Goal: Information Seeking & Learning: Learn about a topic

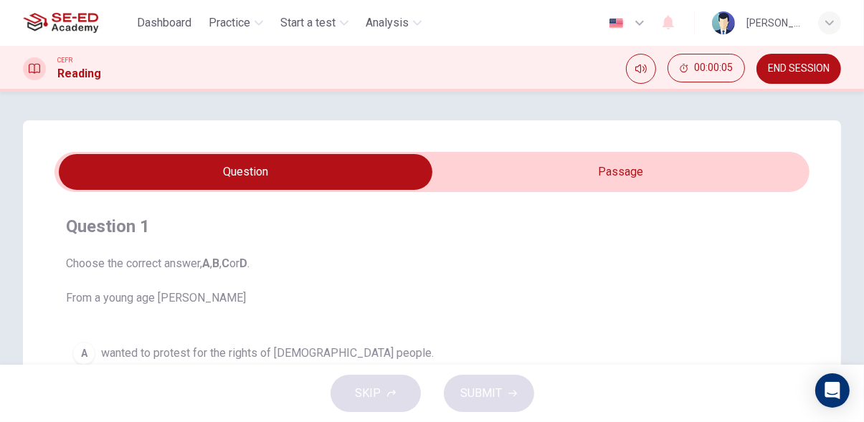
click at [745, 175] on input "checkbox" at bounding box center [246, 172] width 1133 height 36
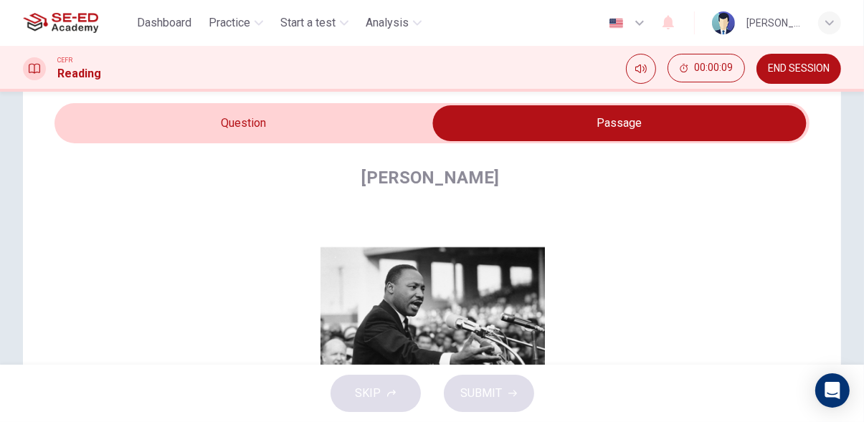
click at [383, 130] on input "checkbox" at bounding box center [619, 123] width 1133 height 36
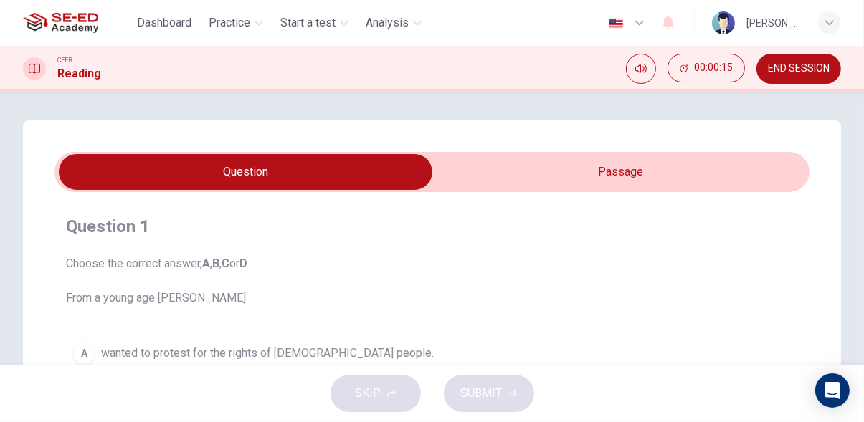
click at [741, 159] on input "checkbox" at bounding box center [246, 172] width 1133 height 36
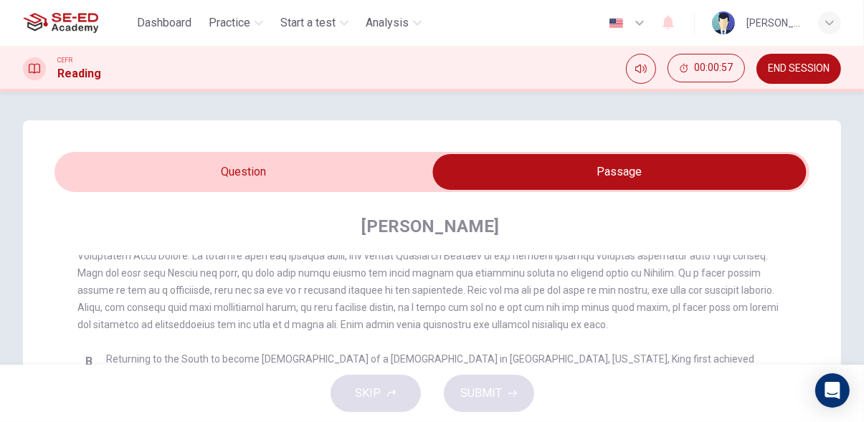
scroll to position [320, 0]
click at [384, 169] on input "checkbox" at bounding box center [619, 172] width 1133 height 36
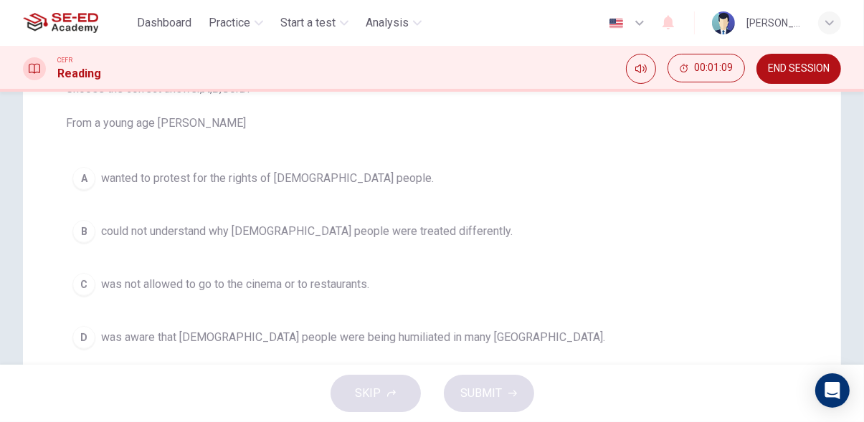
scroll to position [175, 0]
click at [397, 215] on button "B could not understand why black people were treated differently." at bounding box center [432, 232] width 732 height 36
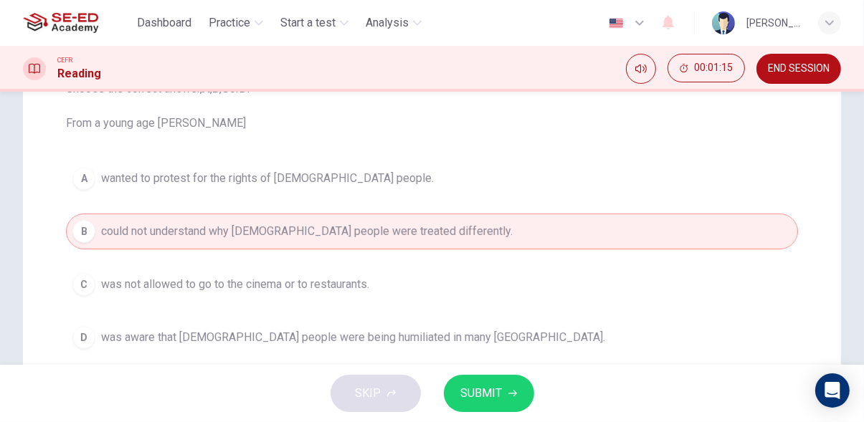
click at [497, 391] on span "SUBMIT" at bounding box center [482, 394] width 42 height 20
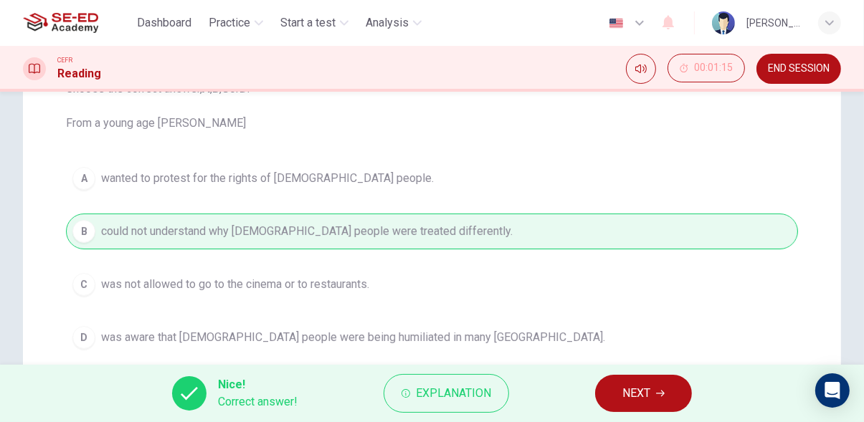
click at [644, 395] on span "NEXT" at bounding box center [636, 394] width 28 height 20
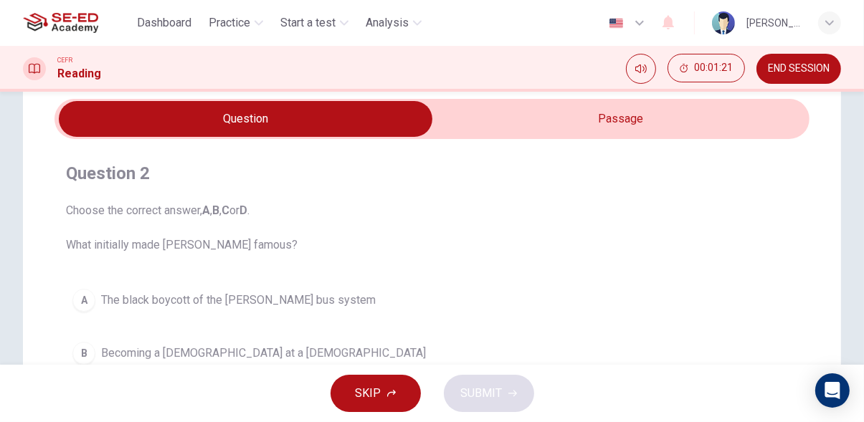
scroll to position [0, 0]
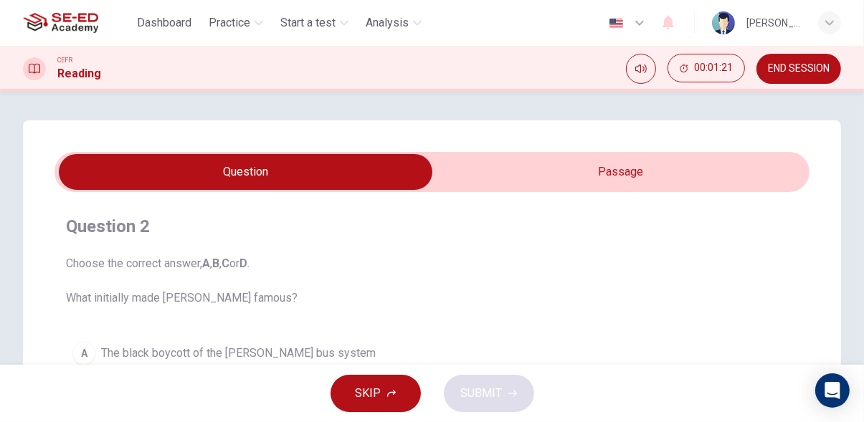
click at [697, 171] on input "checkbox" at bounding box center [246, 172] width 1133 height 36
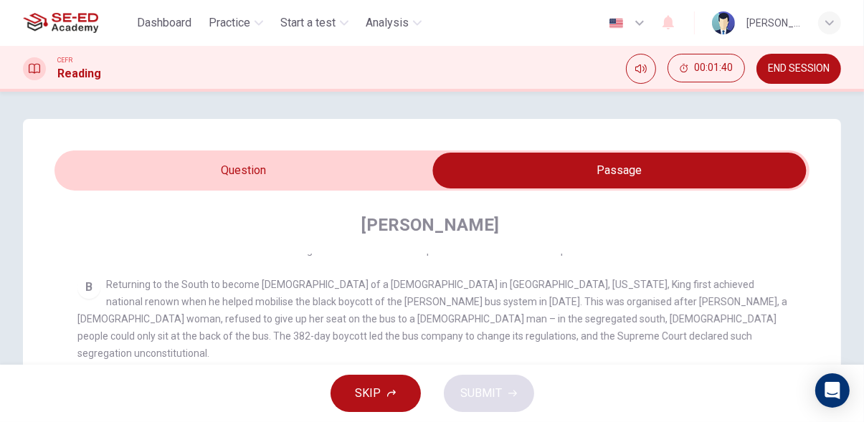
scroll to position [1, 0]
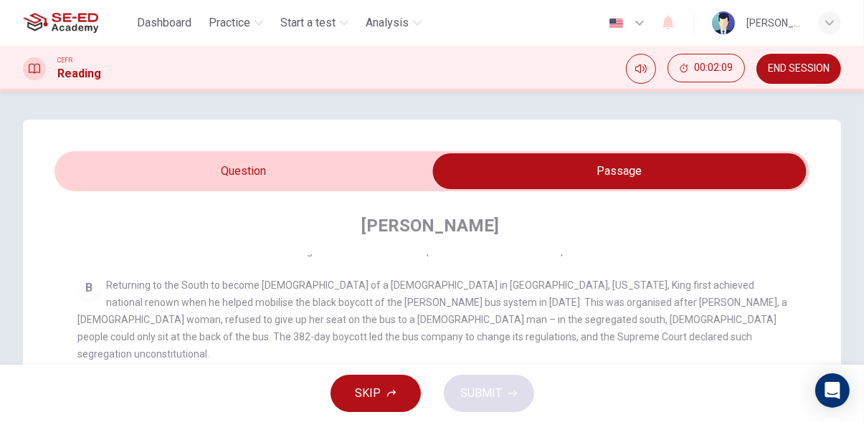
click at [325, 180] on input "checkbox" at bounding box center [619, 171] width 1133 height 36
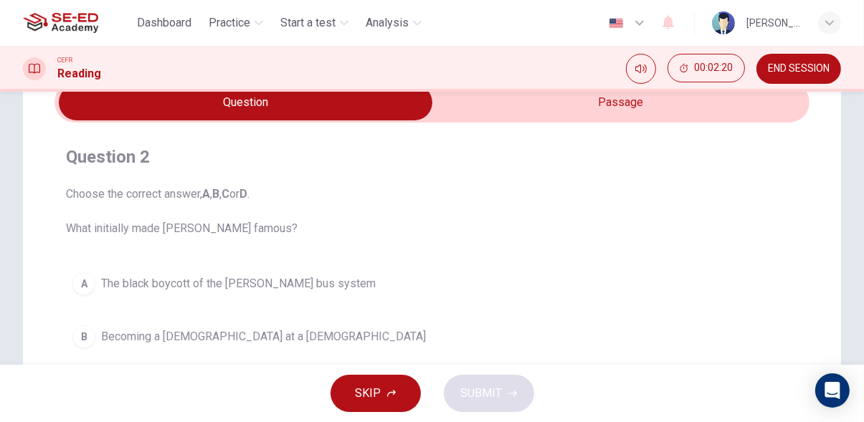
scroll to position [0, 0]
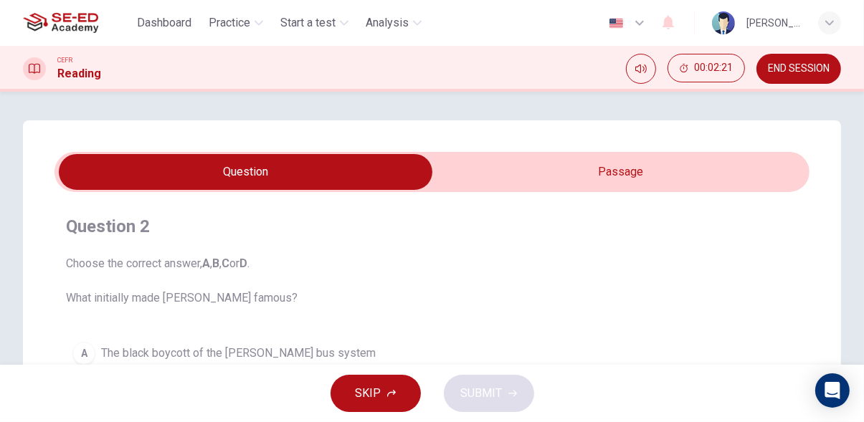
click at [642, 173] on input "checkbox" at bounding box center [246, 172] width 1133 height 36
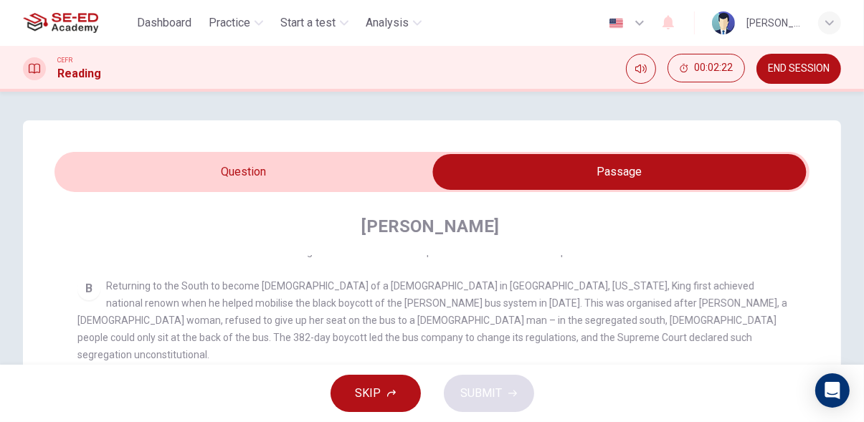
click at [372, 163] on input "checkbox" at bounding box center [619, 172] width 1133 height 36
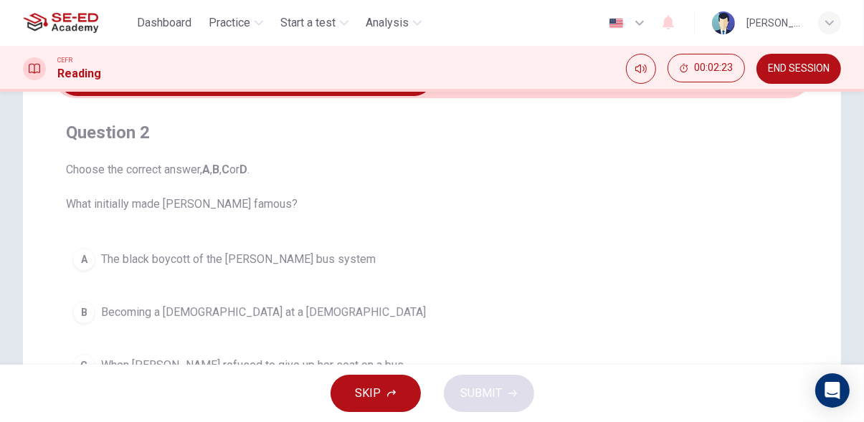
scroll to position [97, 0]
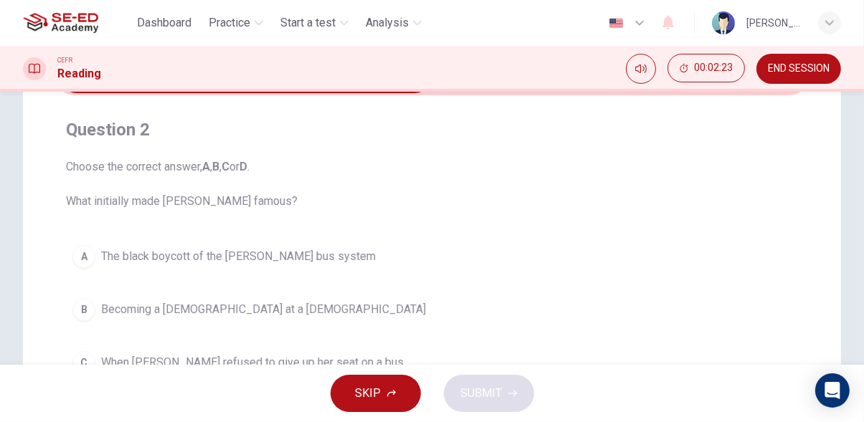
click at [351, 256] on span "The black boycott of the Montgomery bus system" at bounding box center [238, 256] width 275 height 17
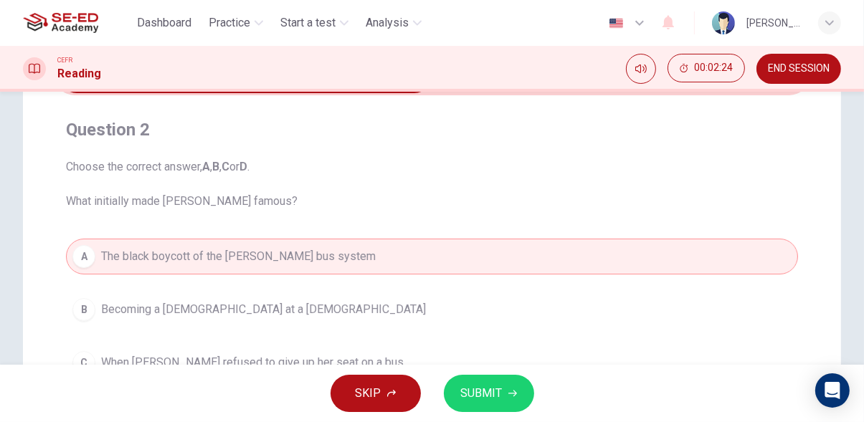
click at [496, 396] on span "SUBMIT" at bounding box center [482, 394] width 42 height 20
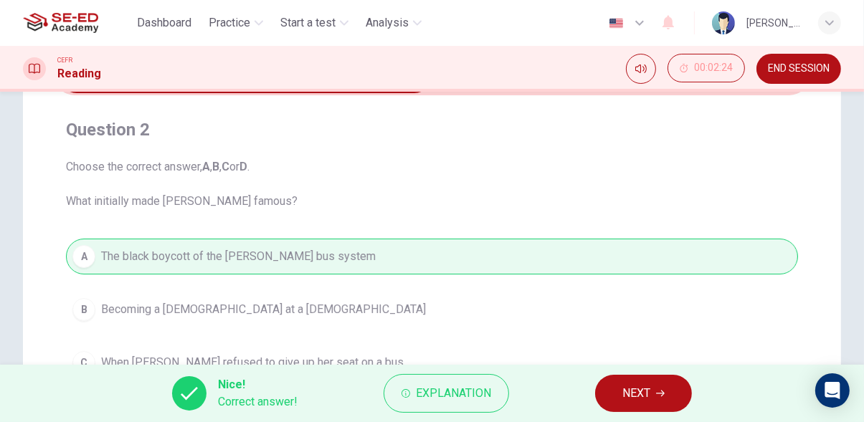
click at [647, 393] on span "NEXT" at bounding box center [636, 394] width 28 height 20
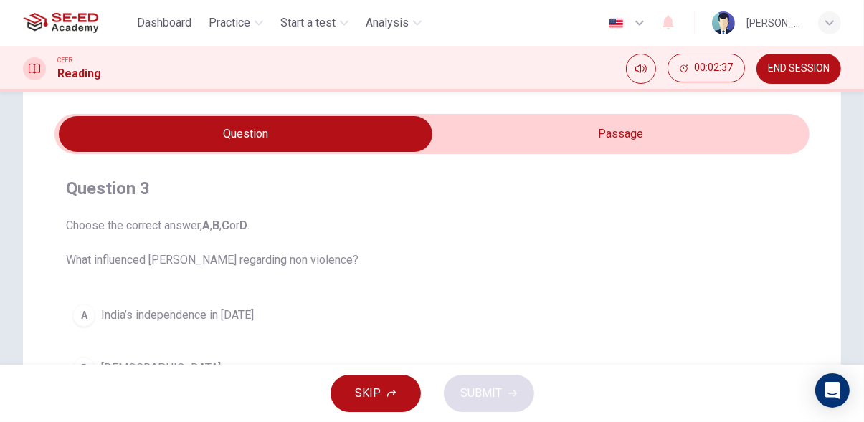
scroll to position [0, 0]
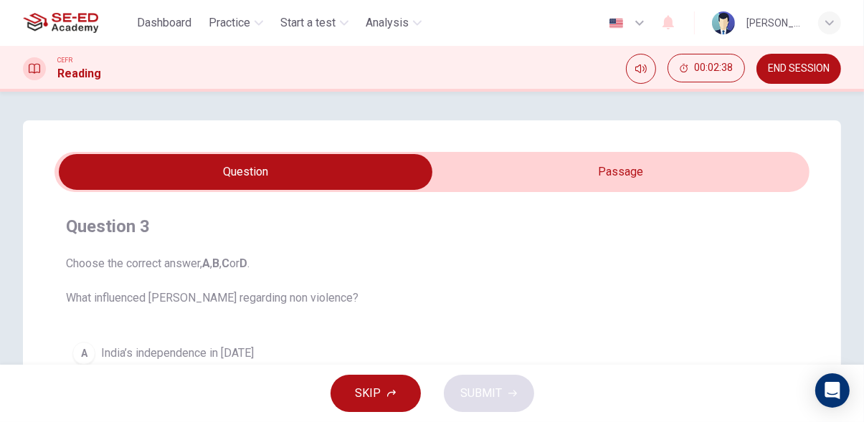
click at [660, 168] on input "checkbox" at bounding box center [246, 172] width 1133 height 36
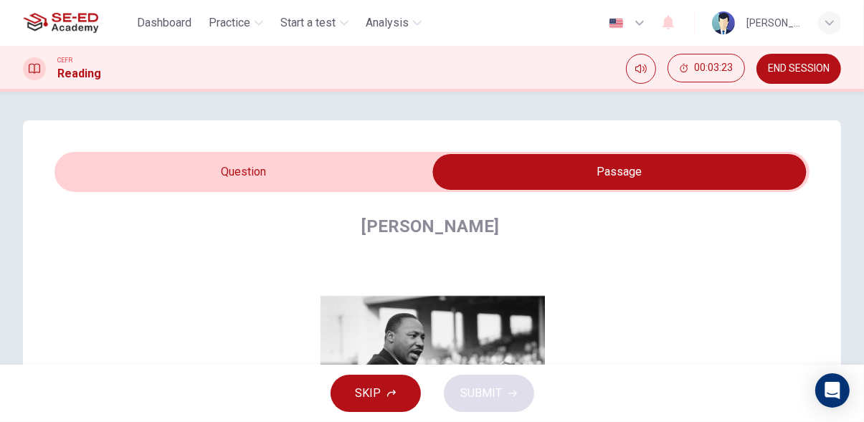
click at [378, 155] on input "checkbox" at bounding box center [619, 172] width 1133 height 36
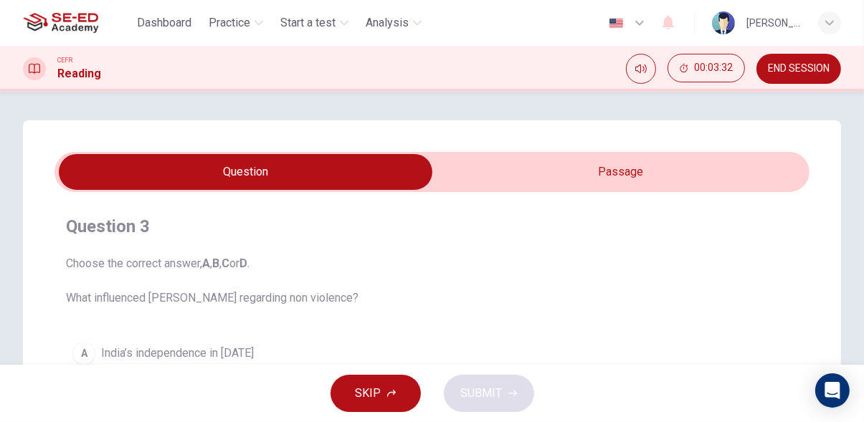
click at [582, 175] on input "checkbox" at bounding box center [246, 172] width 1133 height 36
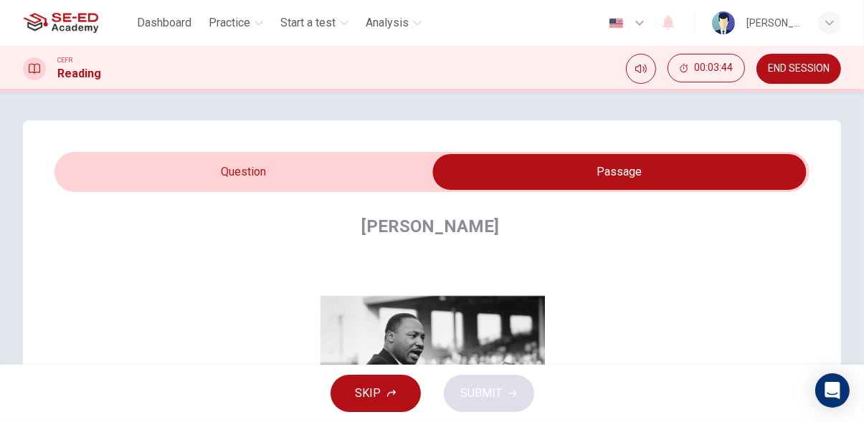
click at [397, 166] on input "checkbox" at bounding box center [619, 172] width 1133 height 36
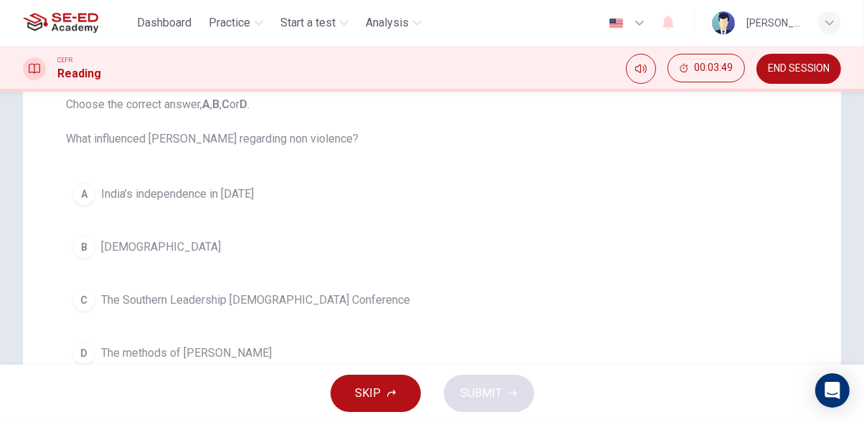
scroll to position [158, 0]
click at [259, 189] on button "A India’s independence in 1947" at bounding box center [432, 195] width 732 height 36
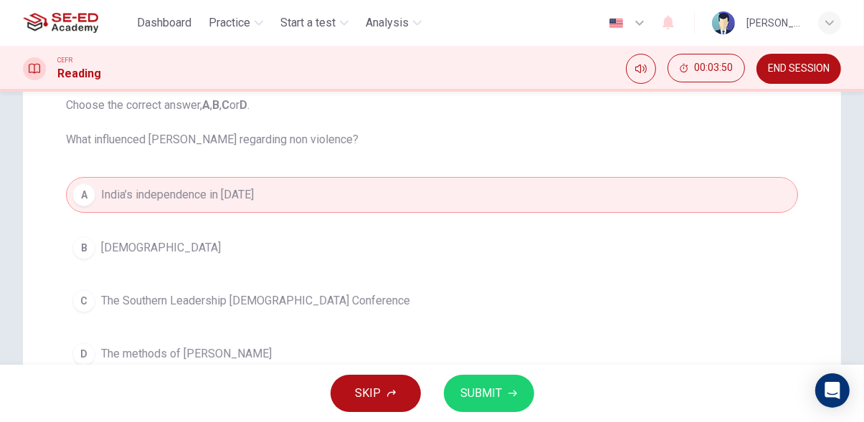
click at [490, 389] on span "SUBMIT" at bounding box center [482, 394] width 42 height 20
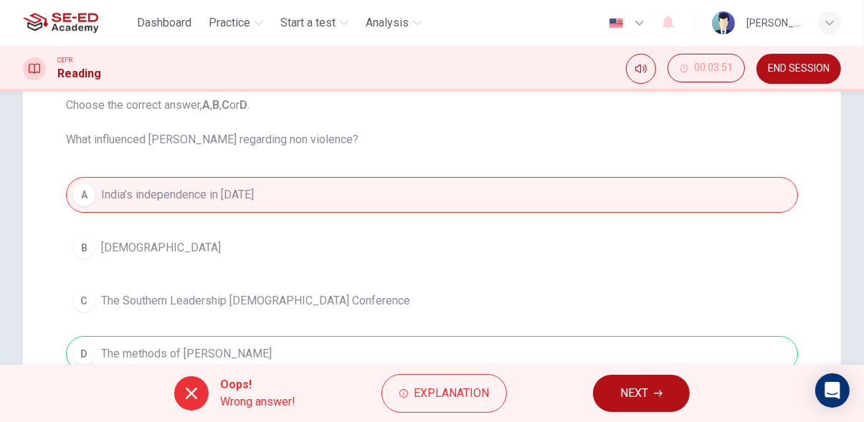
click at [642, 394] on span "NEXT" at bounding box center [634, 394] width 28 height 20
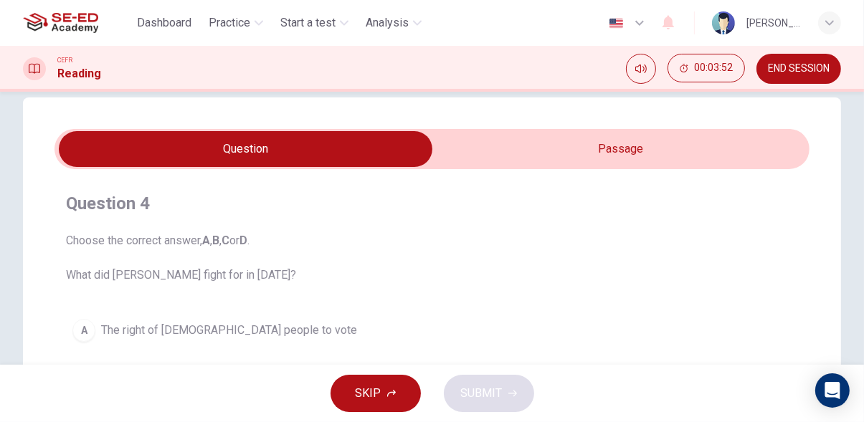
scroll to position [0, 0]
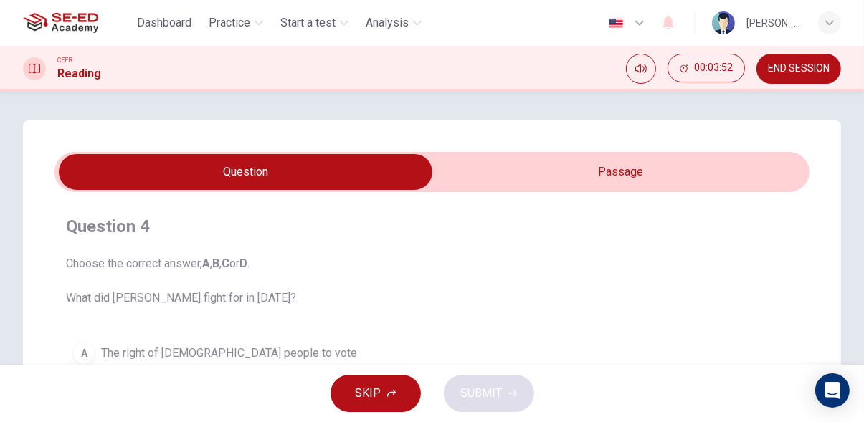
click at [661, 172] on input "checkbox" at bounding box center [246, 172] width 1133 height 36
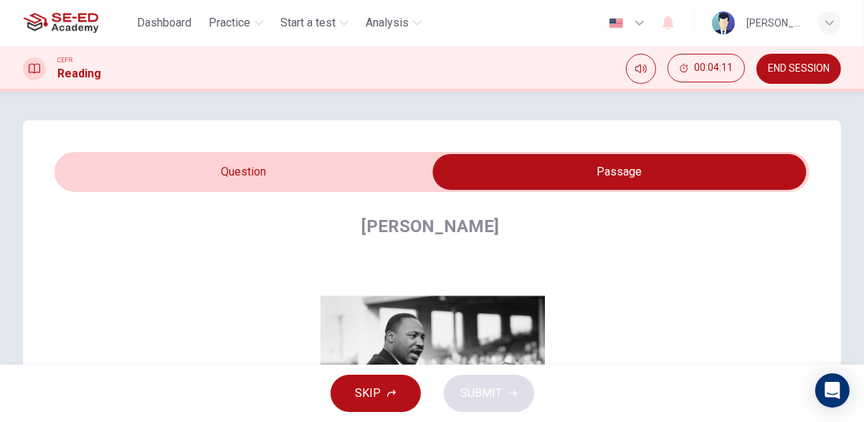
click at [353, 168] on input "checkbox" at bounding box center [619, 172] width 1133 height 36
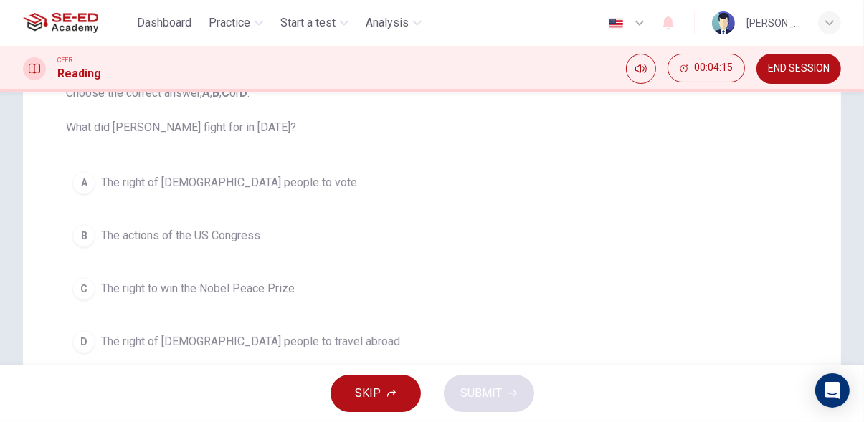
scroll to position [171, 0]
click at [373, 176] on button "A The right of black people to vote" at bounding box center [432, 182] width 732 height 36
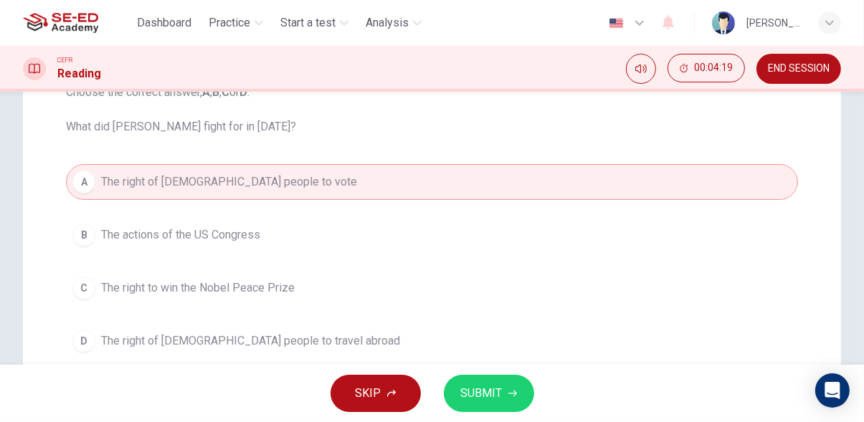
click at [492, 411] on button "SUBMIT" at bounding box center [489, 393] width 90 height 37
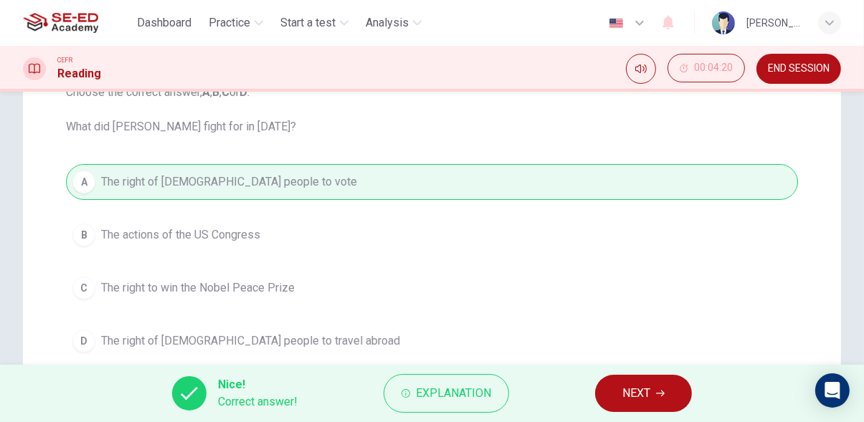
click at [634, 390] on span "NEXT" at bounding box center [636, 394] width 28 height 20
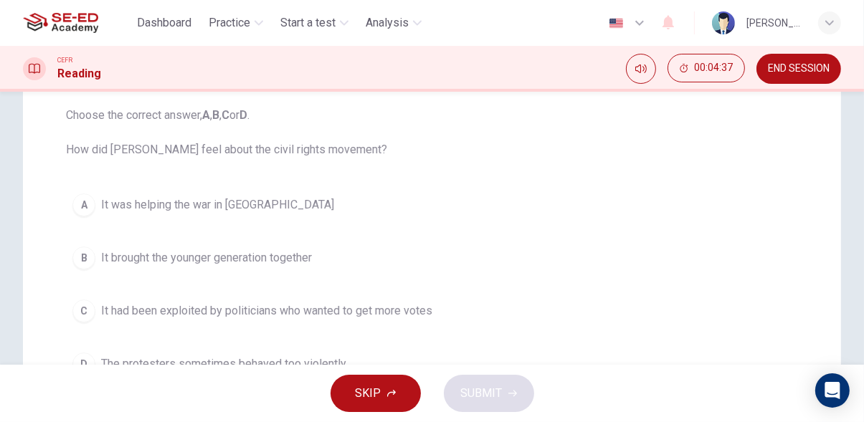
scroll to position [0, 0]
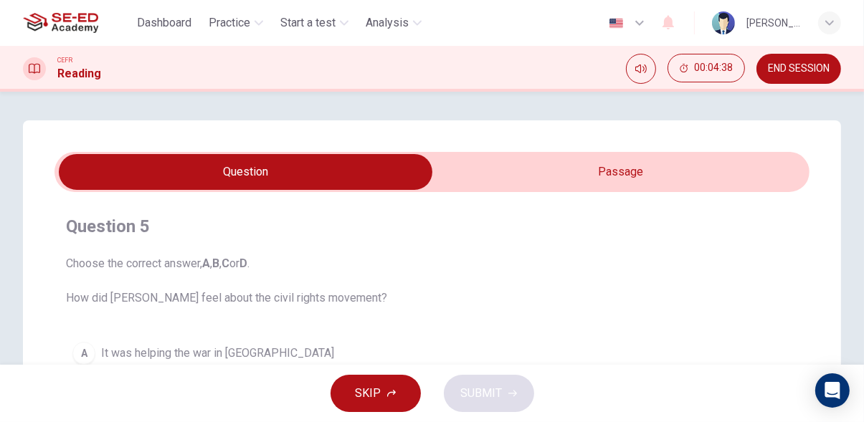
click at [613, 163] on input "checkbox" at bounding box center [246, 172] width 1133 height 36
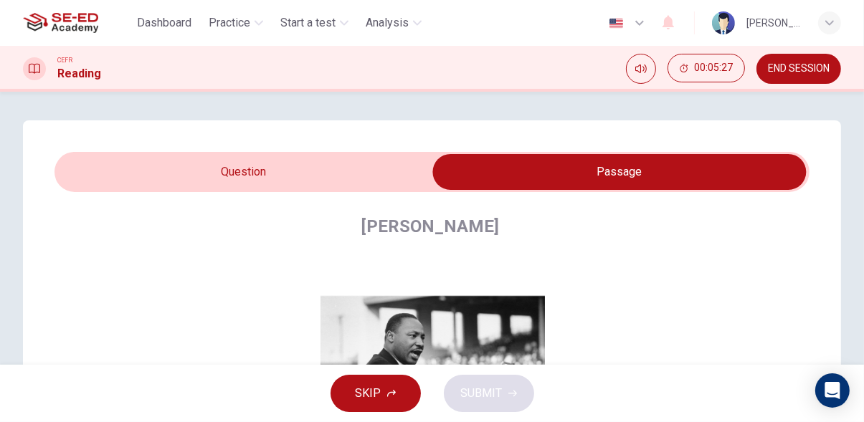
click at [322, 153] on span at bounding box center [431, 172] width 755 height 40
click at [384, 179] on input "checkbox" at bounding box center [619, 172] width 1133 height 36
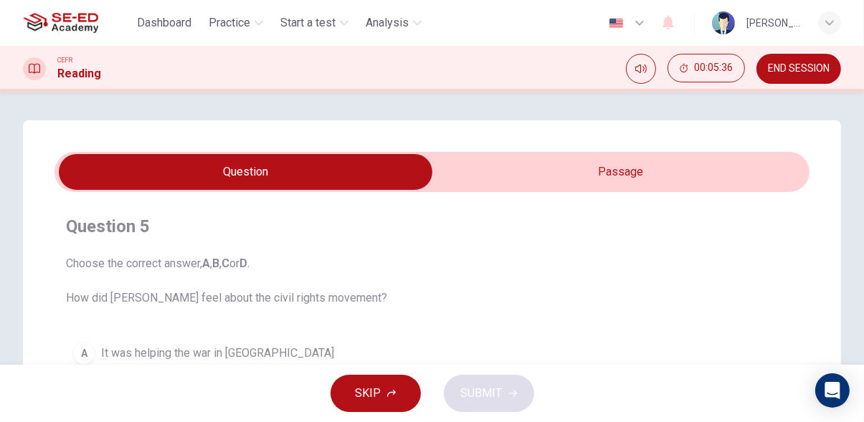
click at [644, 161] on input "checkbox" at bounding box center [246, 172] width 1133 height 36
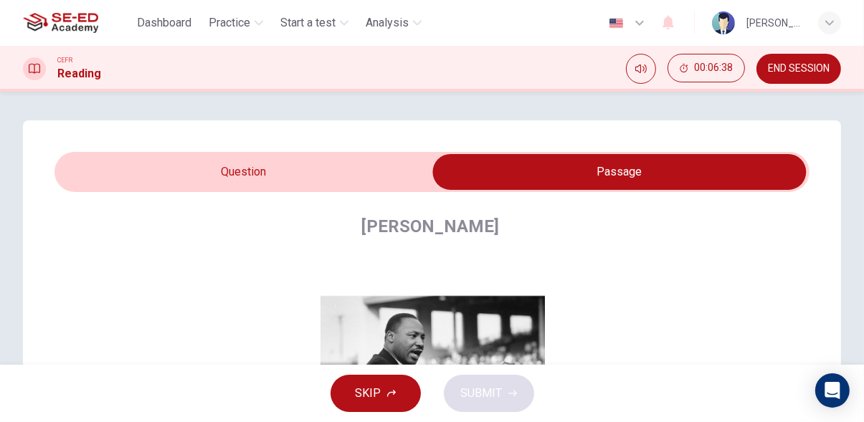
click at [373, 169] on input "checkbox" at bounding box center [619, 172] width 1133 height 36
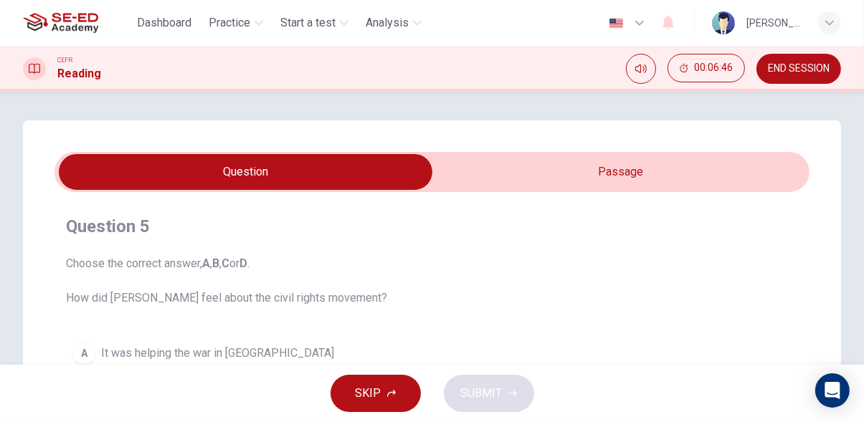
click at [630, 166] on input "checkbox" at bounding box center [246, 172] width 1133 height 36
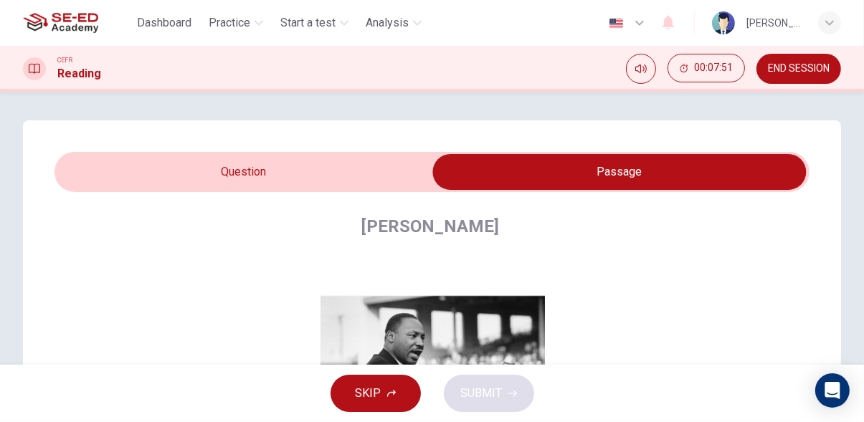
click at [303, 161] on input "checkbox" at bounding box center [619, 172] width 1133 height 36
checkbox input "false"
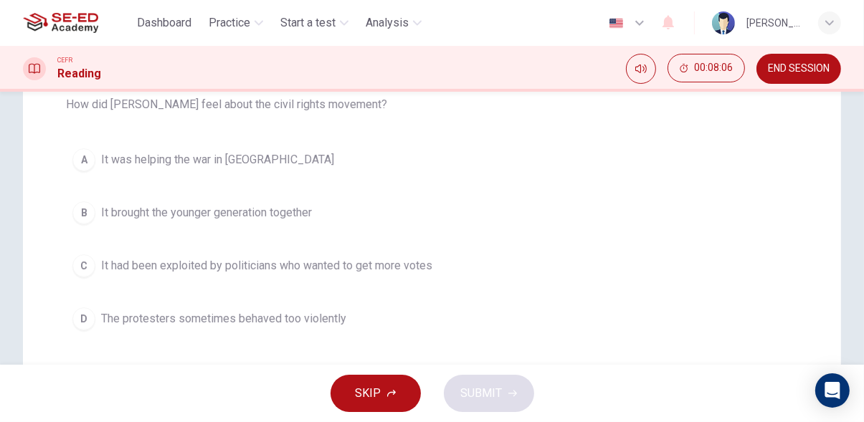
scroll to position [194, 0]
click at [422, 266] on span "It had been exploited by politicians who wanted to get more votes" at bounding box center [266, 265] width 331 height 17
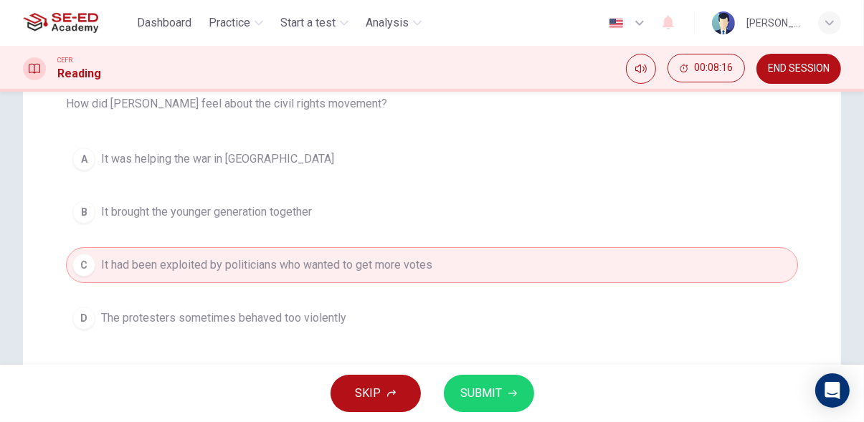
click at [490, 396] on span "SUBMIT" at bounding box center [482, 394] width 42 height 20
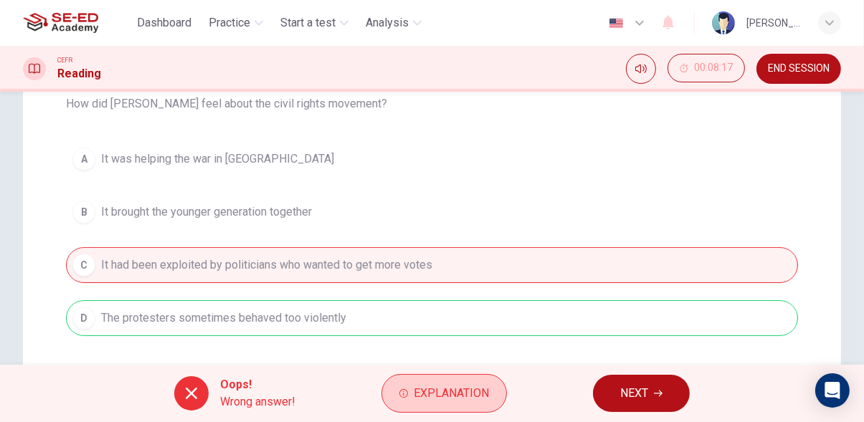
click at [474, 391] on span "Explanation" at bounding box center [451, 394] width 75 height 20
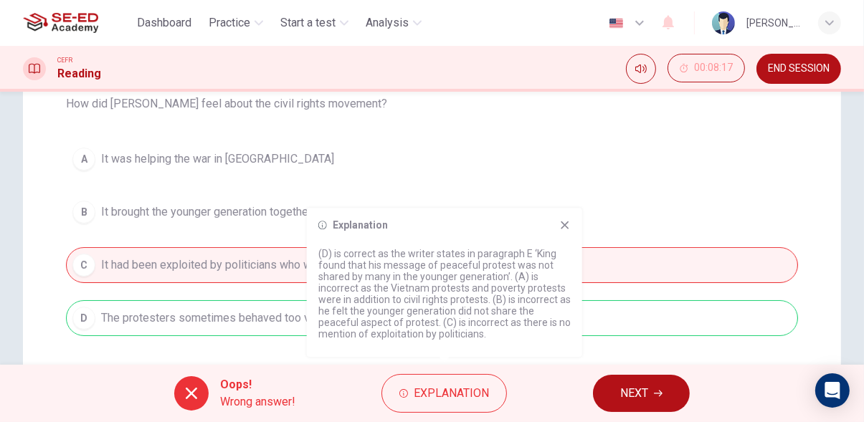
click at [564, 230] on icon at bounding box center [564, 224] width 11 height 11
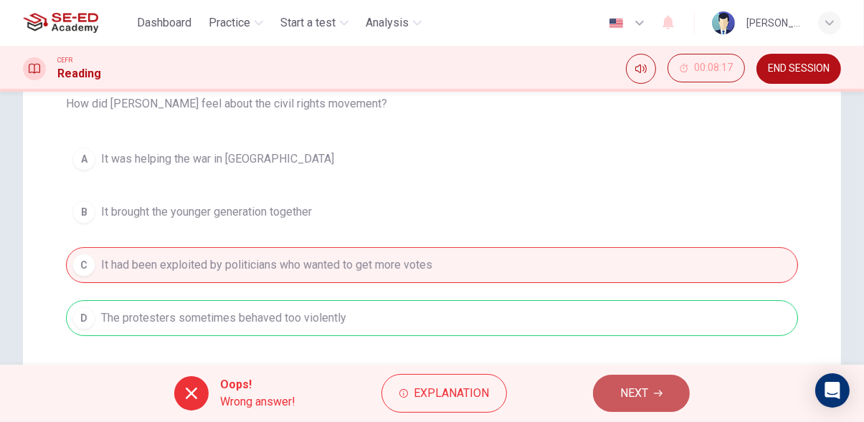
click at [642, 387] on span "NEXT" at bounding box center [634, 394] width 28 height 20
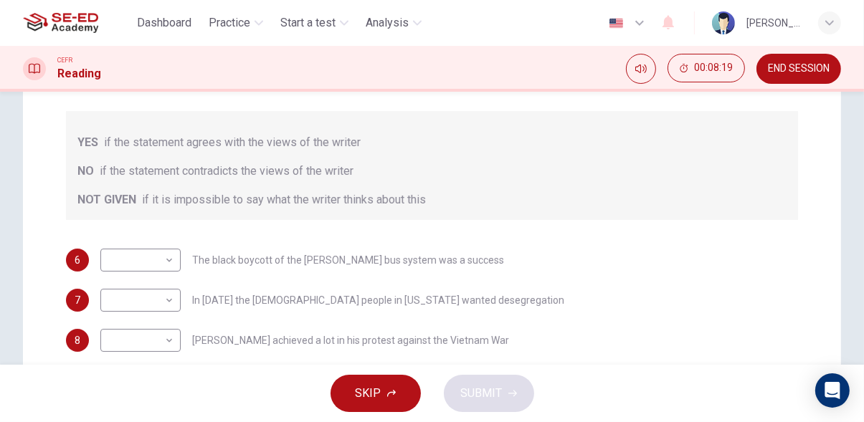
scroll to position [219, 0]
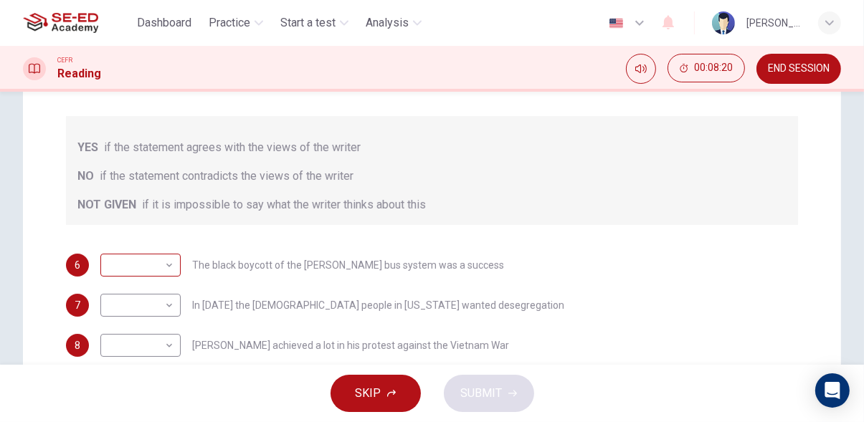
click at [147, 269] on body "This site uses cookies, as explained in our Privacy Policy . If you agree to th…" at bounding box center [432, 211] width 864 height 422
click at [152, 310] on li "NO" at bounding box center [140, 310] width 80 height 23
type input "NO"
click at [159, 307] on body "This site uses cookies, as explained in our Privacy Policy . If you agree to th…" at bounding box center [432, 211] width 864 height 422
click at [153, 317] on li "YES" at bounding box center [140, 327] width 80 height 23
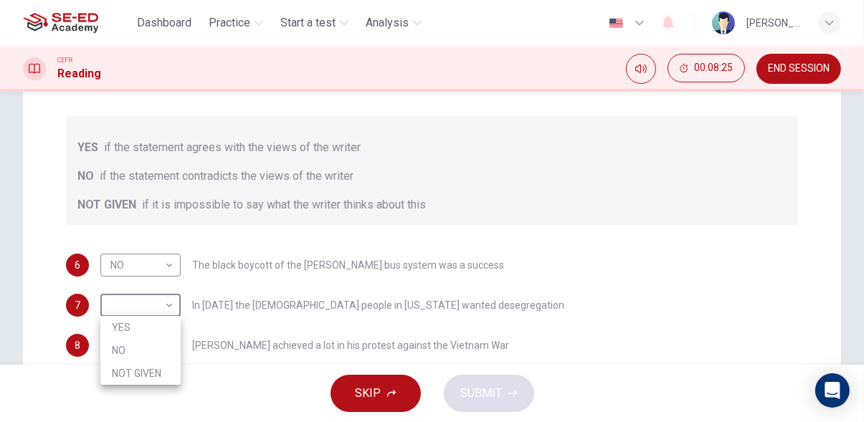
type input "YES"
click at [161, 350] on body "This site uses cookies, as explained in our Privacy Policy . If you agree to th…" at bounding box center [432, 211] width 864 height 422
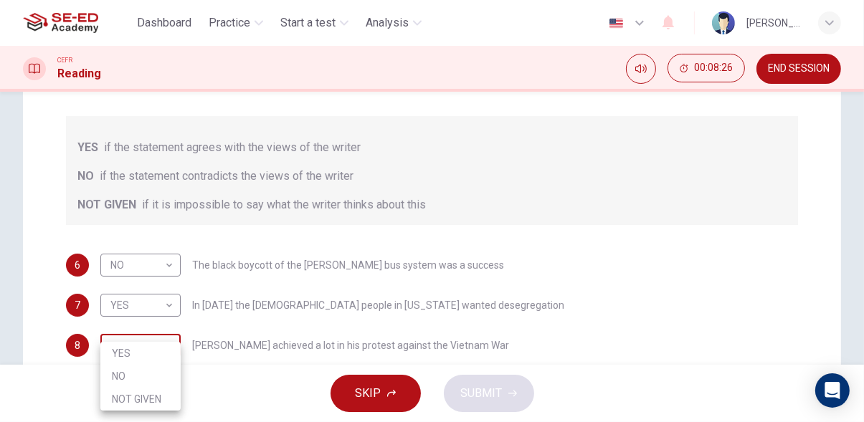
scroll to position [220, 0]
click at [159, 399] on li "NOT GIVEN" at bounding box center [140, 399] width 80 height 23
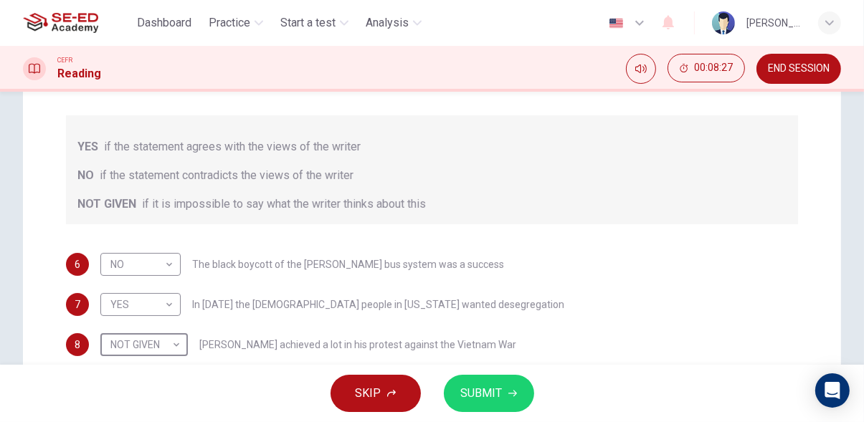
type input "NOT GIVEN"
click at [511, 396] on icon "button" at bounding box center [512, 393] width 9 height 9
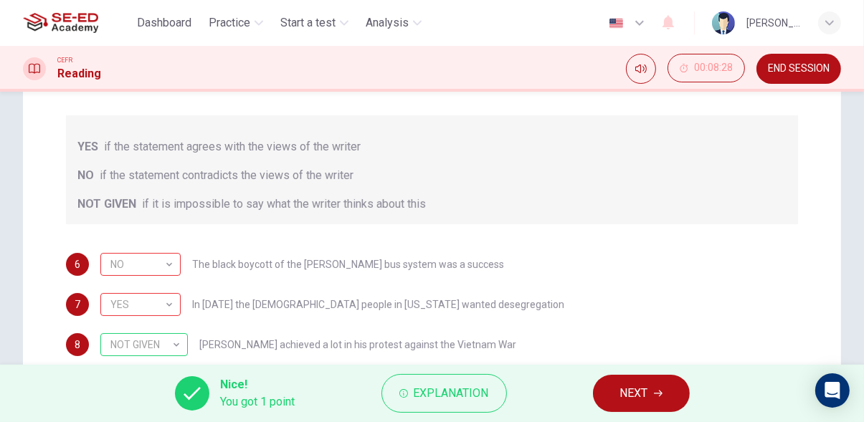
click at [625, 399] on span "NEXT" at bounding box center [634, 394] width 28 height 20
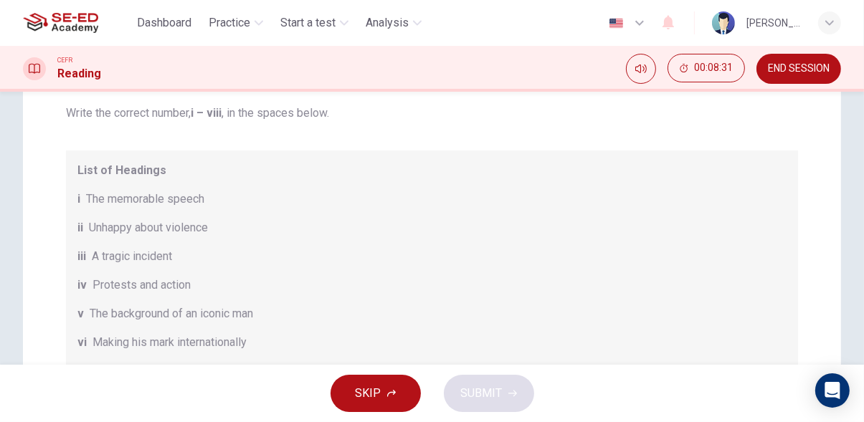
scroll to position [0, 0]
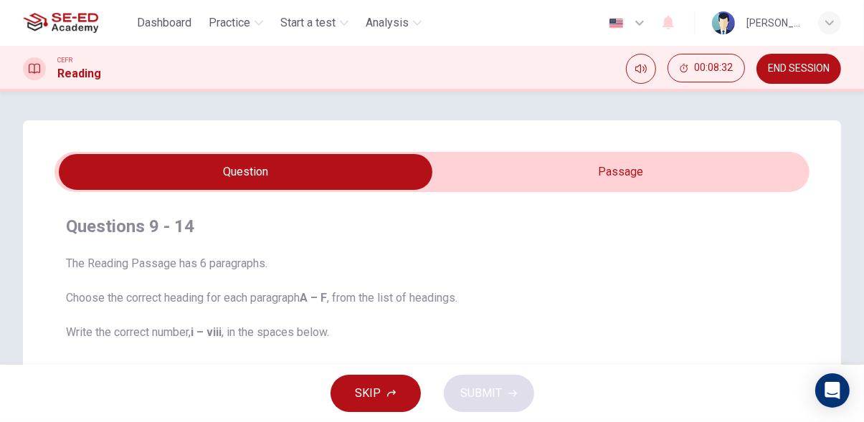
click at [806, 70] on span "END SESSION" at bounding box center [799, 68] width 62 height 11
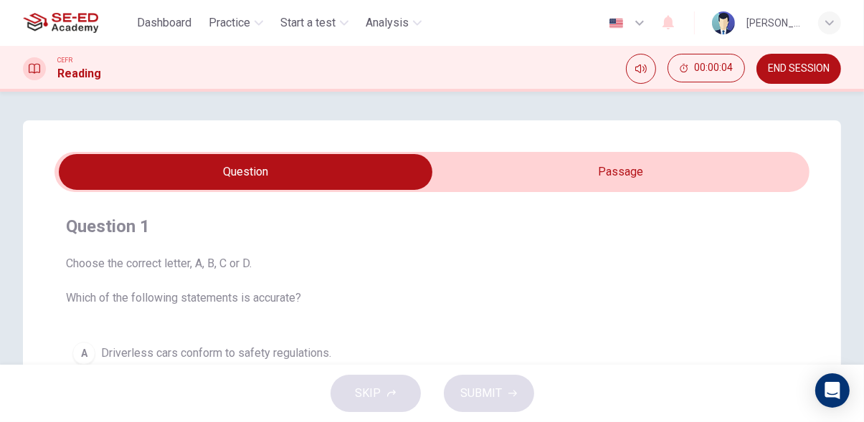
click at [823, 70] on span "END SESSION" at bounding box center [799, 68] width 62 height 11
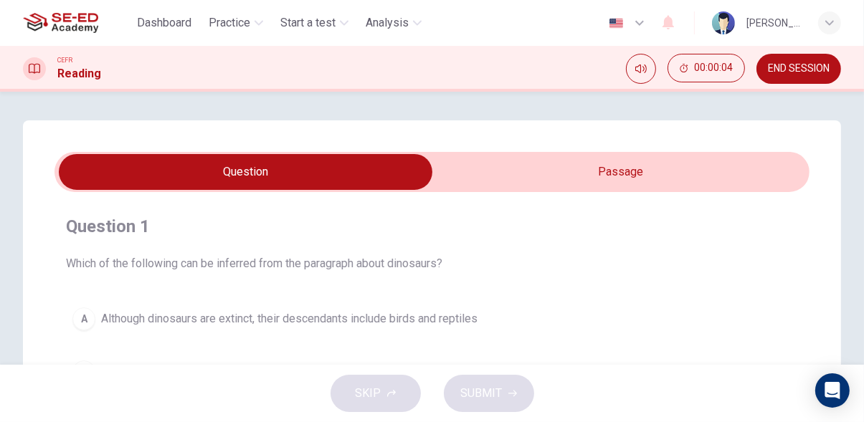
click at [619, 178] on input "checkbox" at bounding box center [246, 172] width 1133 height 36
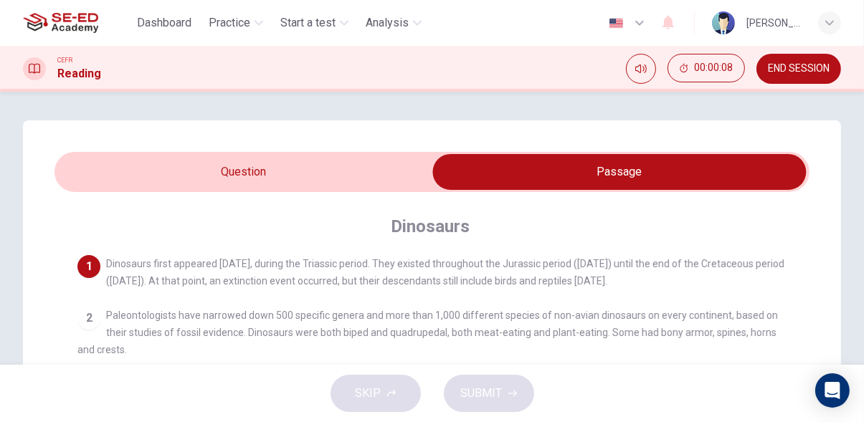
click at [381, 185] on input "checkbox" at bounding box center [619, 172] width 1133 height 36
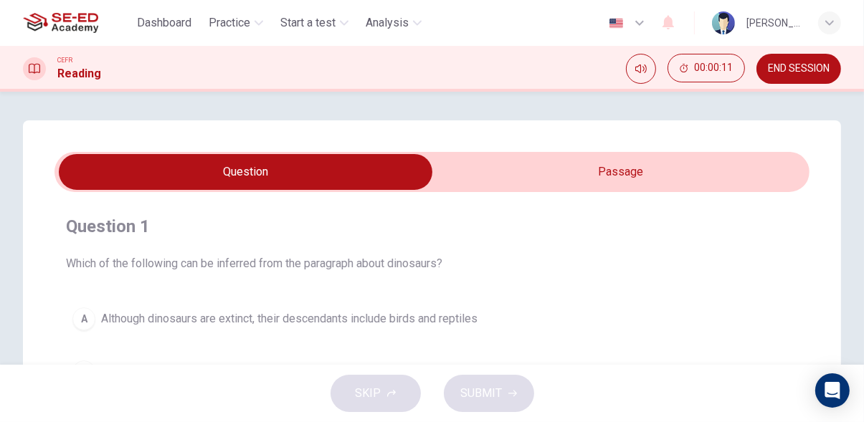
click at [602, 171] on input "checkbox" at bounding box center [246, 172] width 1133 height 36
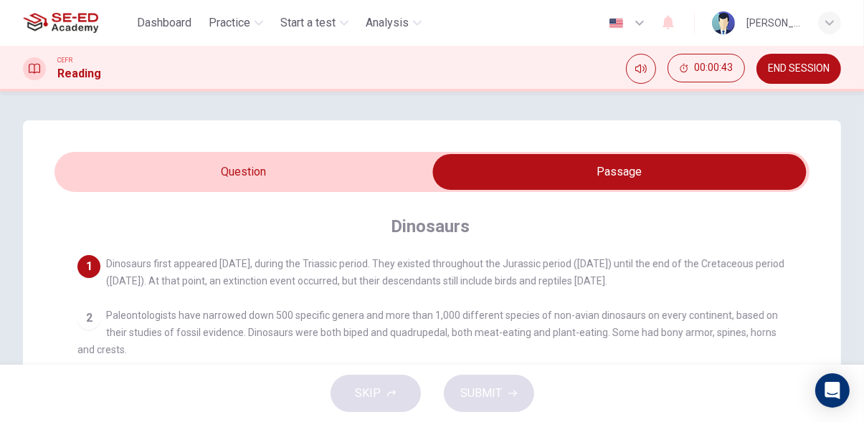
click at [301, 178] on input "checkbox" at bounding box center [619, 172] width 1133 height 36
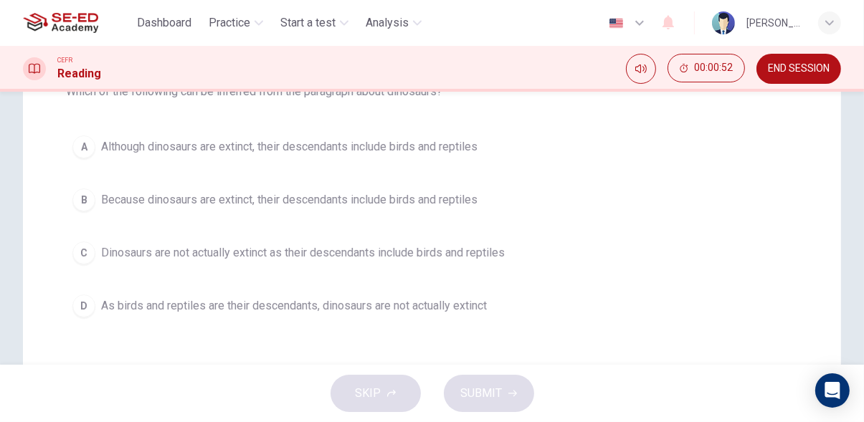
scroll to position [171, 0]
click at [442, 143] on span "Although dinosaurs are extinct, their descendants include birds and reptiles" at bounding box center [289, 147] width 376 height 17
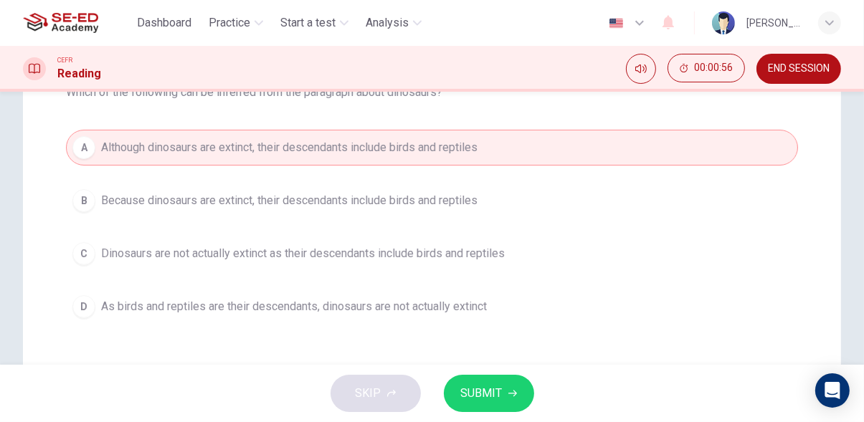
click at [498, 396] on span "SUBMIT" at bounding box center [482, 394] width 42 height 20
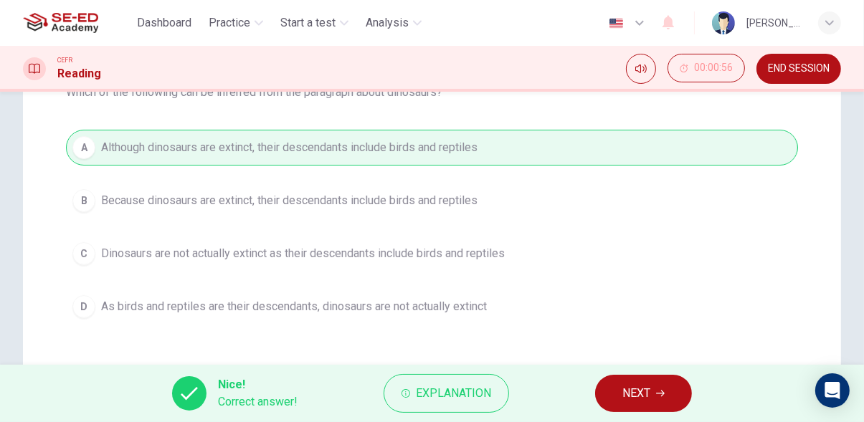
click at [661, 394] on icon "button" at bounding box center [660, 394] width 9 height 6
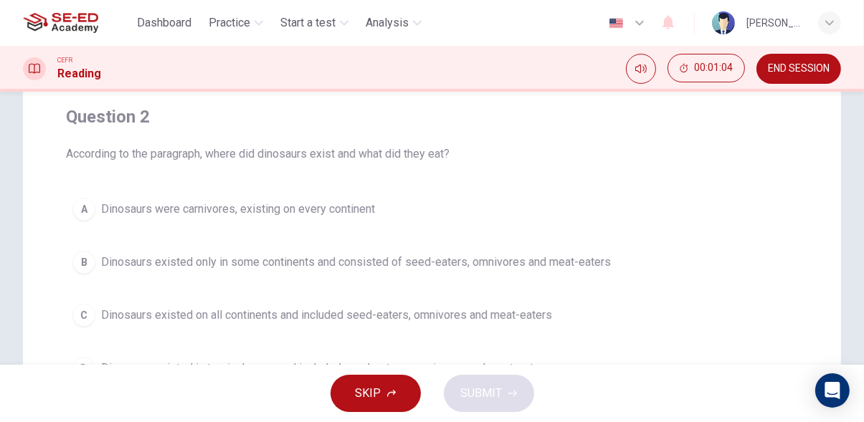
scroll to position [0, 0]
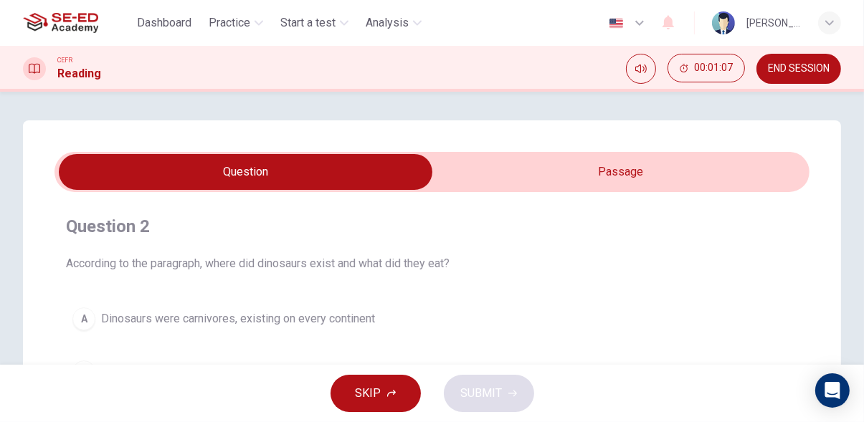
click at [571, 180] on input "checkbox" at bounding box center [246, 172] width 1133 height 36
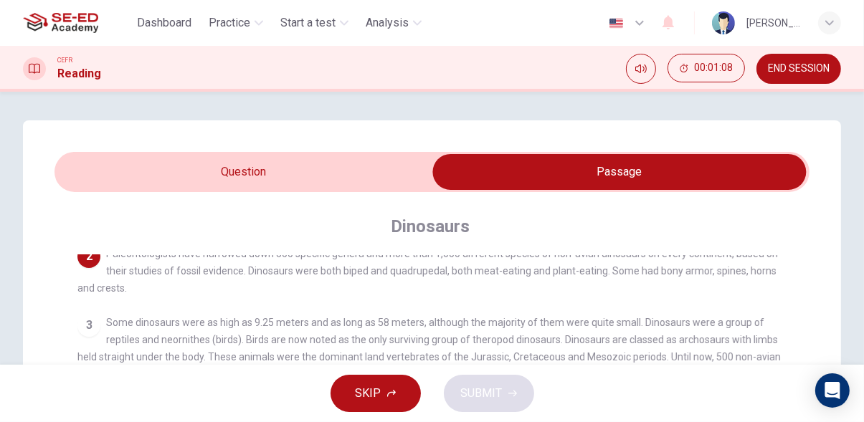
scroll to position [61, 0]
click at [373, 171] on input "checkbox" at bounding box center [619, 172] width 1133 height 36
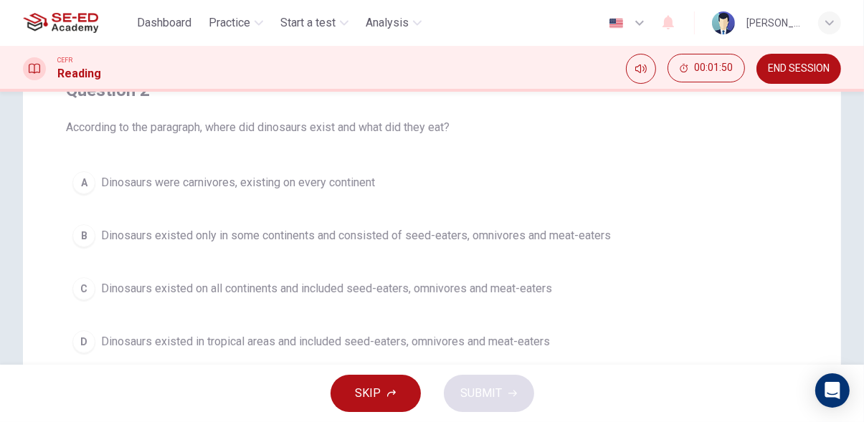
scroll to position [135, 0]
click at [472, 285] on span "Dinosaurs existed on all continents and included seed-eaters, omnivores and mea…" at bounding box center [326, 289] width 451 height 17
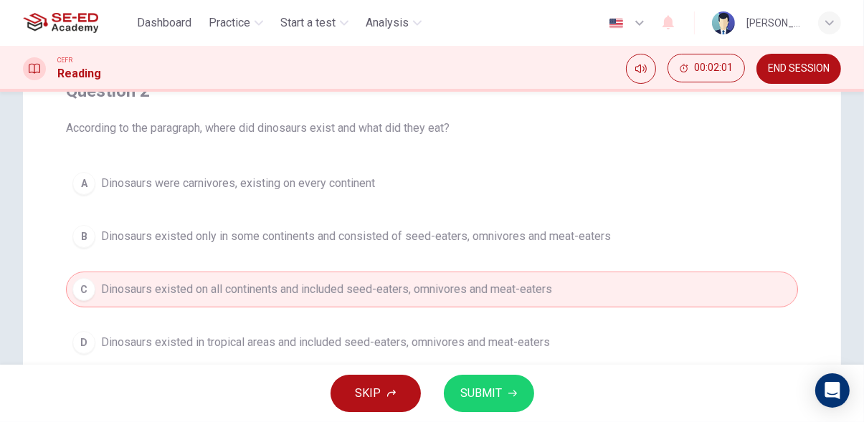
scroll to position [0, 0]
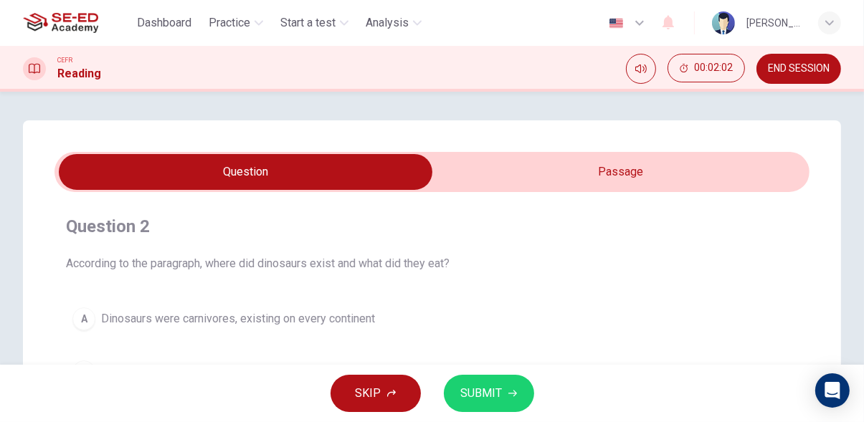
click at [586, 179] on input "checkbox" at bounding box center [246, 172] width 1133 height 36
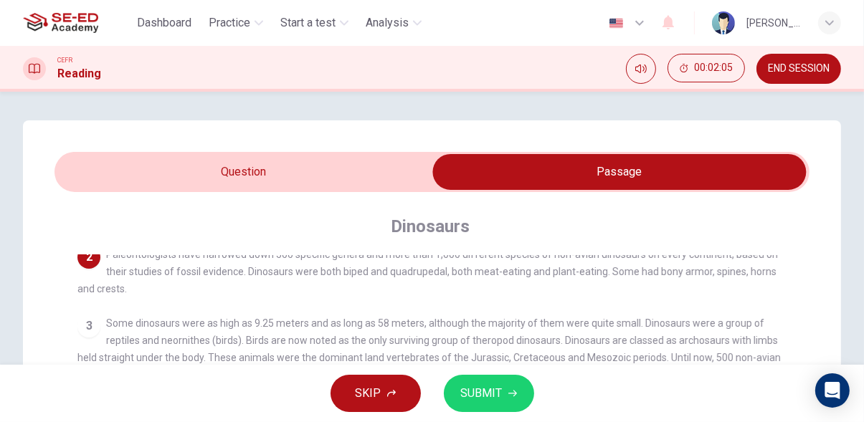
click at [350, 172] on input "checkbox" at bounding box center [619, 172] width 1133 height 36
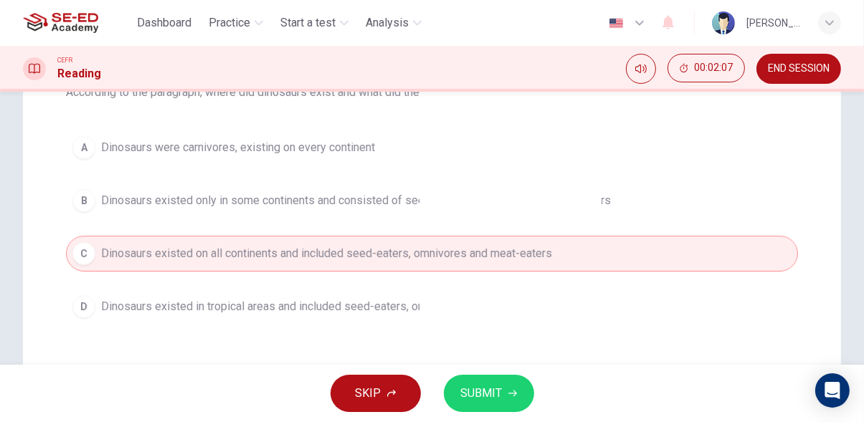
scroll to position [171, 0]
click at [498, 398] on span "SUBMIT" at bounding box center [482, 394] width 42 height 20
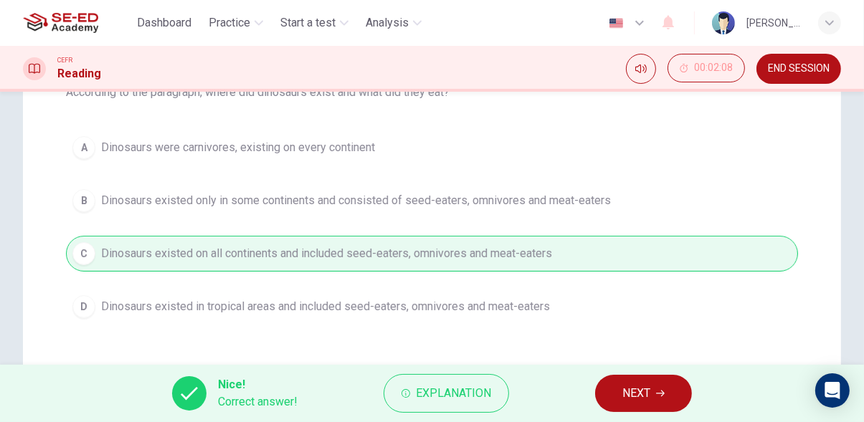
click at [648, 391] on span "NEXT" at bounding box center [636, 394] width 28 height 20
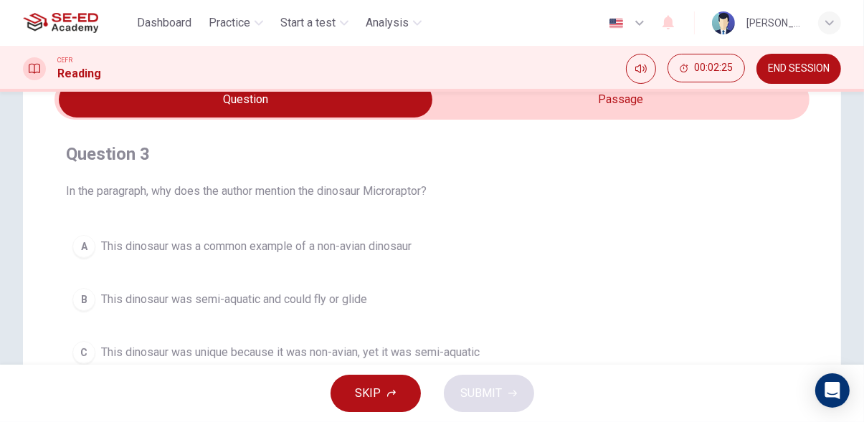
scroll to position [0, 0]
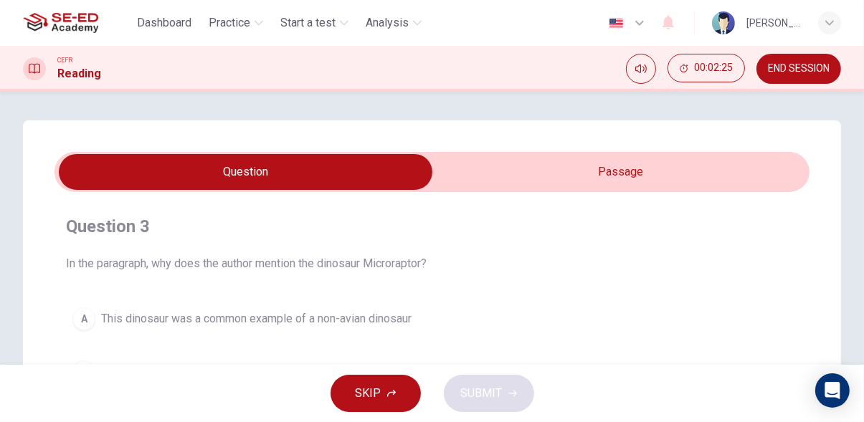
click at [644, 164] on input "checkbox" at bounding box center [246, 172] width 1133 height 36
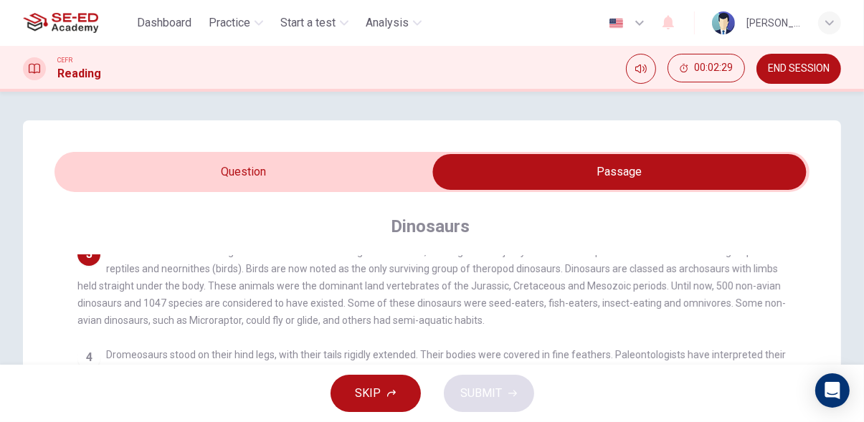
scroll to position [132, 0]
click at [353, 181] on input "checkbox" at bounding box center [619, 172] width 1133 height 36
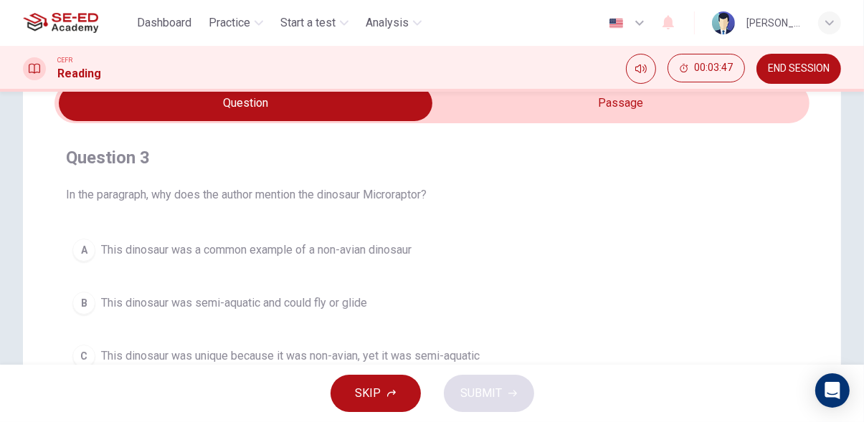
scroll to position [0, 0]
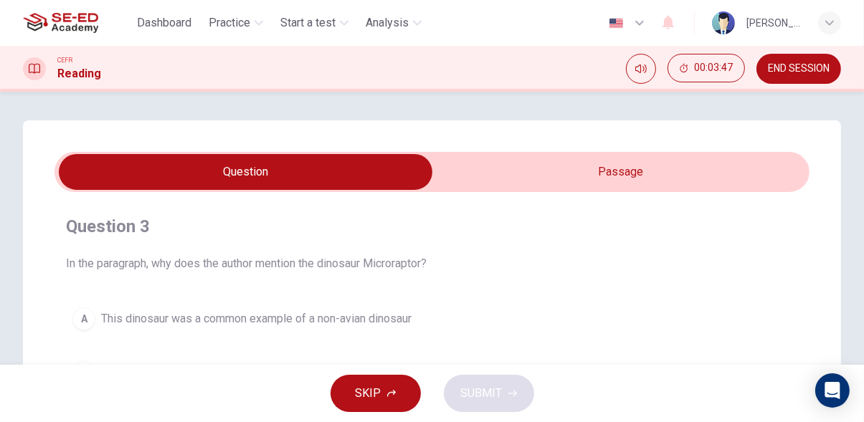
click at [549, 181] on input "checkbox" at bounding box center [246, 172] width 1133 height 36
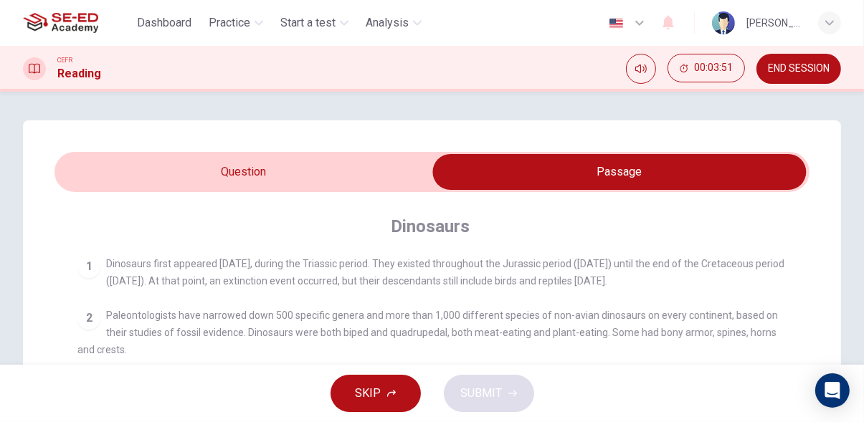
click at [361, 183] on input "checkbox" at bounding box center [619, 172] width 1133 height 36
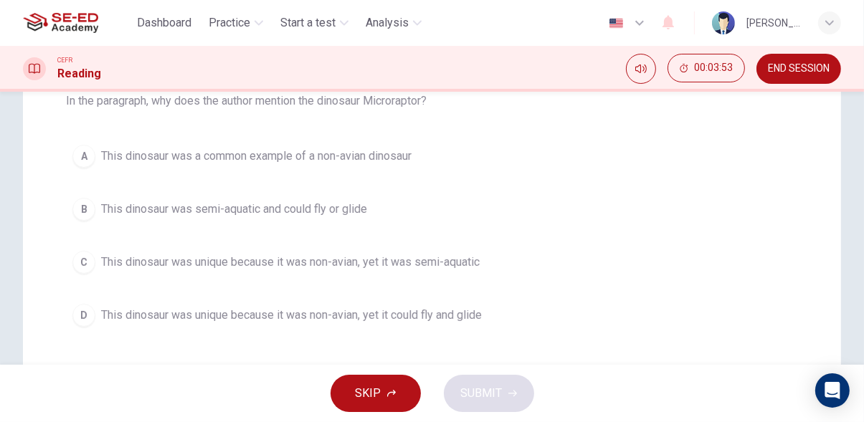
scroll to position [164, 0]
click at [452, 313] on span "This dinosaur was unique because it was non-avian, yet it could fly and glide" at bounding box center [291, 313] width 381 height 17
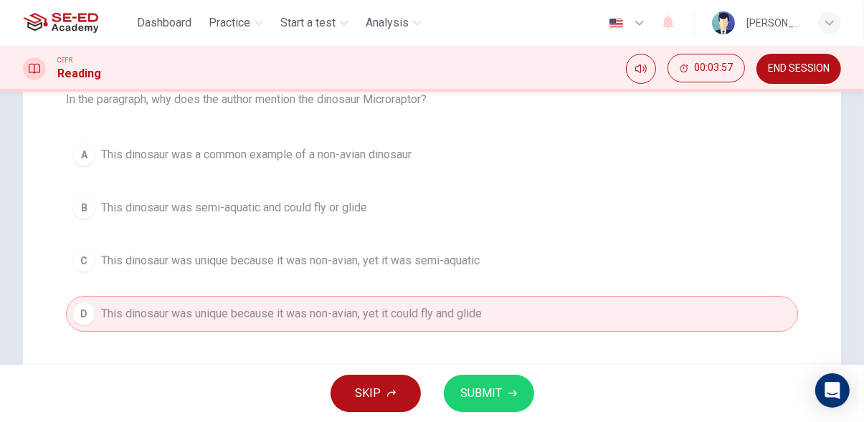
click at [487, 396] on span "SUBMIT" at bounding box center [482, 394] width 42 height 20
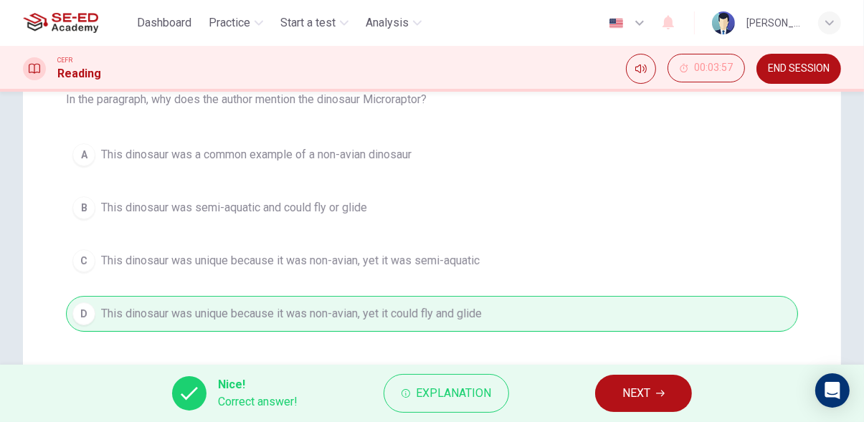
click at [643, 391] on span "NEXT" at bounding box center [636, 394] width 28 height 20
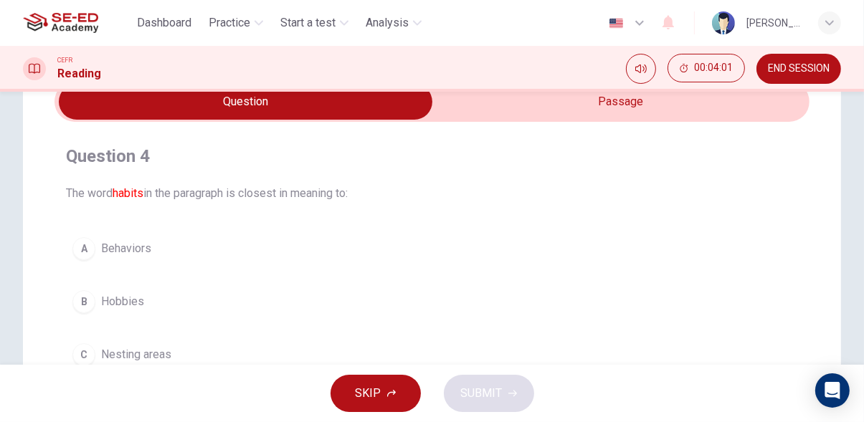
scroll to position [0, 0]
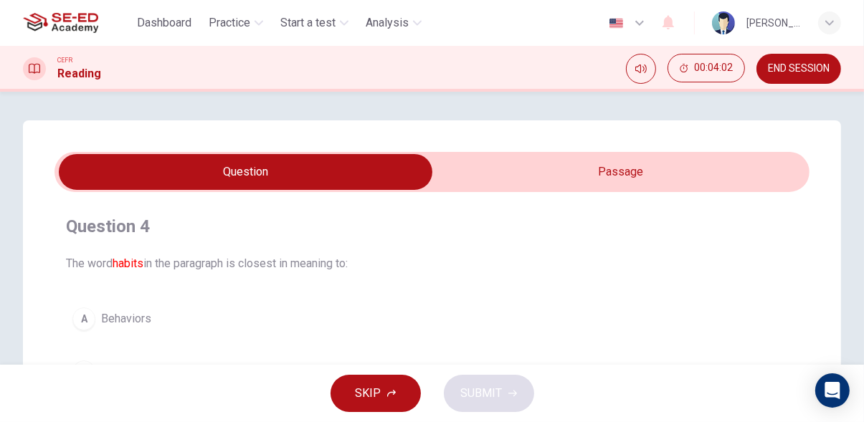
click at [654, 166] on input "checkbox" at bounding box center [246, 172] width 1133 height 36
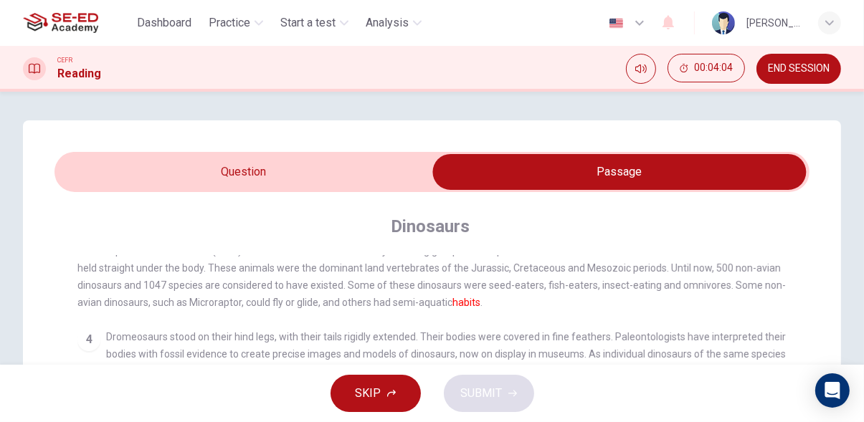
scroll to position [150, 0]
click at [397, 189] on input "checkbox" at bounding box center [619, 172] width 1133 height 36
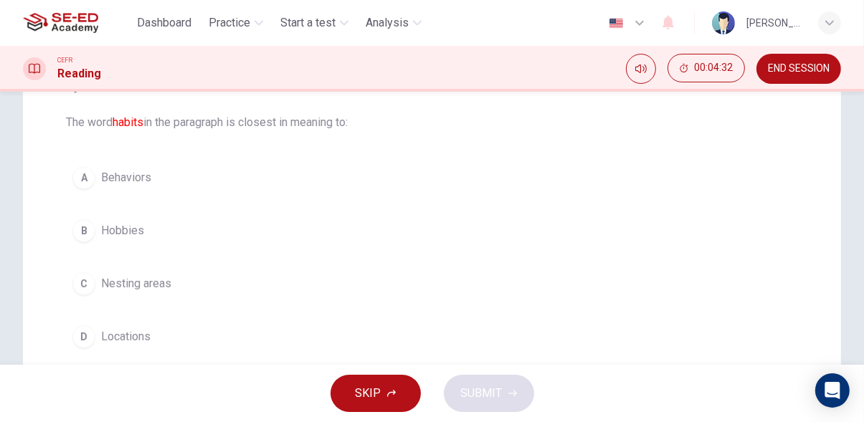
scroll to position [0, 0]
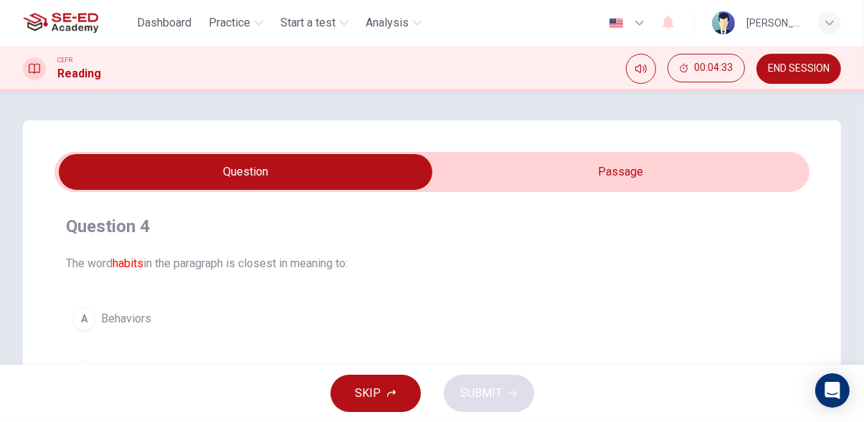
click at [581, 175] on input "checkbox" at bounding box center [246, 172] width 1133 height 36
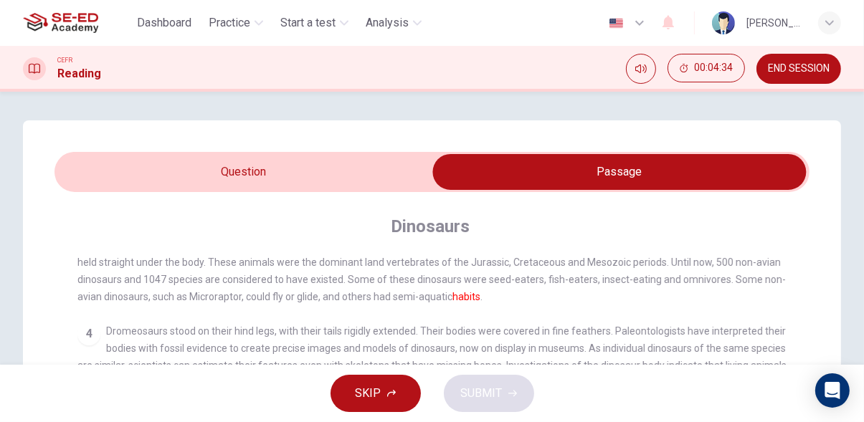
scroll to position [156, 0]
click at [366, 172] on input "checkbox" at bounding box center [619, 172] width 1133 height 36
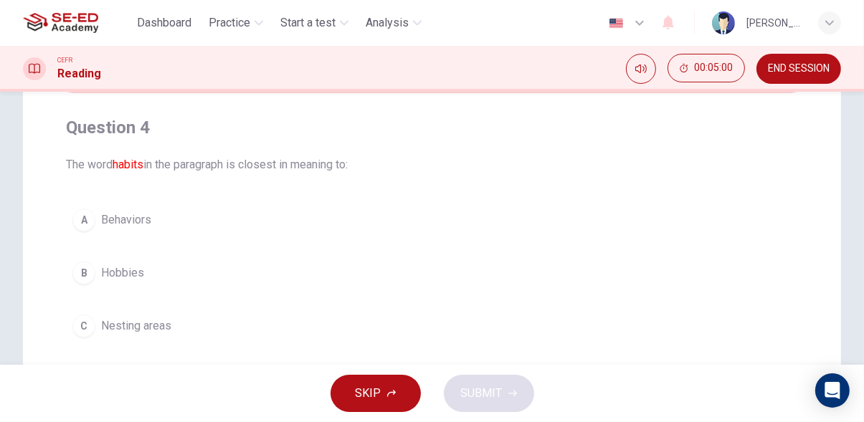
scroll to position [96, 0]
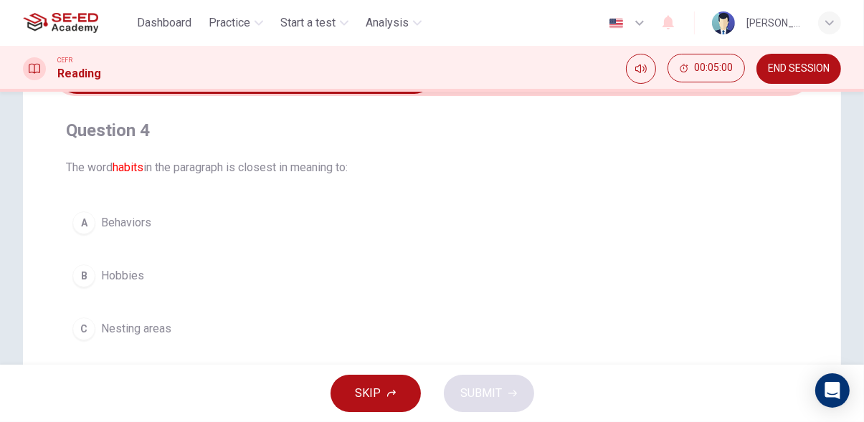
click at [402, 234] on button "A Behaviors" at bounding box center [432, 223] width 732 height 36
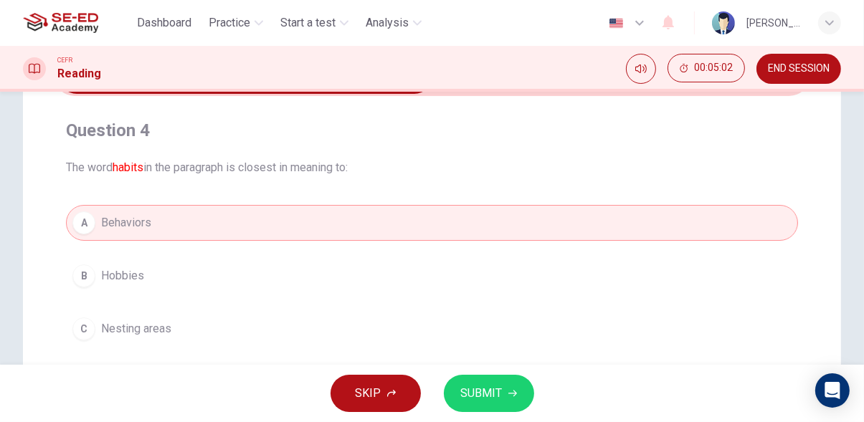
click at [496, 399] on span "SUBMIT" at bounding box center [482, 394] width 42 height 20
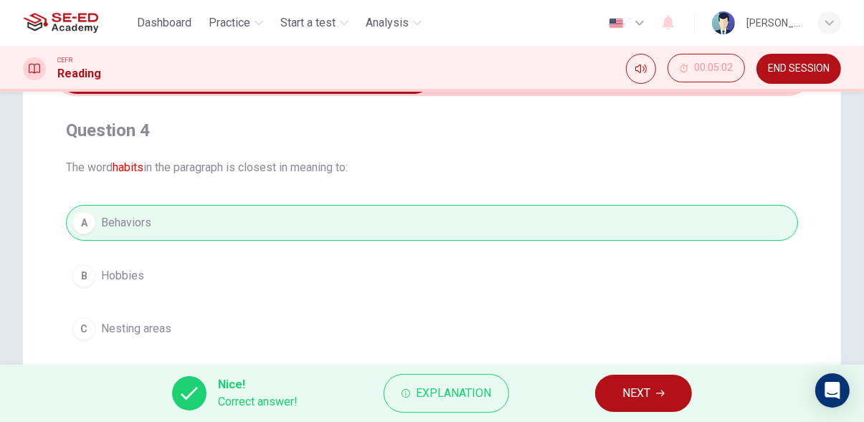
click at [662, 392] on icon "button" at bounding box center [660, 393] width 9 height 9
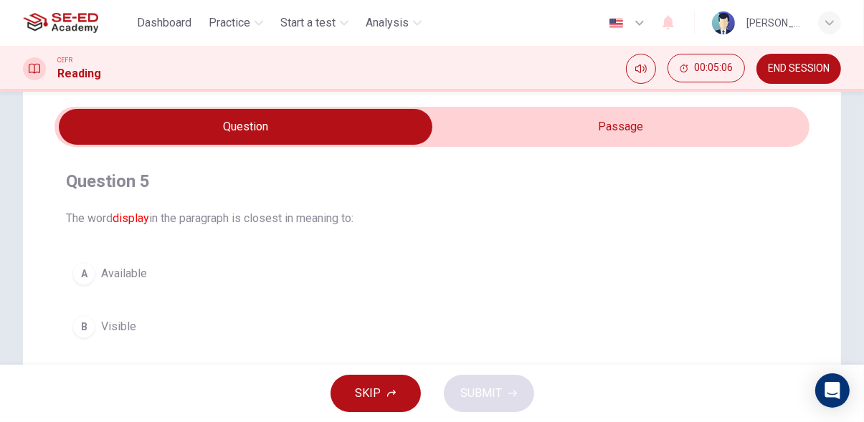
scroll to position [0, 0]
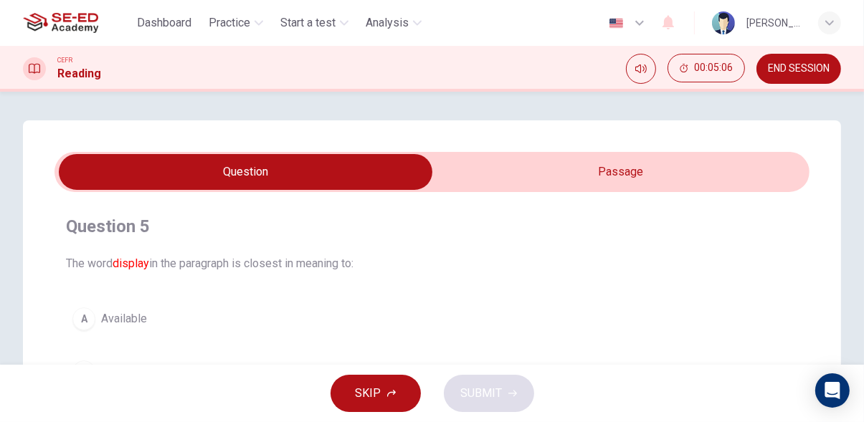
click at [589, 171] on input "checkbox" at bounding box center [246, 172] width 1133 height 36
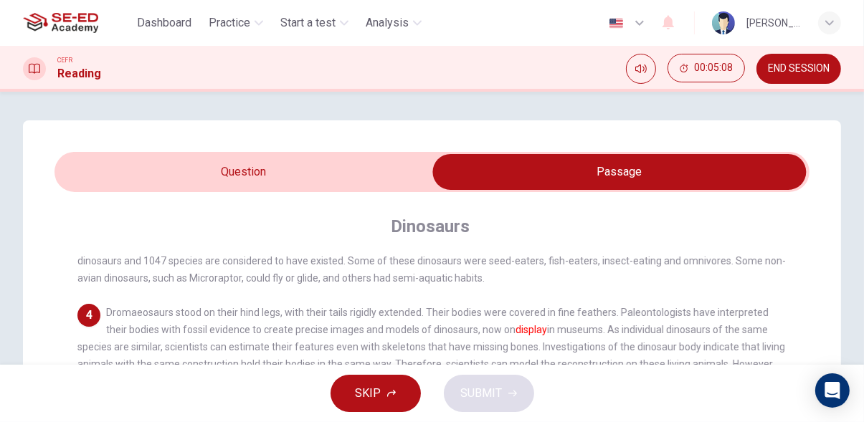
scroll to position [203, 0]
click at [321, 176] on input "checkbox" at bounding box center [619, 172] width 1133 height 36
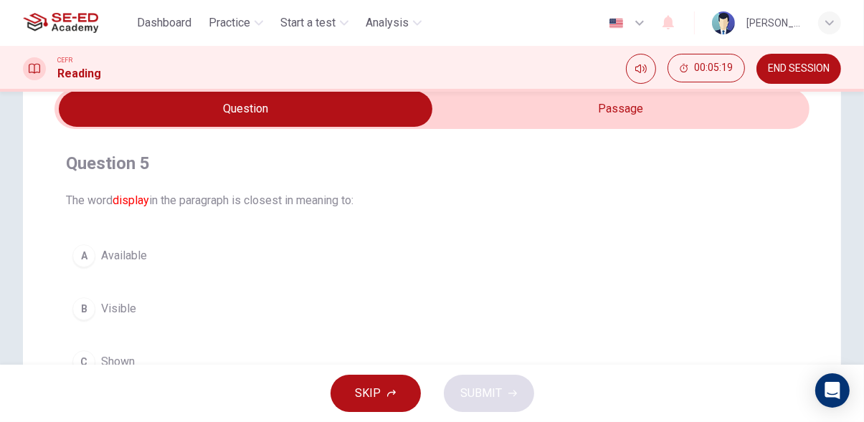
scroll to position [0, 0]
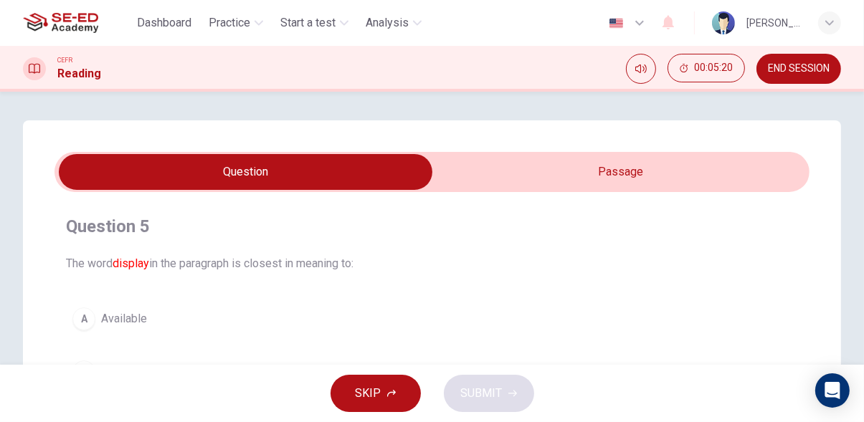
click at [583, 177] on input "checkbox" at bounding box center [246, 172] width 1133 height 36
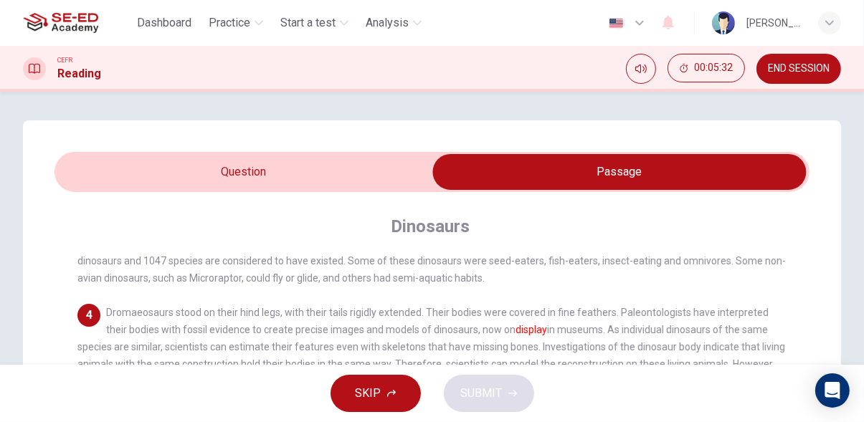
click at [378, 180] on input "checkbox" at bounding box center [619, 172] width 1133 height 36
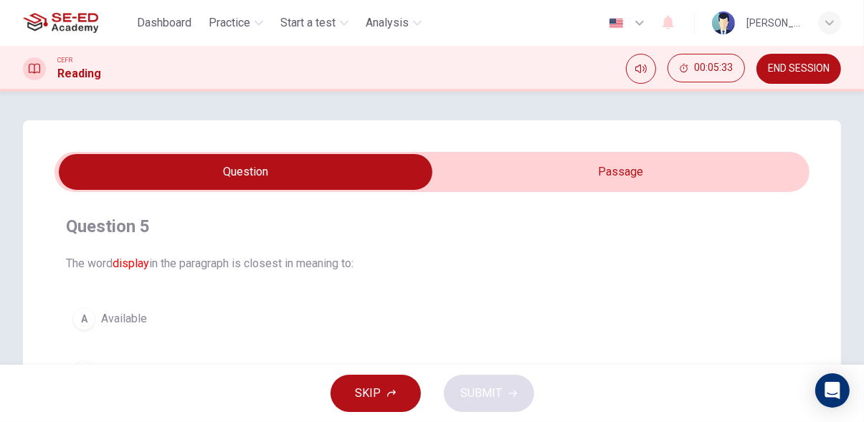
click at [638, 189] on input "checkbox" at bounding box center [246, 172] width 1133 height 36
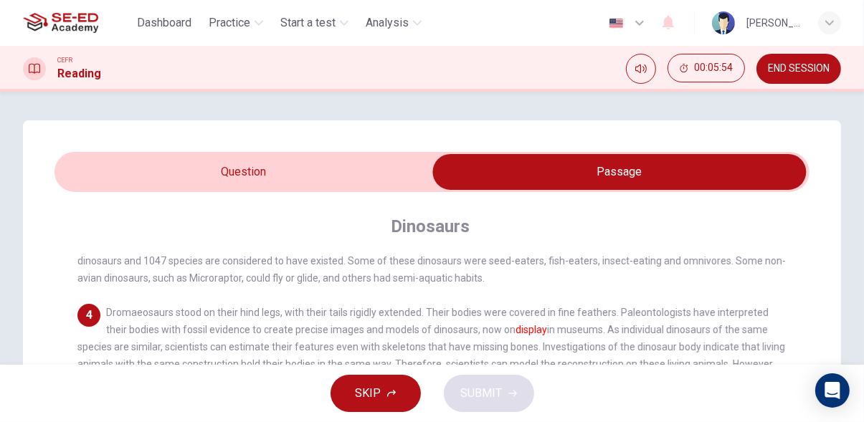
click at [378, 173] on input "checkbox" at bounding box center [619, 172] width 1133 height 36
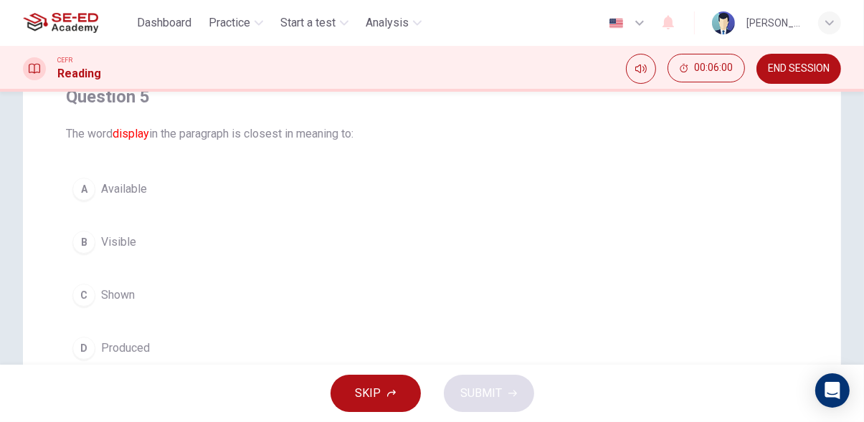
scroll to position [130, 0]
click at [418, 310] on button "C Shown" at bounding box center [432, 295] width 732 height 36
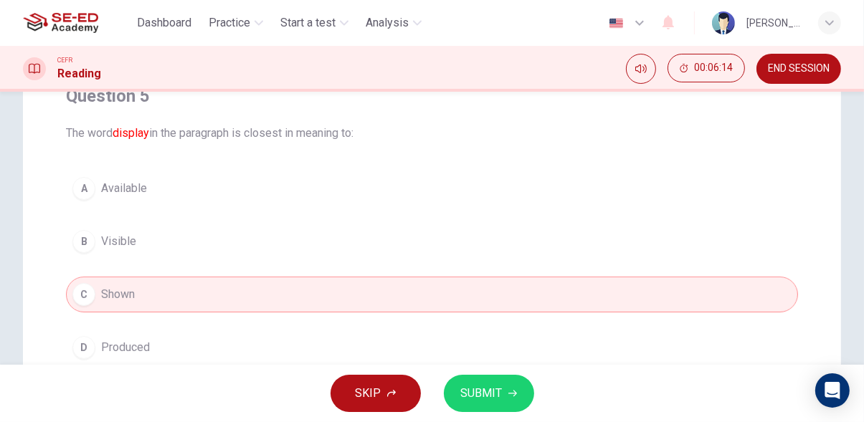
click at [511, 396] on icon "button" at bounding box center [512, 393] width 9 height 9
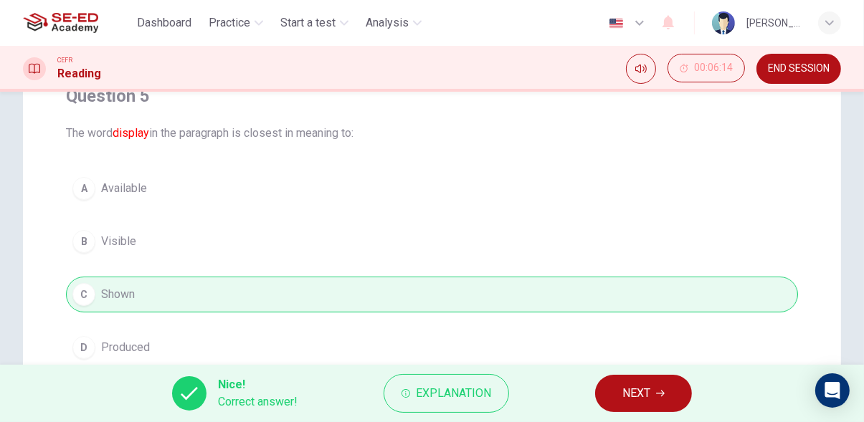
click at [665, 395] on icon "button" at bounding box center [660, 393] width 9 height 9
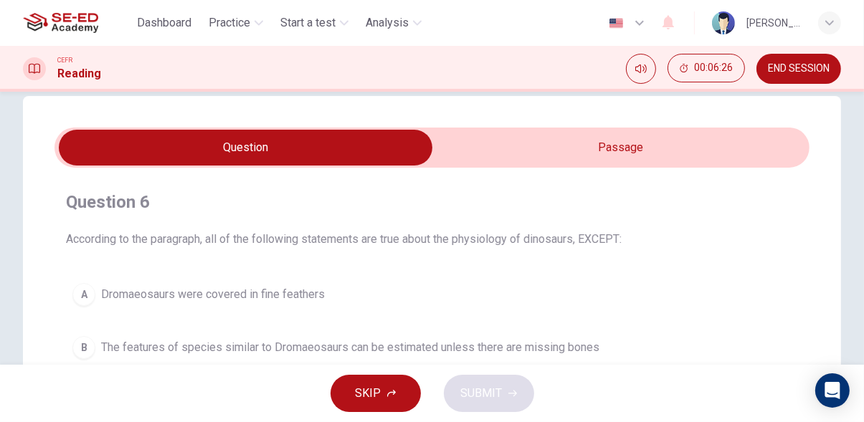
scroll to position [0, 0]
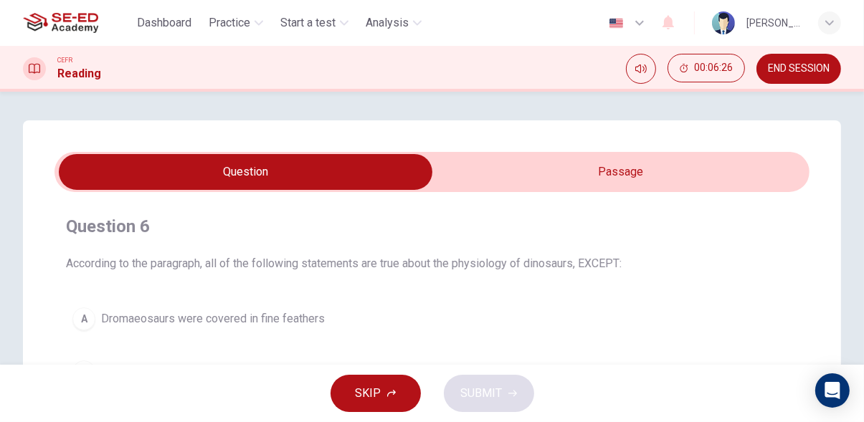
click at [642, 181] on input "checkbox" at bounding box center [246, 172] width 1133 height 36
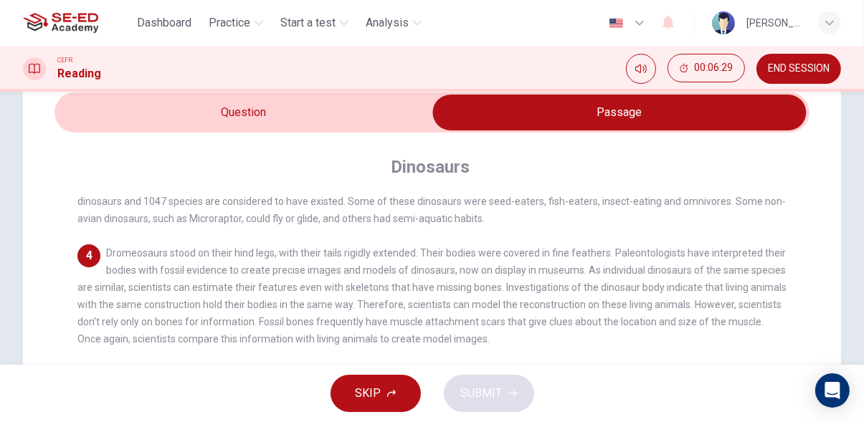
scroll to position [60, 0]
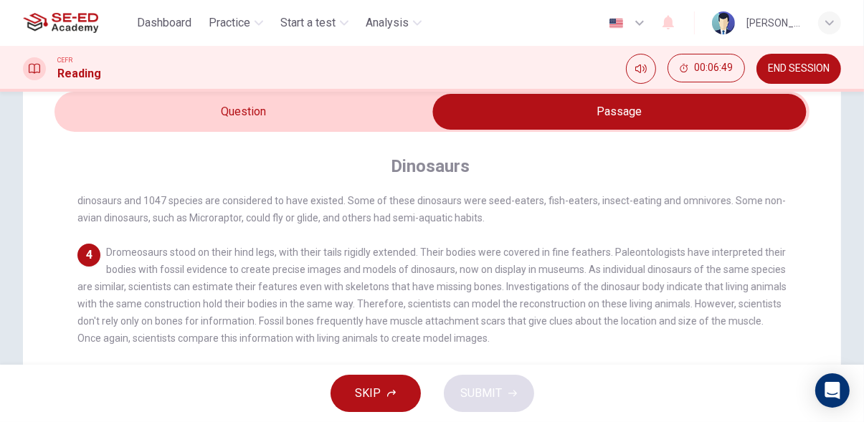
click at [364, 111] on input "checkbox" at bounding box center [619, 112] width 1133 height 36
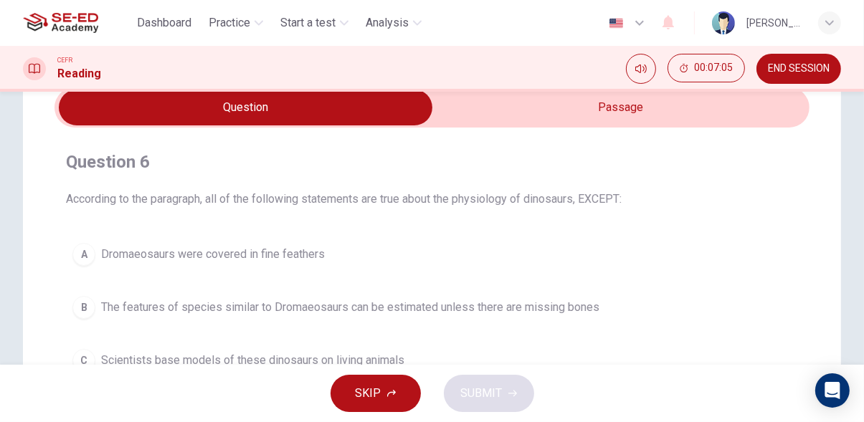
scroll to position [0, 0]
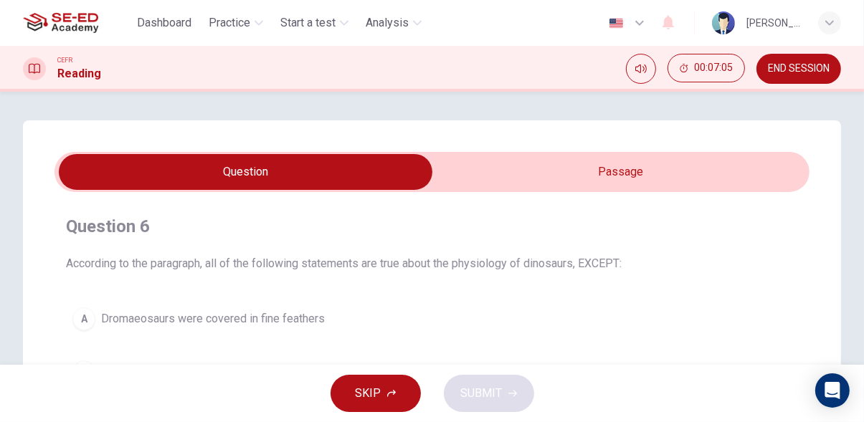
click at [604, 172] on input "checkbox" at bounding box center [246, 172] width 1133 height 36
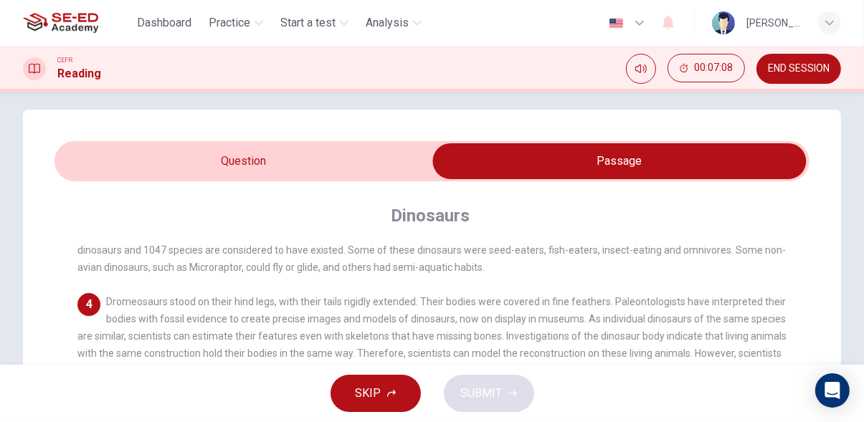
scroll to position [10, 0]
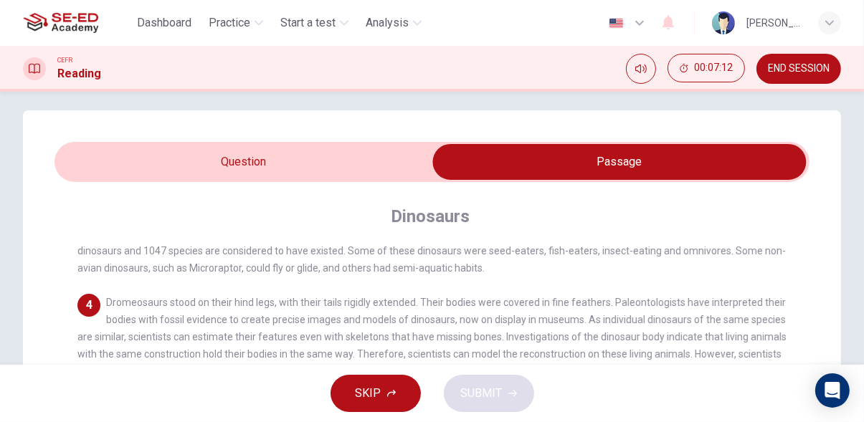
click at [385, 156] on input "checkbox" at bounding box center [619, 162] width 1133 height 36
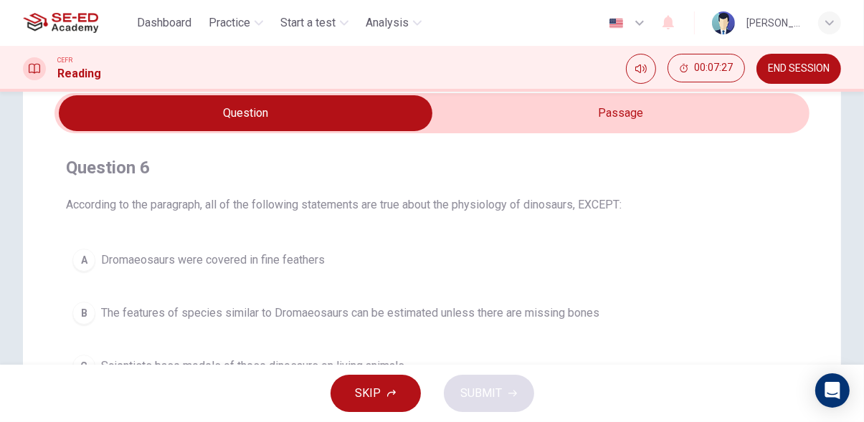
scroll to position [0, 0]
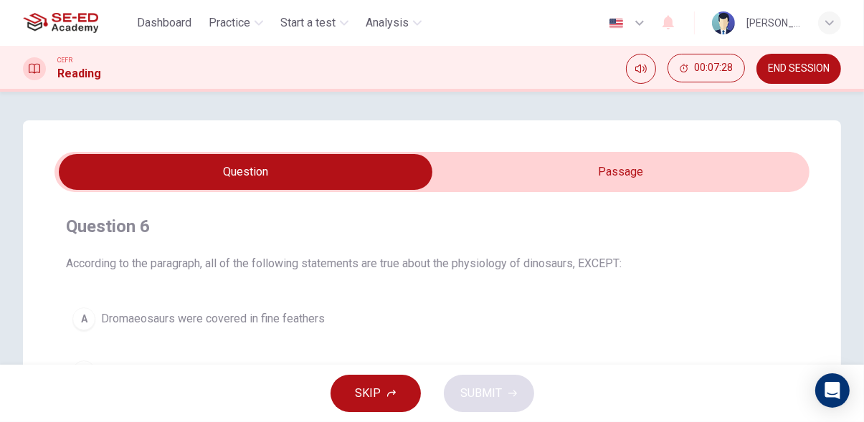
click at [602, 162] on input "checkbox" at bounding box center [246, 172] width 1133 height 36
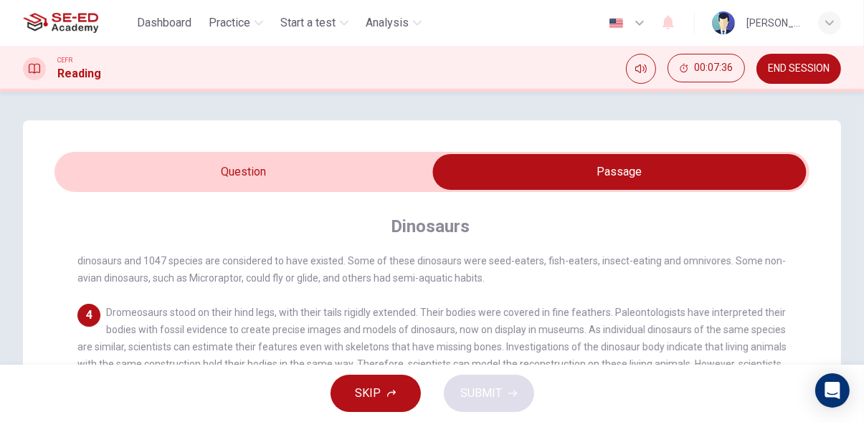
click at [383, 166] on input "checkbox" at bounding box center [619, 172] width 1133 height 36
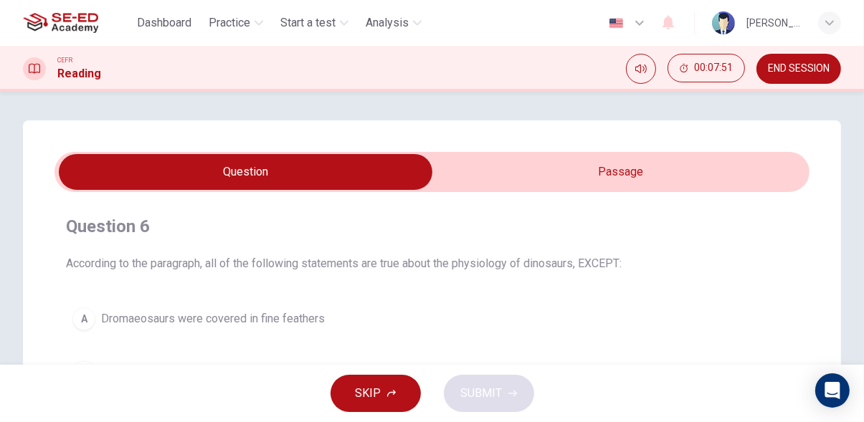
click at [632, 179] on input "checkbox" at bounding box center [246, 172] width 1133 height 36
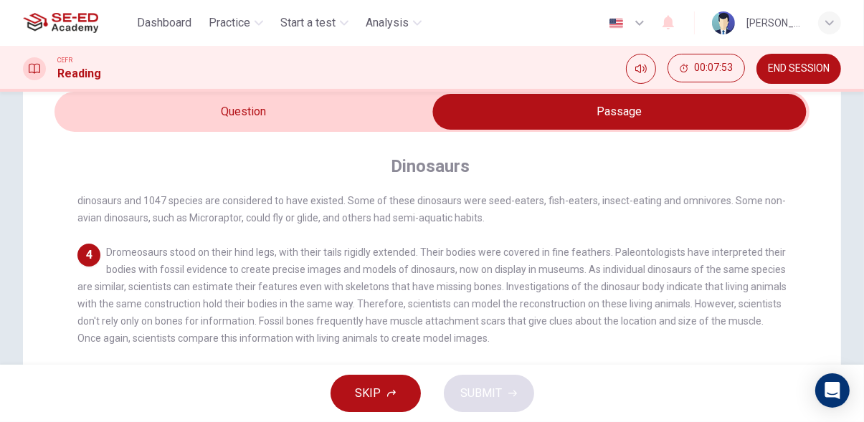
scroll to position [61, 0]
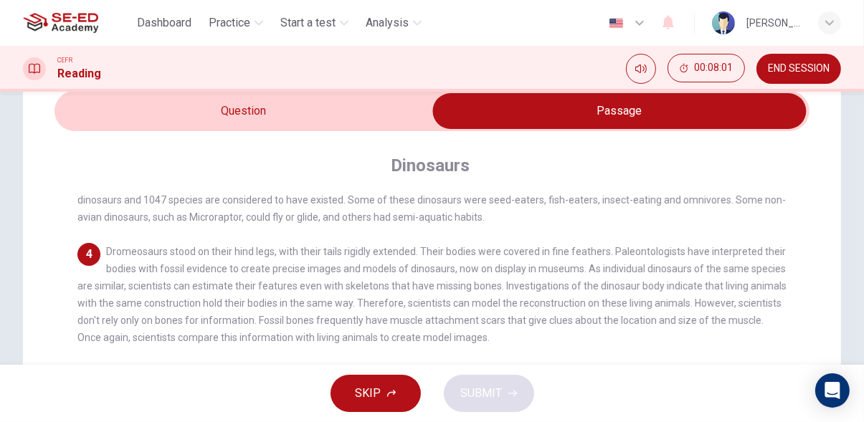
click at [361, 116] on input "checkbox" at bounding box center [619, 111] width 1133 height 36
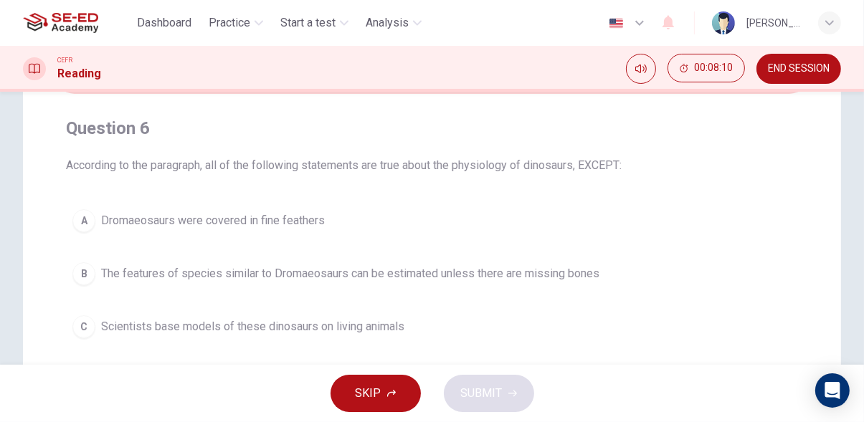
scroll to position [0, 0]
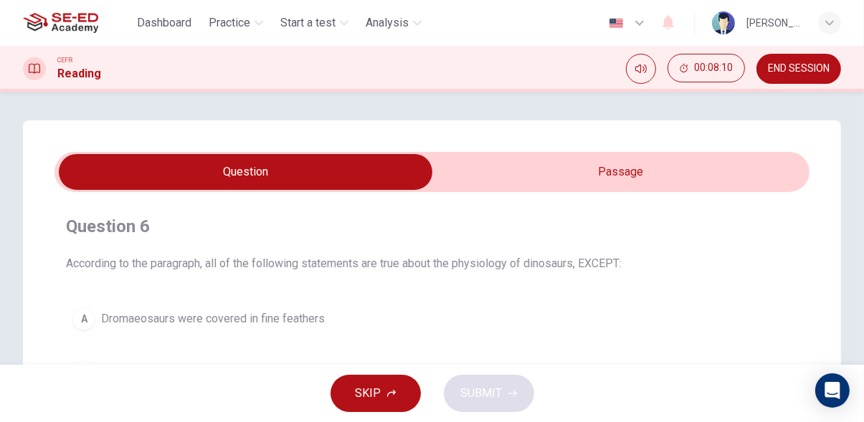
click at [618, 189] on input "checkbox" at bounding box center [246, 172] width 1133 height 36
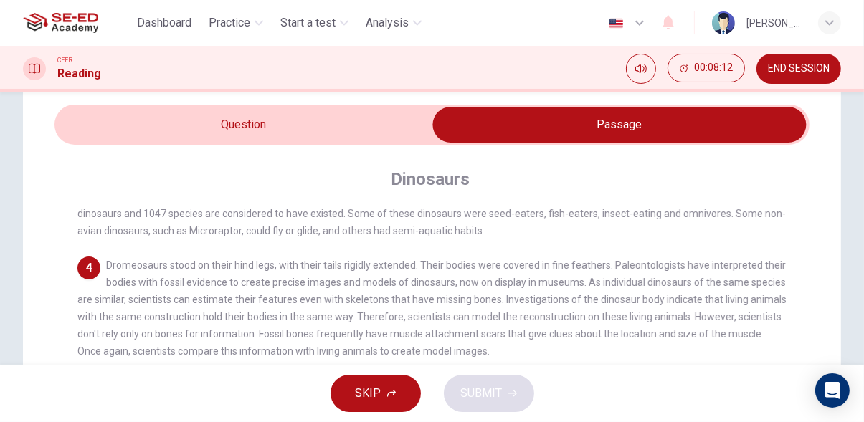
scroll to position [48, 0]
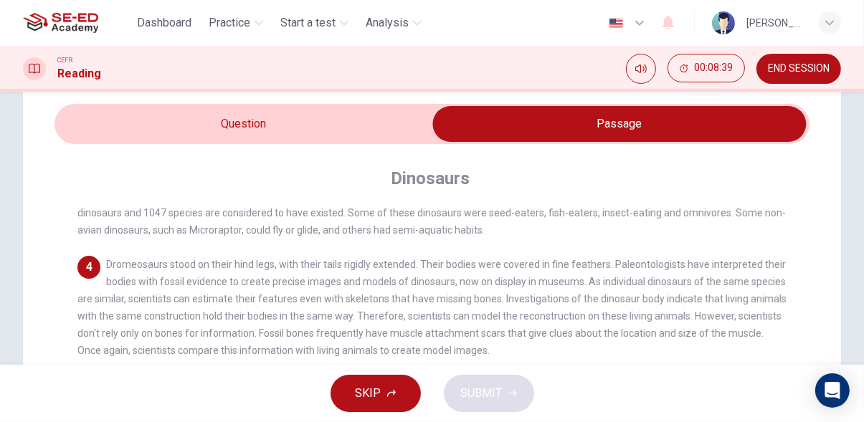
click at [391, 122] on input "checkbox" at bounding box center [619, 124] width 1133 height 36
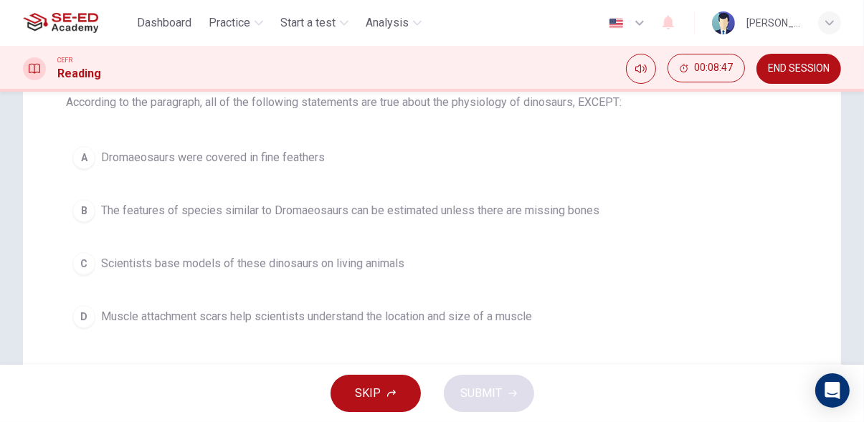
scroll to position [163, 0]
click at [498, 318] on span "Muscle attachment scars help scientists understand the location and size of a m…" at bounding box center [316, 315] width 431 height 17
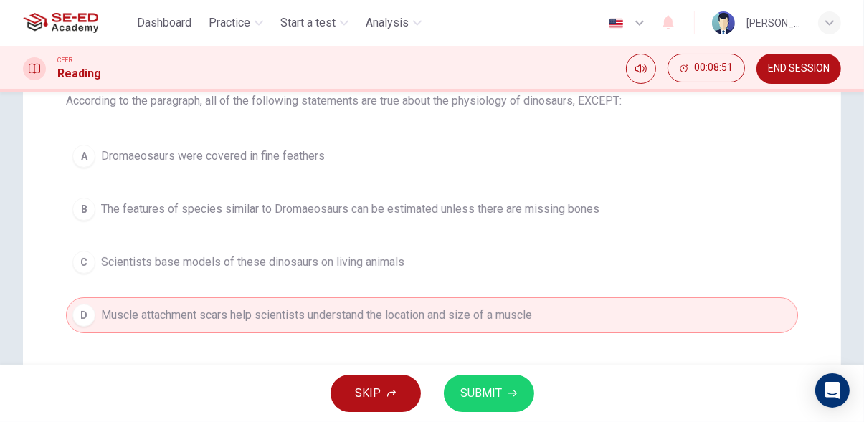
click at [485, 396] on span "SUBMIT" at bounding box center [482, 394] width 42 height 20
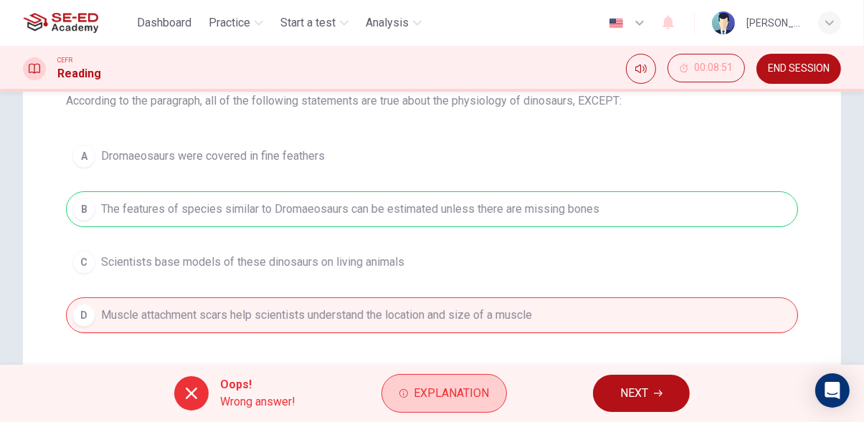
click at [468, 394] on span "Explanation" at bounding box center [451, 394] width 75 height 20
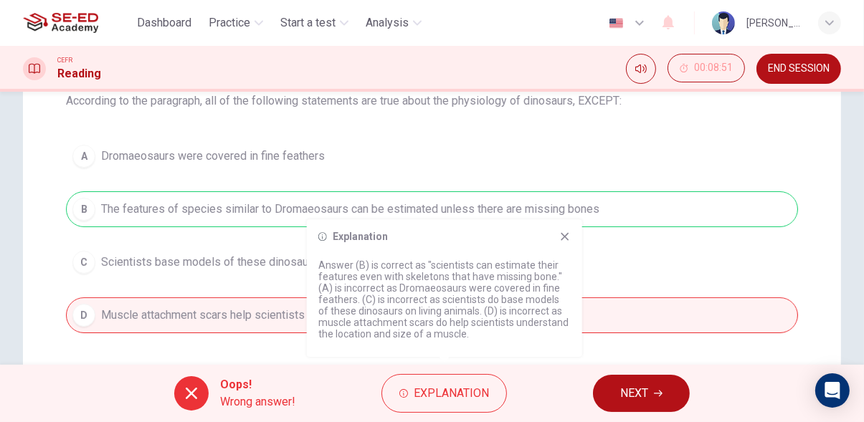
click at [577, 232] on div "Explanation Answer (B) is correct as "scientists can estimate their features ev…" at bounding box center [444, 288] width 275 height 138
click at [576, 237] on div "Explanation Answer (B) is correct as "scientists can estimate their features ev…" at bounding box center [444, 288] width 275 height 138
click at [564, 233] on icon at bounding box center [564, 236] width 11 height 11
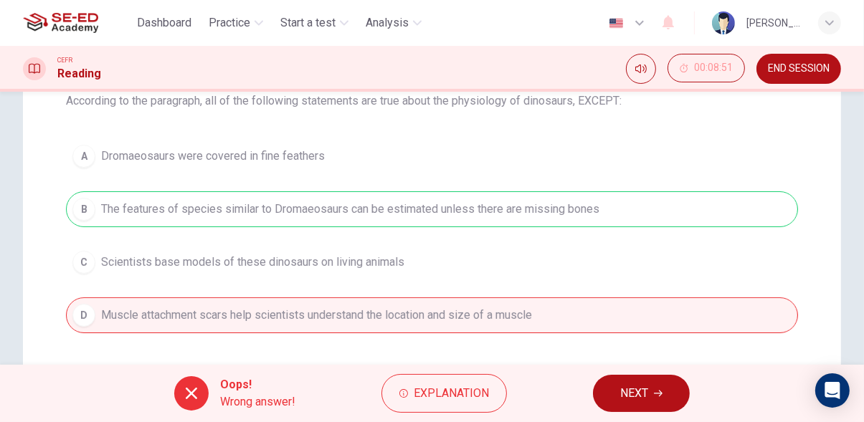
click at [677, 403] on button "NEXT" at bounding box center [641, 393] width 97 height 37
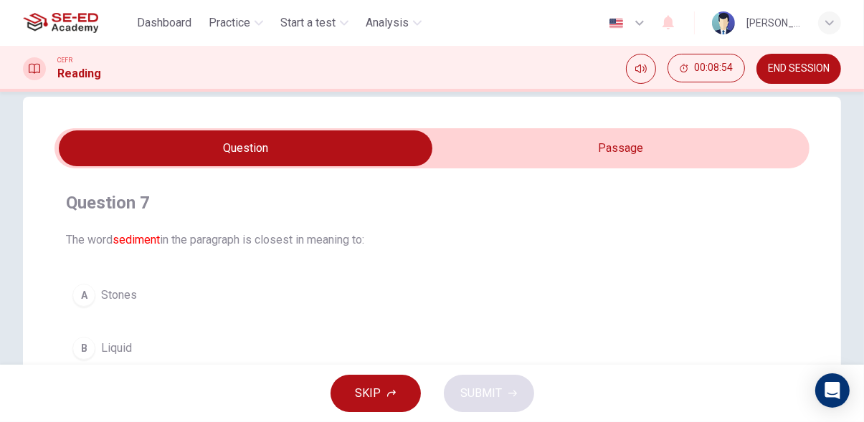
scroll to position [0, 0]
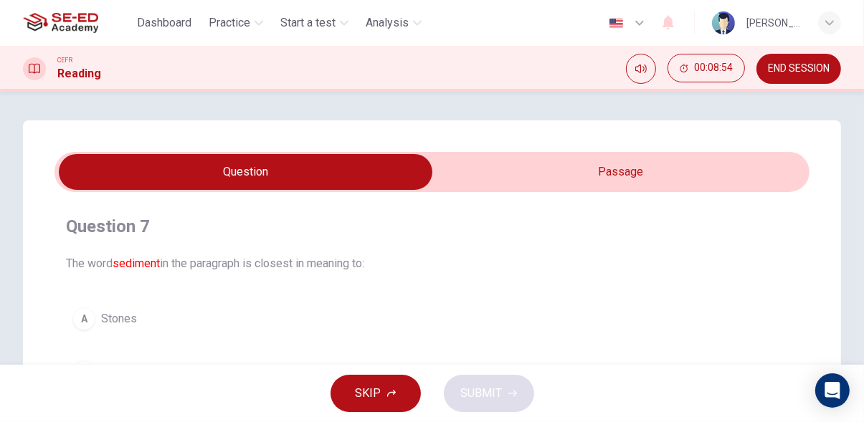
click at [579, 178] on input "checkbox" at bounding box center [246, 172] width 1133 height 36
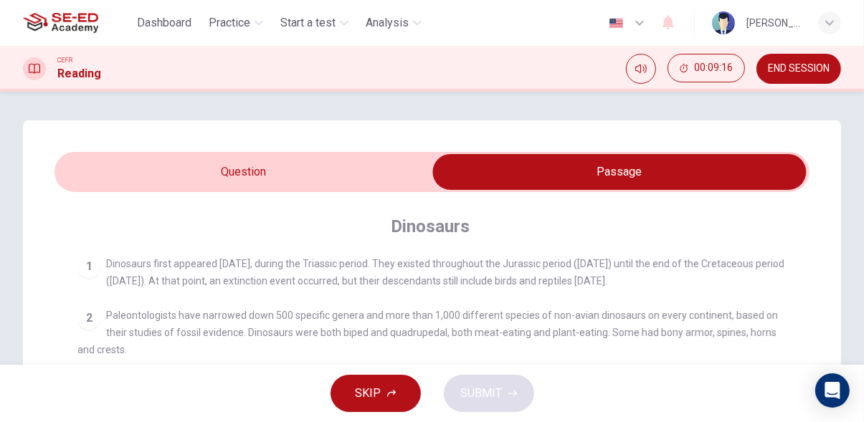
click at [291, 175] on input "checkbox" at bounding box center [619, 172] width 1133 height 36
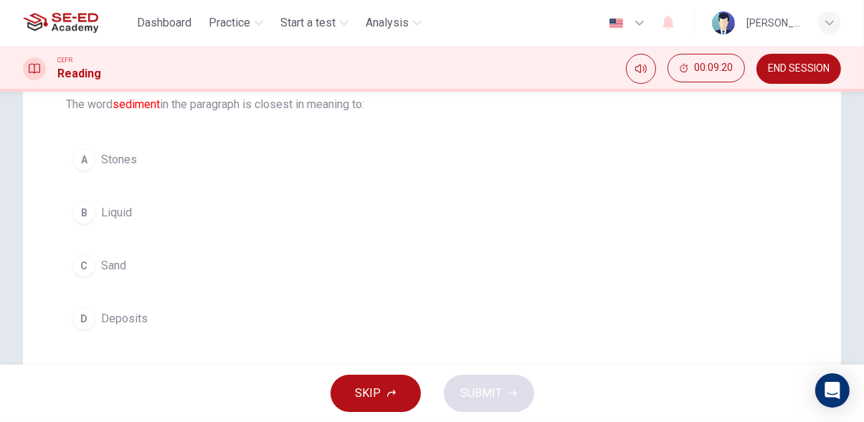
scroll to position [160, 0]
click at [190, 316] on button "D Deposits" at bounding box center [432, 318] width 732 height 36
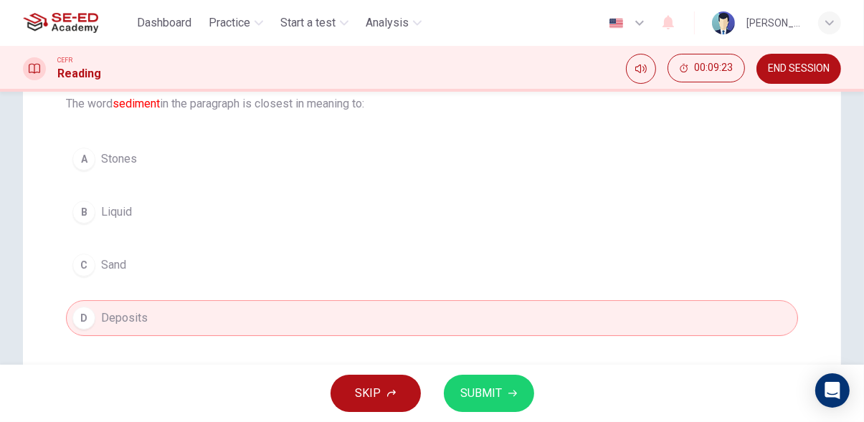
click at [495, 397] on span "SUBMIT" at bounding box center [482, 394] width 42 height 20
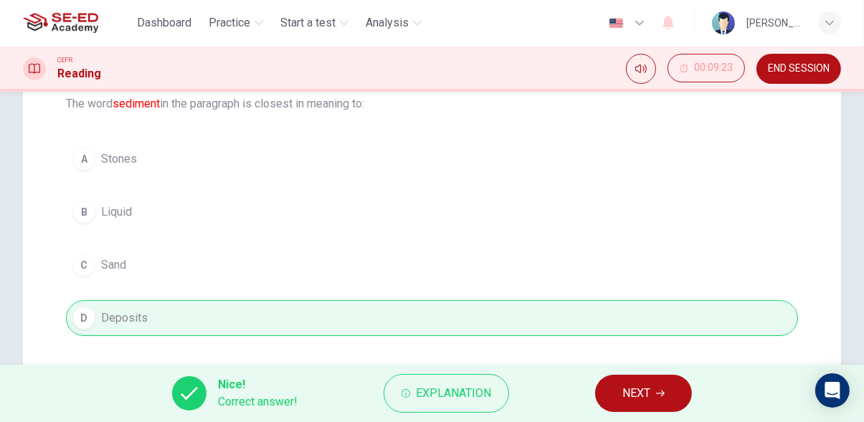
click at [661, 396] on icon "button" at bounding box center [660, 393] width 9 height 9
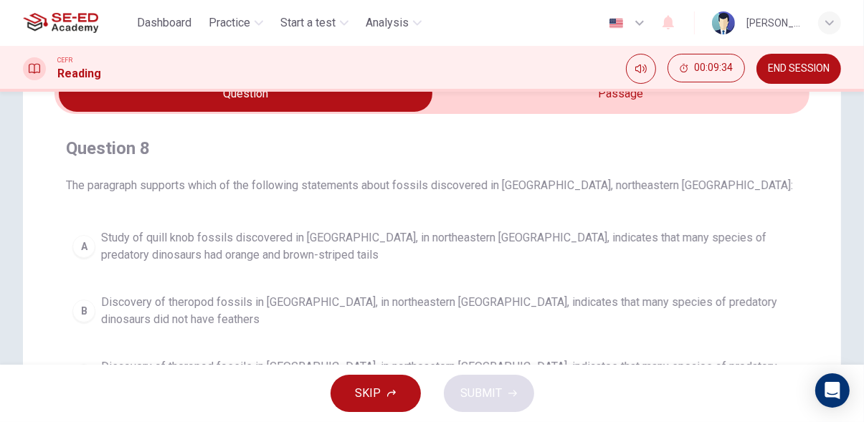
scroll to position [0, 0]
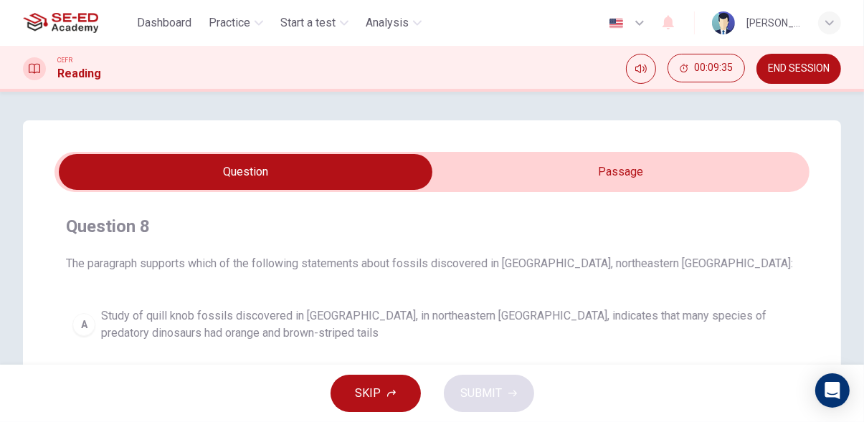
click at [616, 169] on input "checkbox" at bounding box center [246, 172] width 1133 height 36
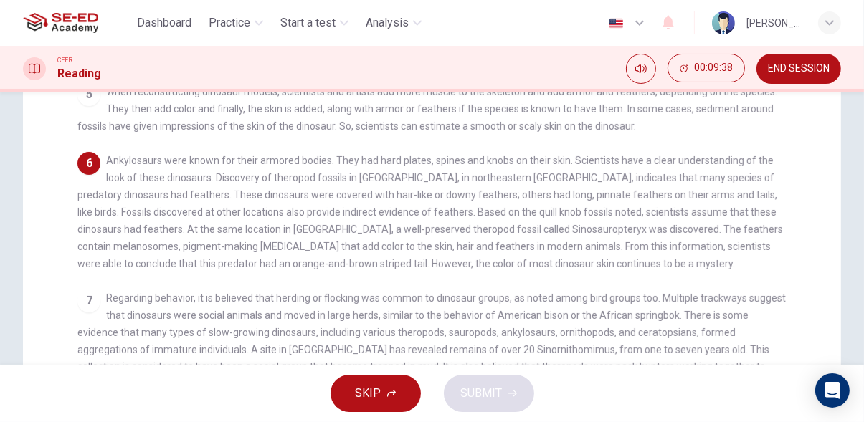
scroll to position [329, 0]
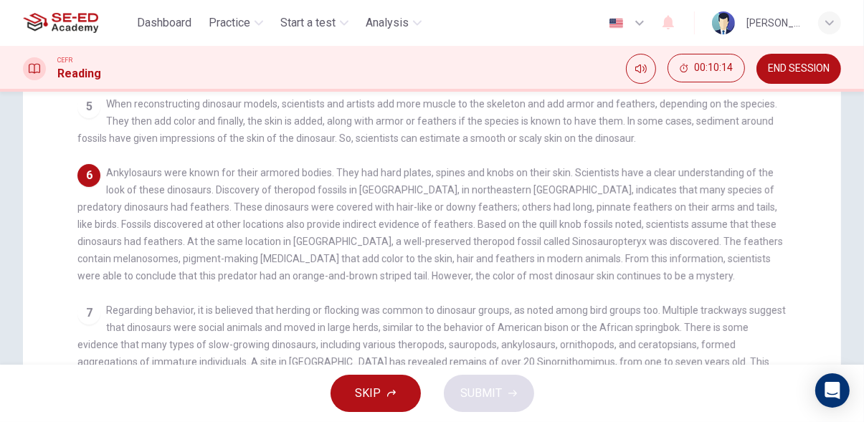
click at [544, 252] on span "Ankylosaurs were known for their armored bodies. They had hard plates, spines a…" at bounding box center [429, 224] width 705 height 115
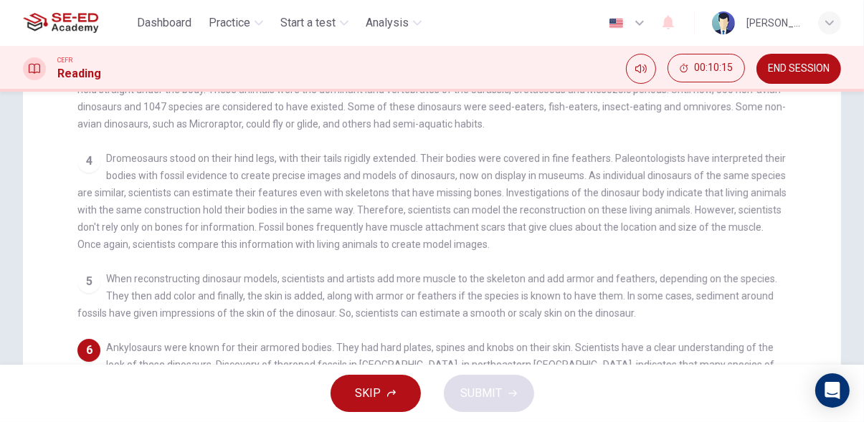
scroll to position [0, 0]
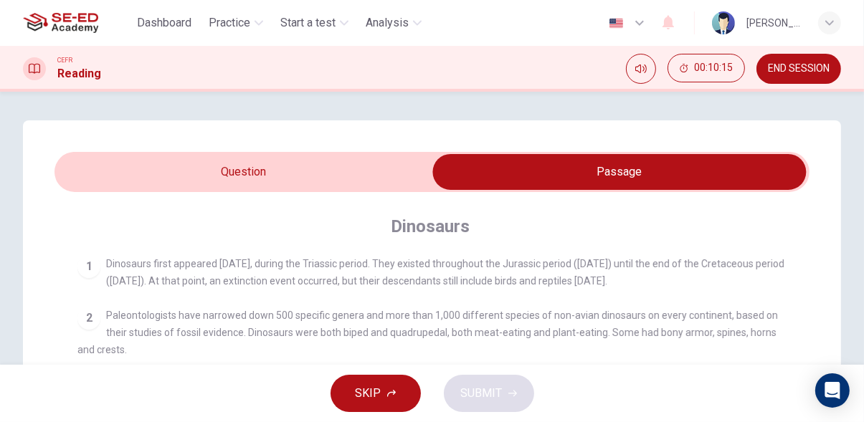
click at [324, 183] on input "checkbox" at bounding box center [619, 172] width 1133 height 36
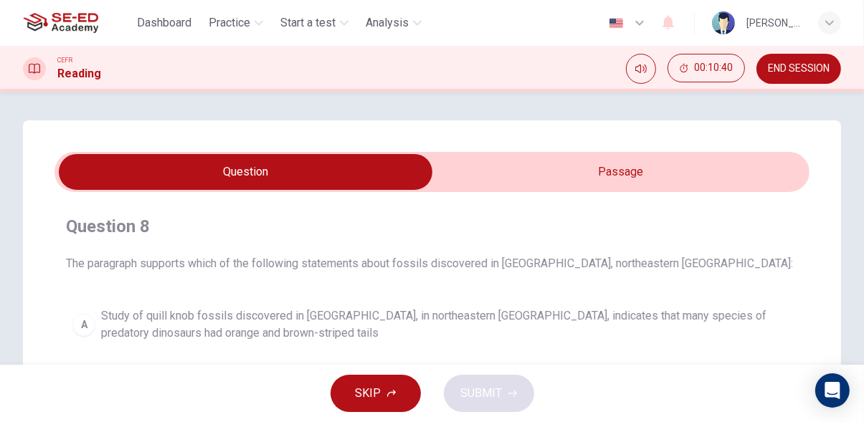
click at [667, 176] on input "checkbox" at bounding box center [246, 172] width 1133 height 36
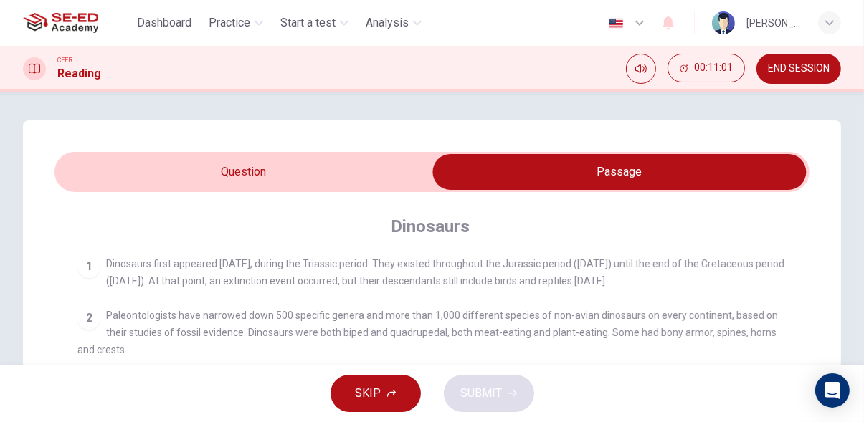
click at [370, 177] on input "checkbox" at bounding box center [619, 172] width 1133 height 36
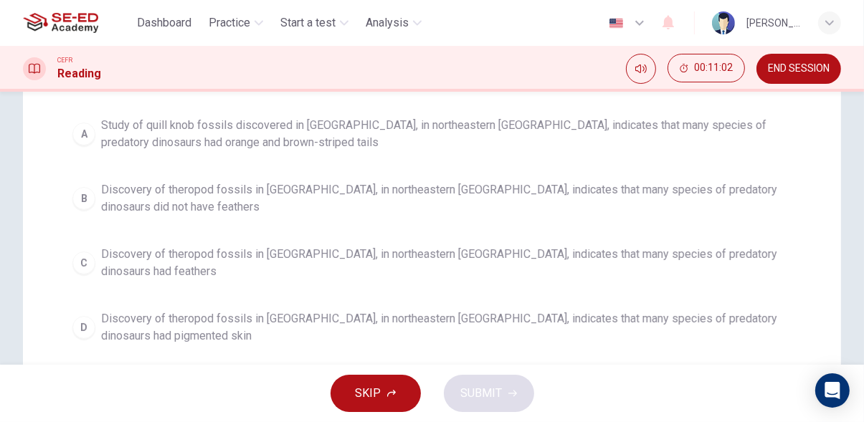
scroll to position [192, 0]
click at [690, 187] on span "Discovery of theropod fossils in Liaoning, in northeastern China, indicates tha…" at bounding box center [446, 197] width 690 height 34
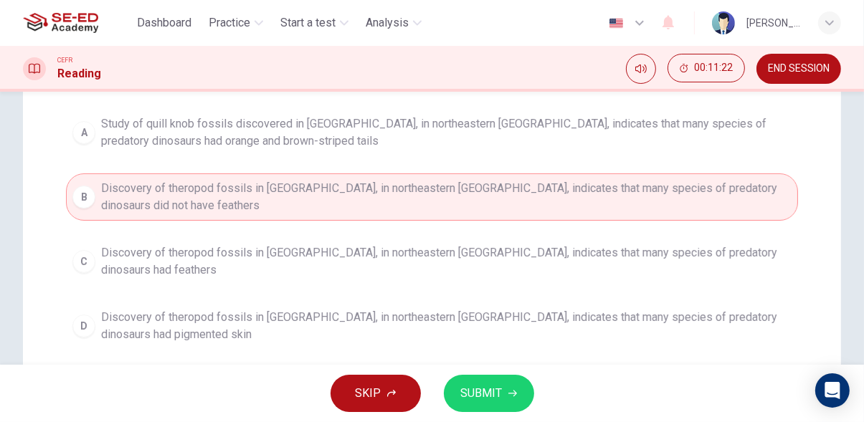
click at [511, 394] on icon "button" at bounding box center [512, 394] width 9 height 6
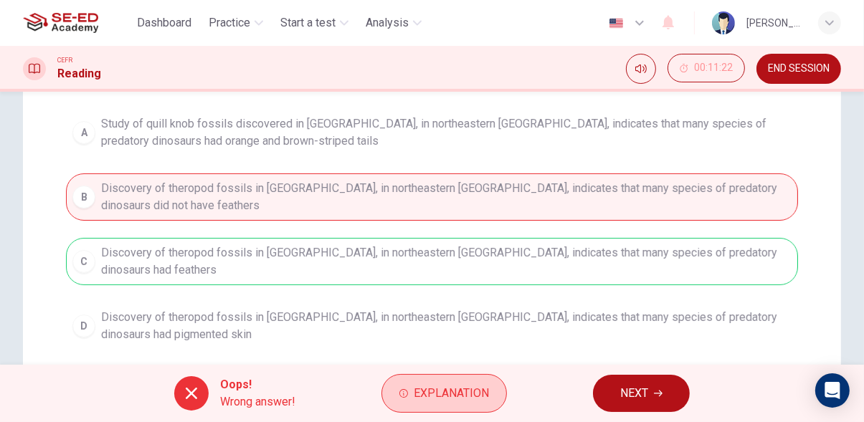
click at [461, 397] on span "Explanation" at bounding box center [451, 394] width 75 height 20
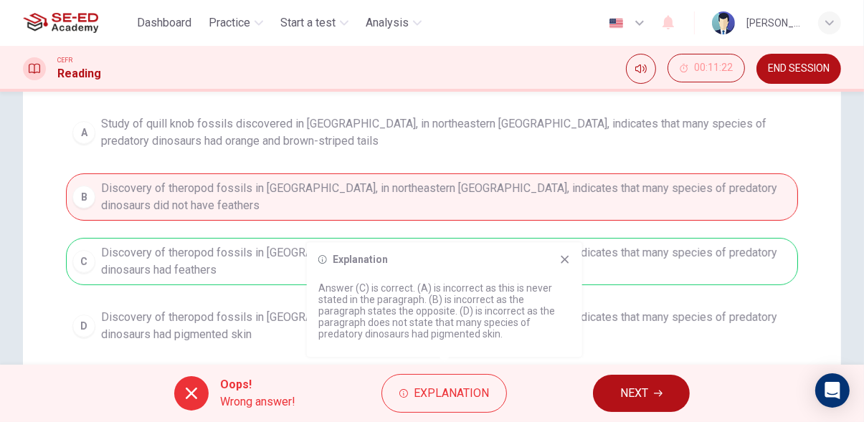
click at [566, 259] on icon at bounding box center [564, 259] width 11 height 11
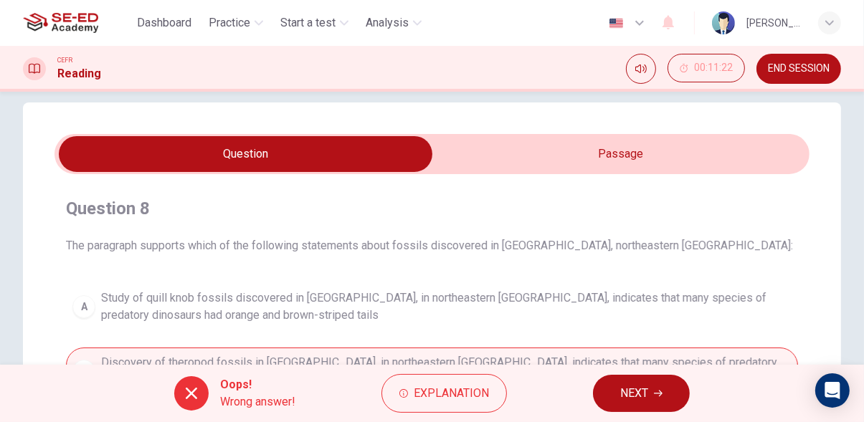
scroll to position [0, 0]
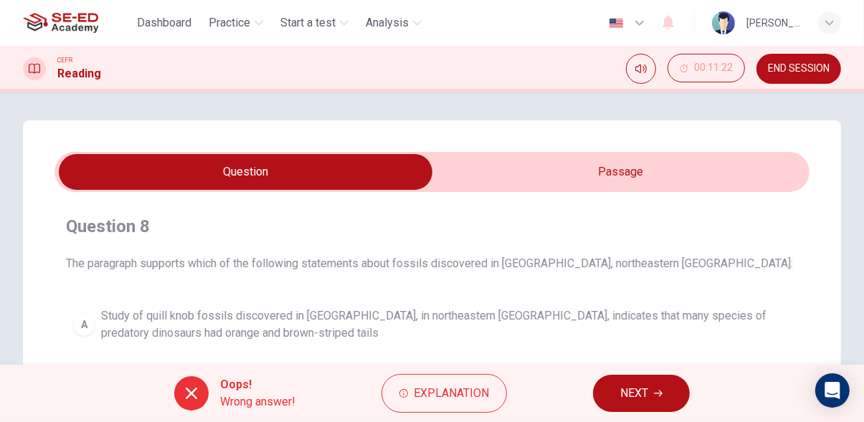
click at [662, 178] on input "checkbox" at bounding box center [246, 172] width 1133 height 36
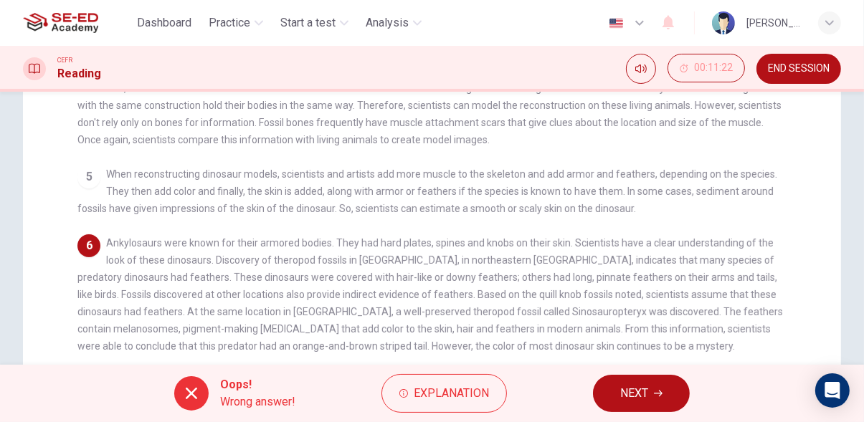
scroll to position [84, 0]
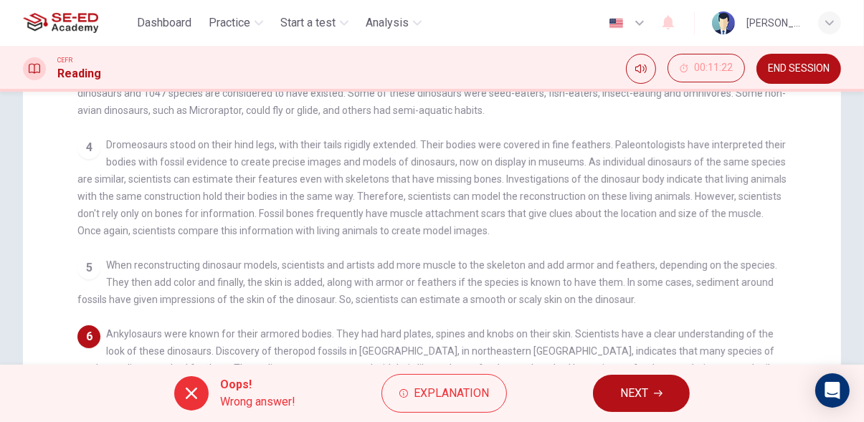
click at [662, 394] on icon "button" at bounding box center [658, 394] width 9 height 6
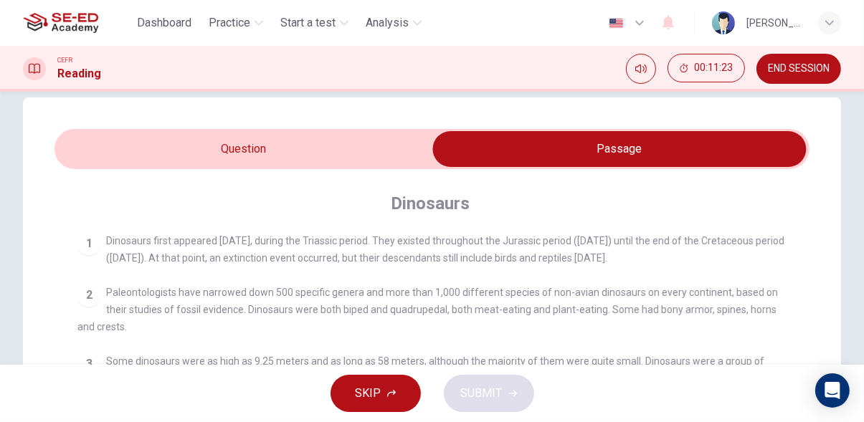
scroll to position [0, 0]
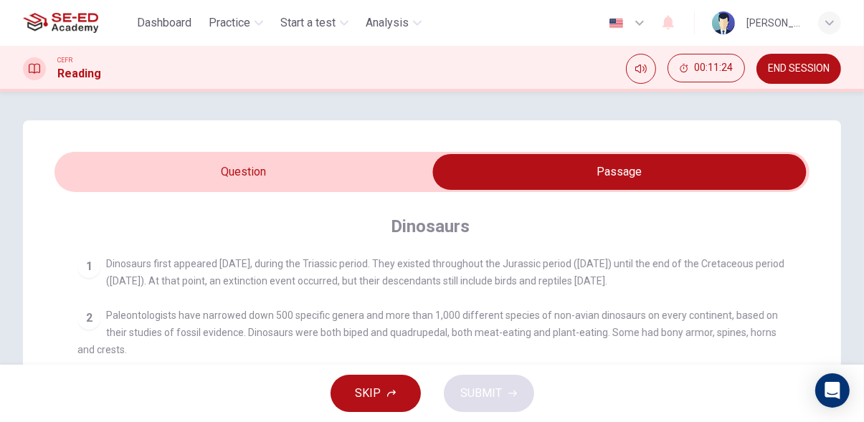
click at [365, 178] on input "checkbox" at bounding box center [619, 172] width 1133 height 36
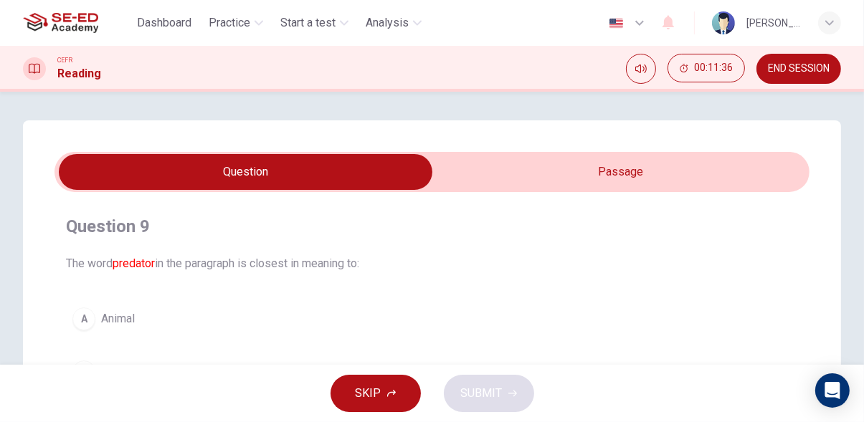
click at [619, 182] on input "checkbox" at bounding box center [246, 172] width 1133 height 36
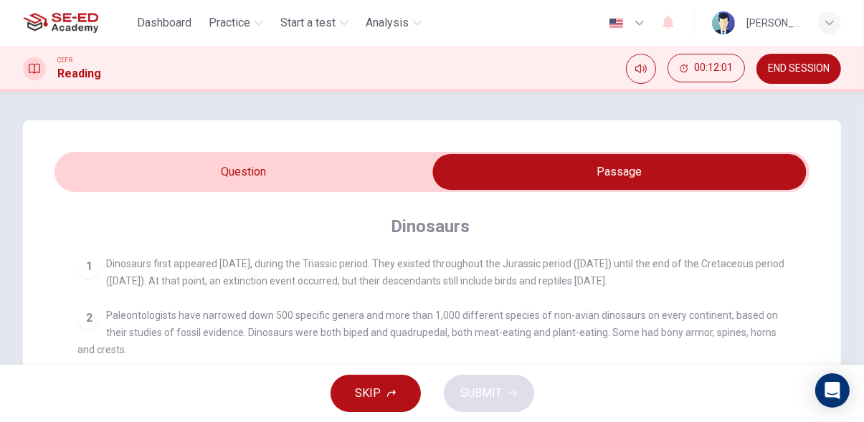
click at [378, 178] on input "checkbox" at bounding box center [619, 172] width 1133 height 36
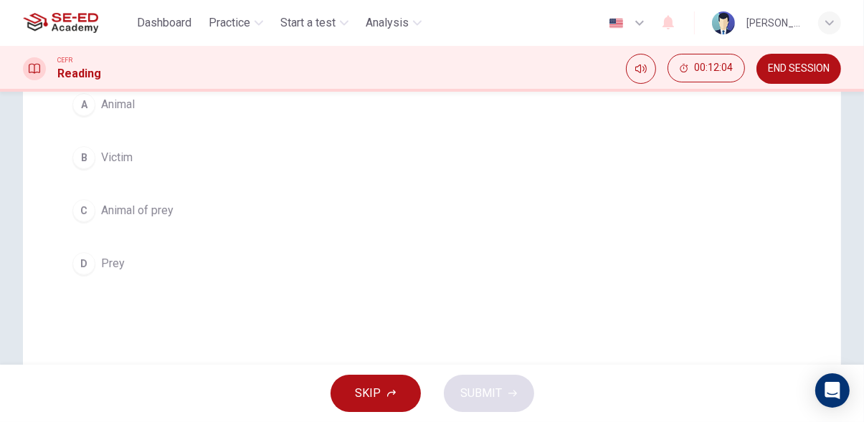
scroll to position [211, 0]
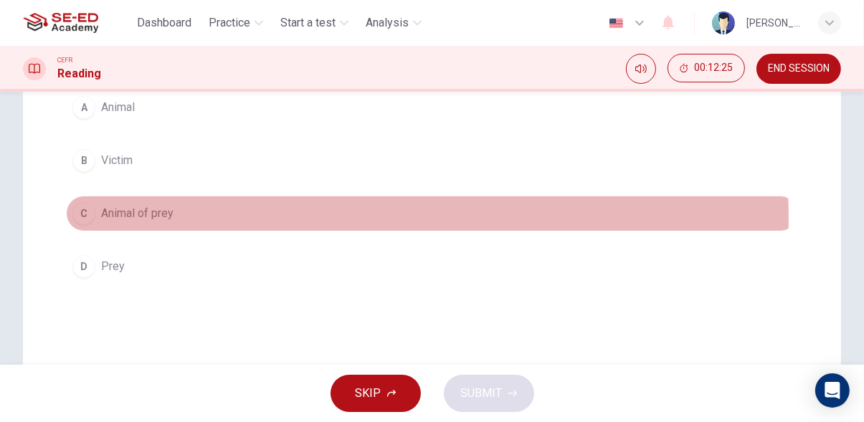
click at [202, 218] on button "C Animal of prey" at bounding box center [432, 214] width 732 height 36
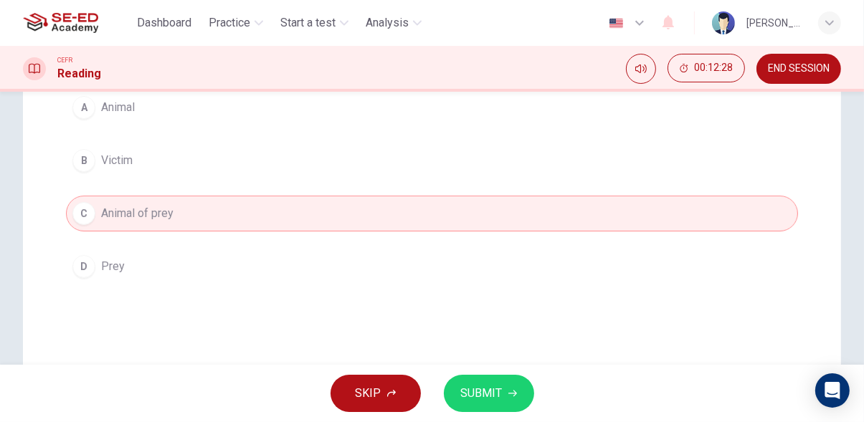
click at [490, 399] on span "SUBMIT" at bounding box center [482, 394] width 42 height 20
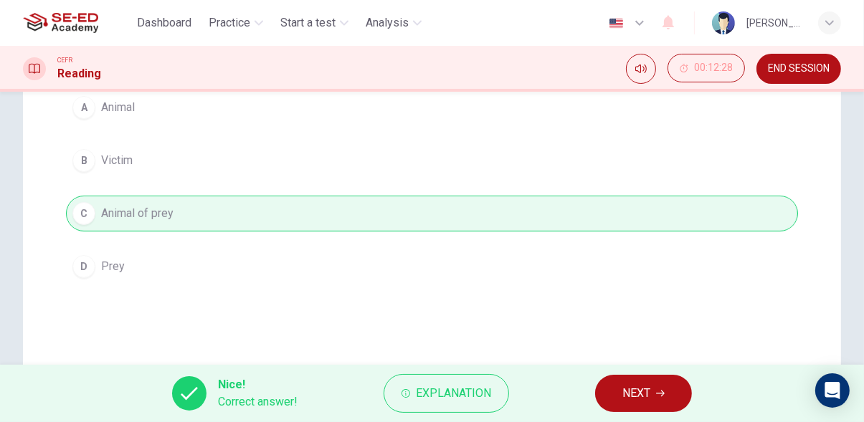
click at [642, 398] on span "NEXT" at bounding box center [636, 394] width 28 height 20
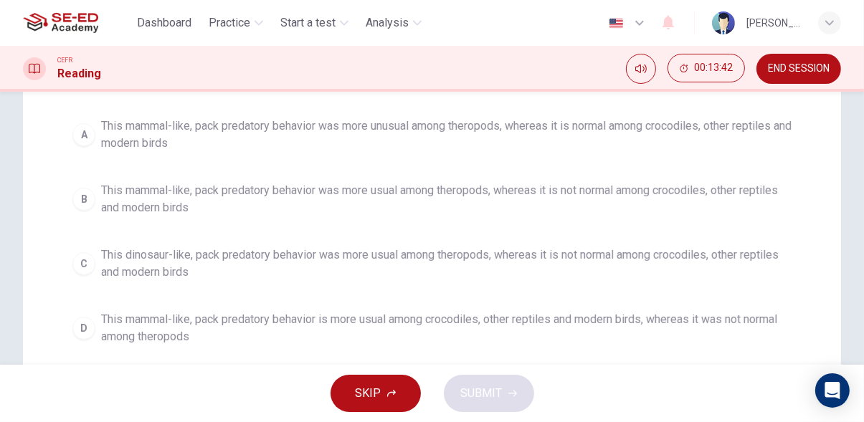
scroll to position [226, 0]
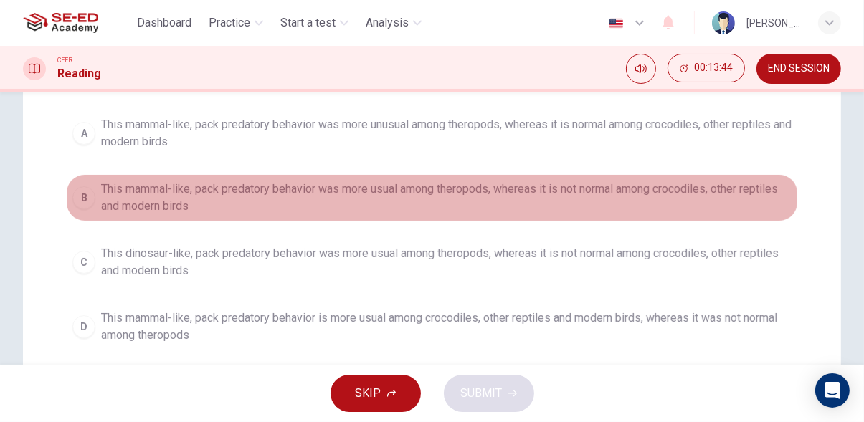
click at [690, 217] on button "B This mammal-like, pack predatory behavior was more usual among theropods, whe…" at bounding box center [432, 197] width 732 height 47
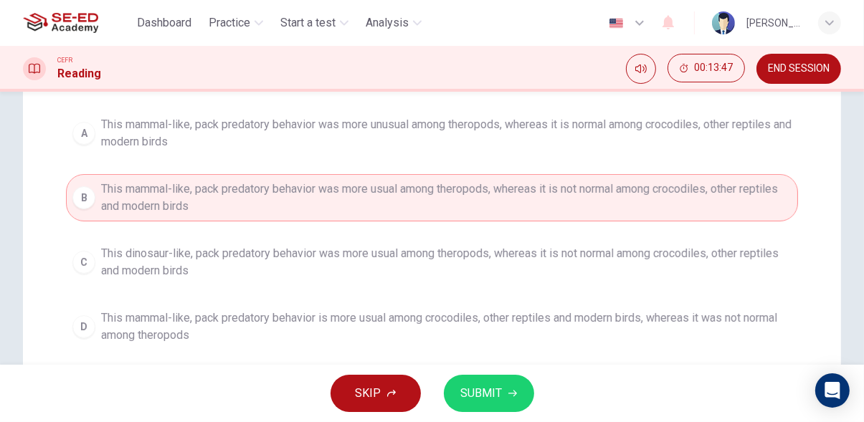
click at [511, 396] on icon "button" at bounding box center [512, 393] width 9 height 9
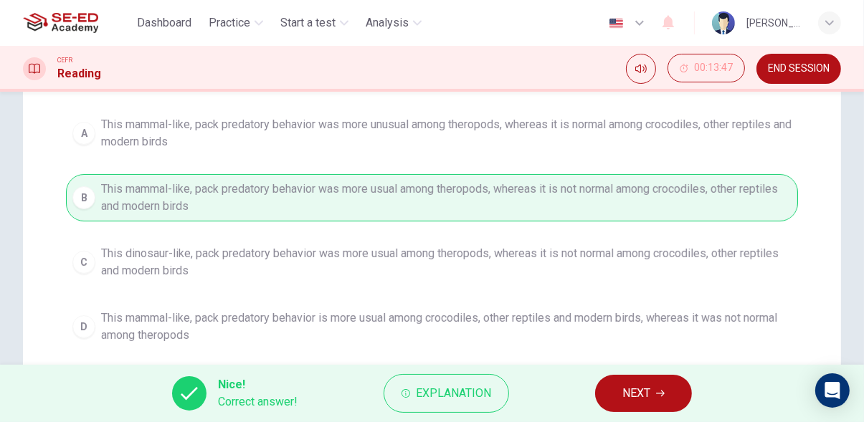
click at [641, 389] on span "NEXT" at bounding box center [636, 394] width 28 height 20
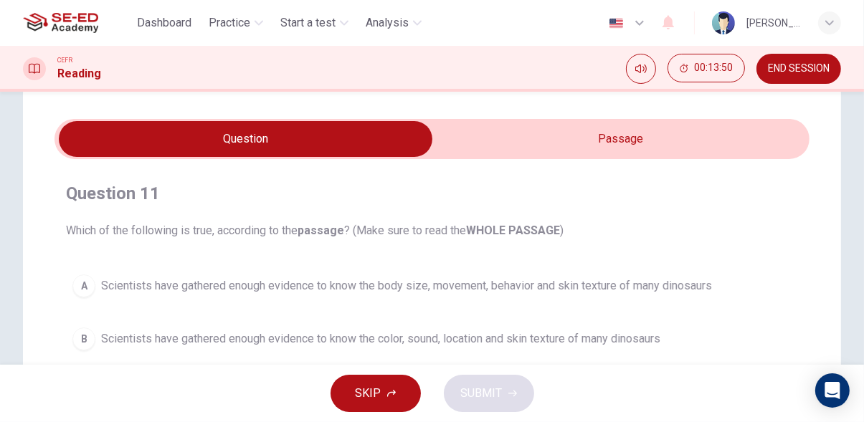
scroll to position [0, 0]
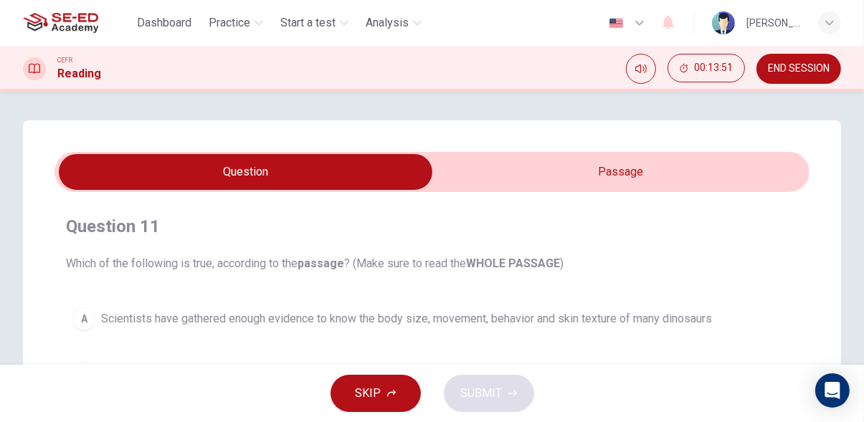
click at [669, 177] on input "checkbox" at bounding box center [246, 172] width 1133 height 36
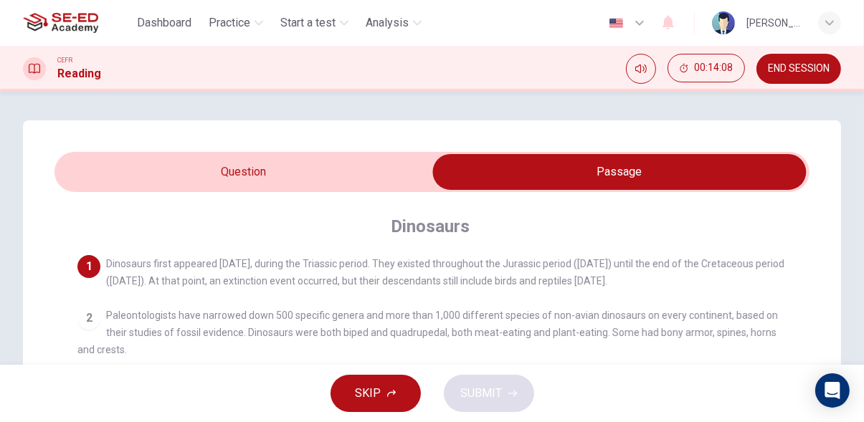
click at [369, 176] on input "checkbox" at bounding box center [619, 172] width 1133 height 36
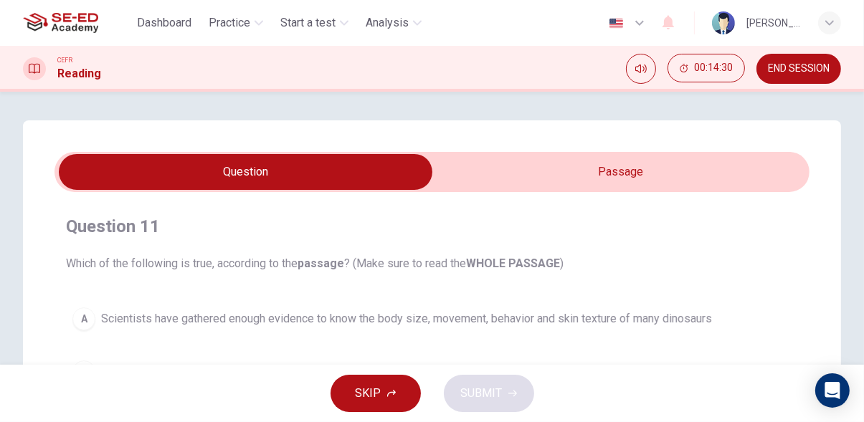
click at [639, 174] on input "checkbox" at bounding box center [246, 172] width 1133 height 36
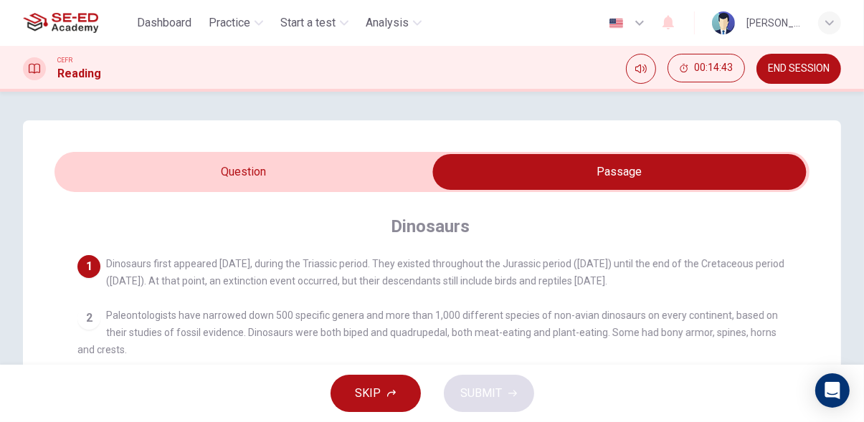
click at [356, 184] on input "checkbox" at bounding box center [619, 172] width 1133 height 36
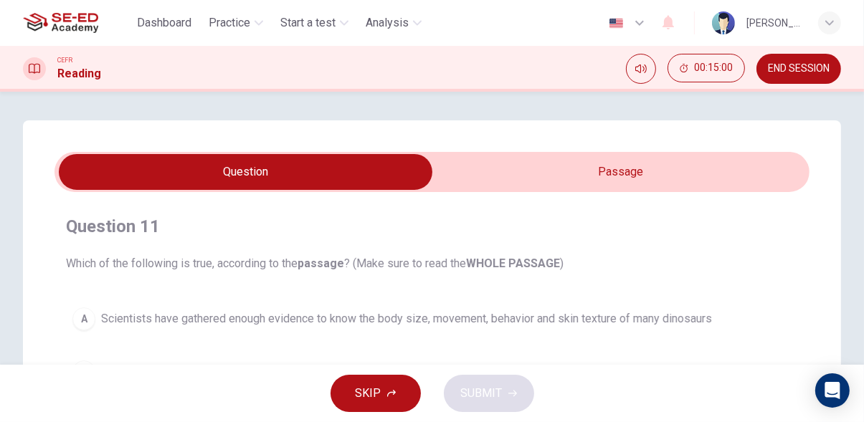
click at [692, 178] on input "checkbox" at bounding box center [246, 172] width 1133 height 36
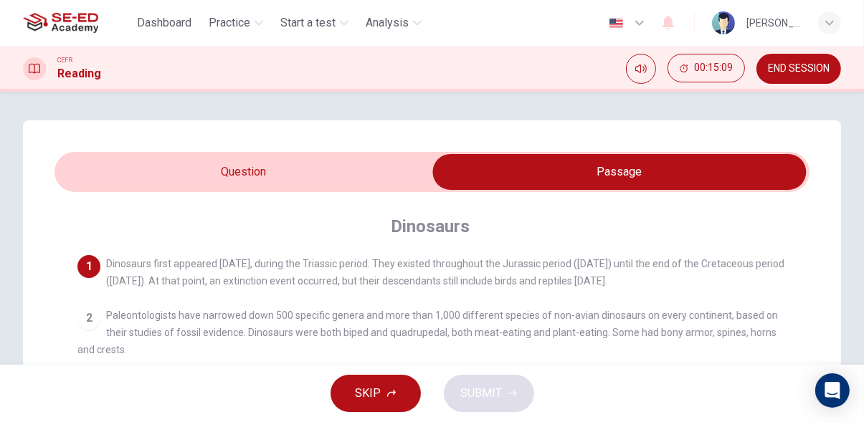
click at [361, 184] on input "checkbox" at bounding box center [619, 172] width 1133 height 36
checkbox input "false"
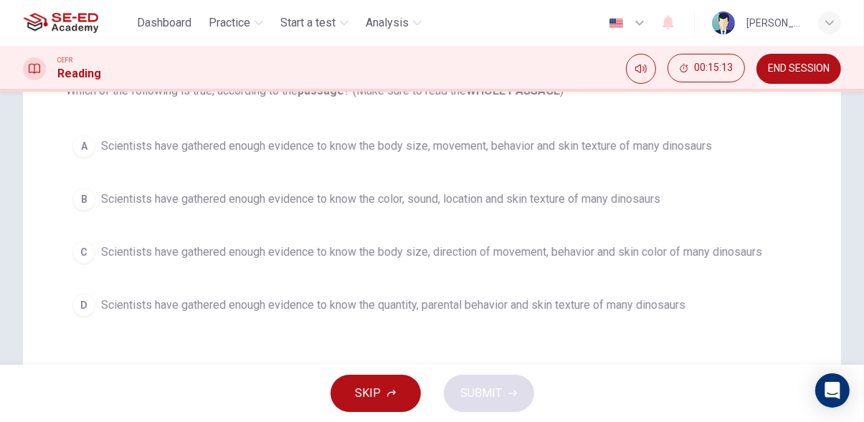
scroll to position [173, 0]
click at [615, 299] on span "Scientists have gathered enough evidence to know the quantity, parental behavio…" at bounding box center [393, 304] width 584 height 17
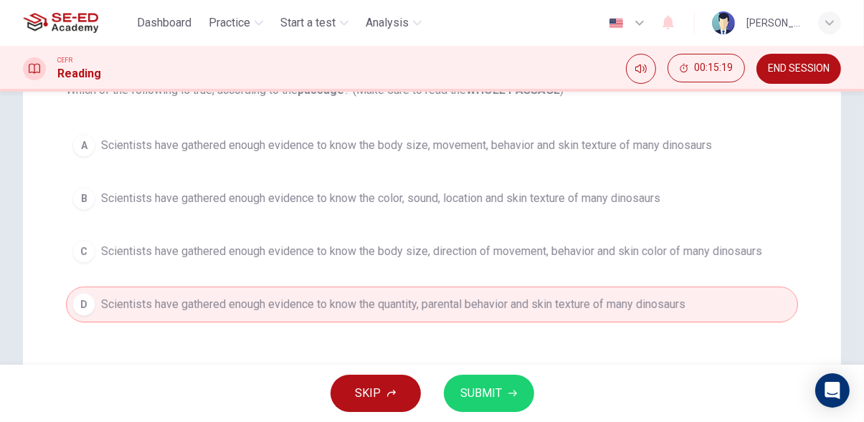
click at [499, 390] on span "SUBMIT" at bounding box center [482, 394] width 42 height 20
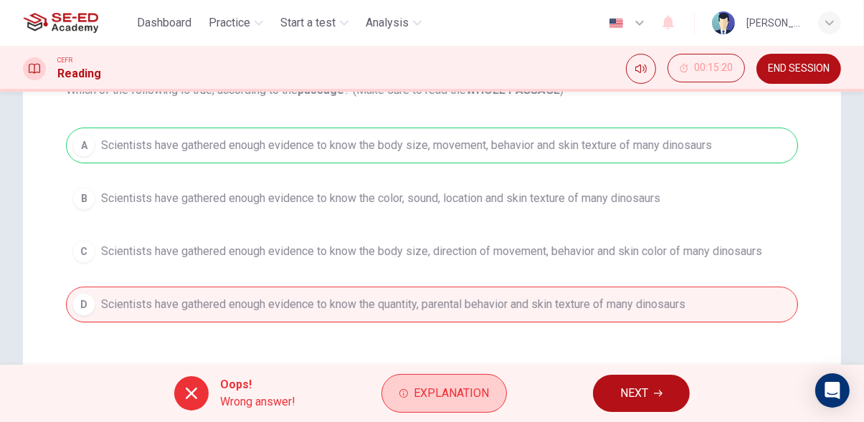
click at [468, 411] on button "Explanation" at bounding box center [443, 393] width 125 height 39
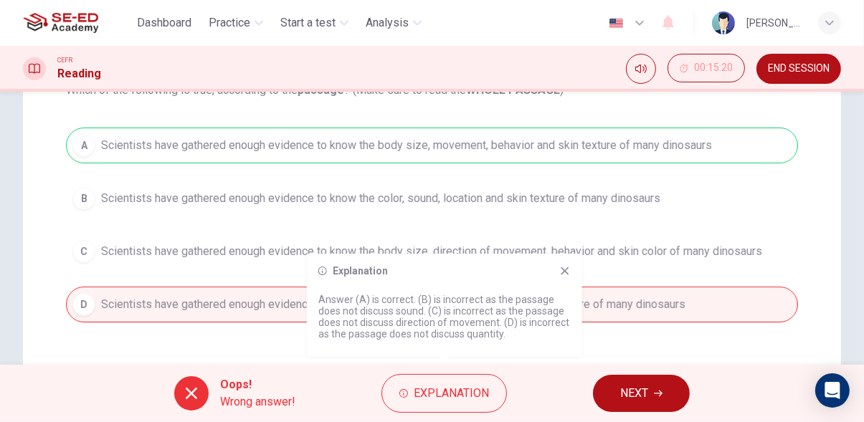
click at [575, 264] on div "Explanation Answer (A) is correct. (B) is incorrect as the passage does not dis…" at bounding box center [444, 305] width 275 height 103
click at [563, 270] on icon at bounding box center [565, 271] width 8 height 8
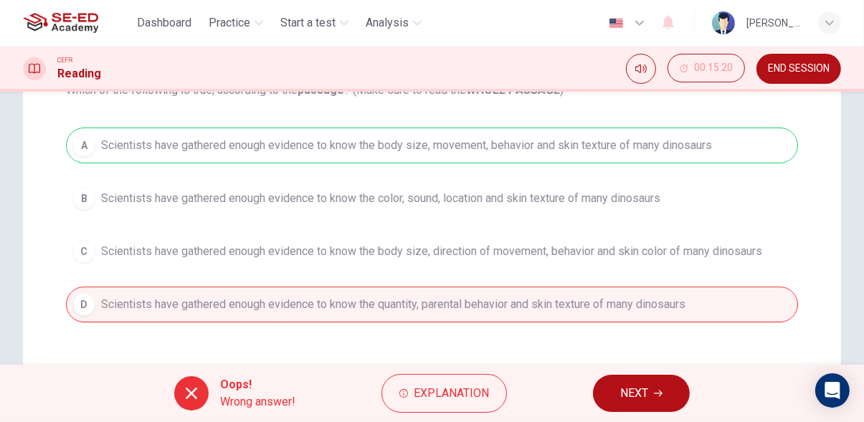
click at [654, 393] on icon "button" at bounding box center [658, 394] width 9 height 6
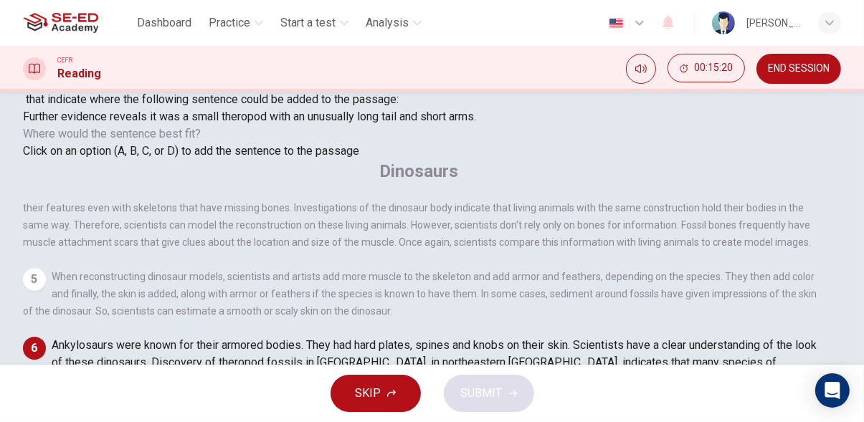
scroll to position [122, 0]
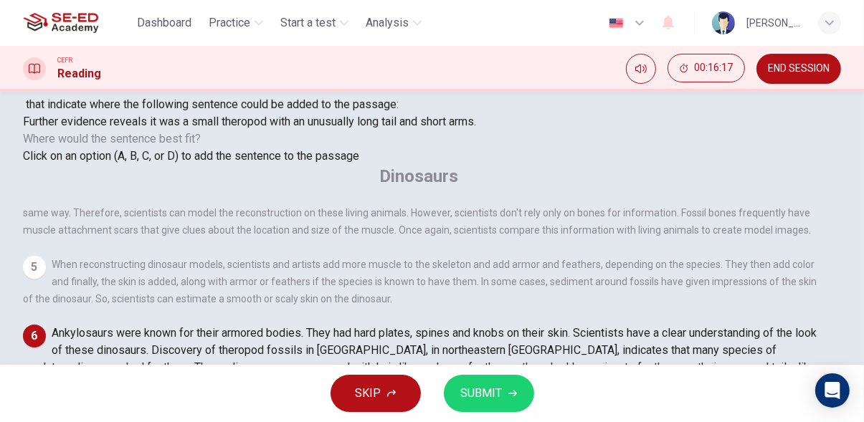
click at [508, 396] on icon "button" at bounding box center [512, 393] width 9 height 9
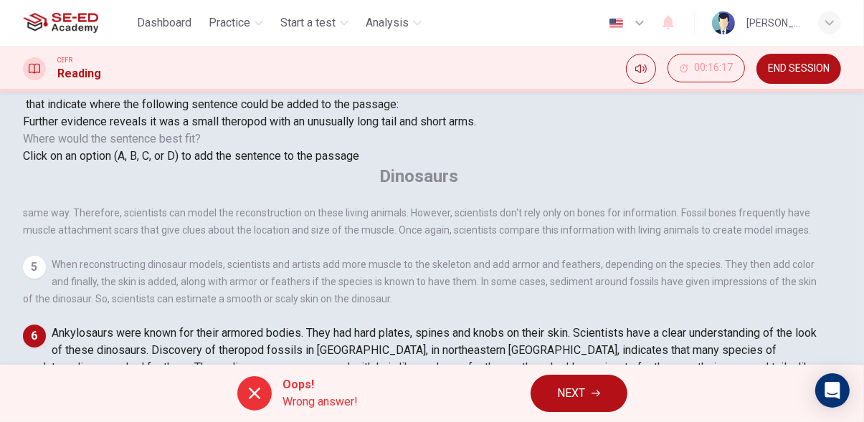
scroll to position [874, 0]
click at [596, 394] on icon "button" at bounding box center [595, 394] width 9 height 6
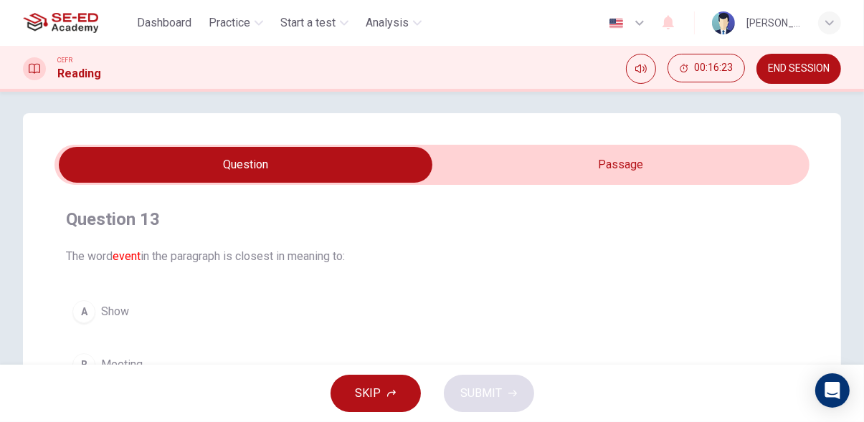
scroll to position [0, 0]
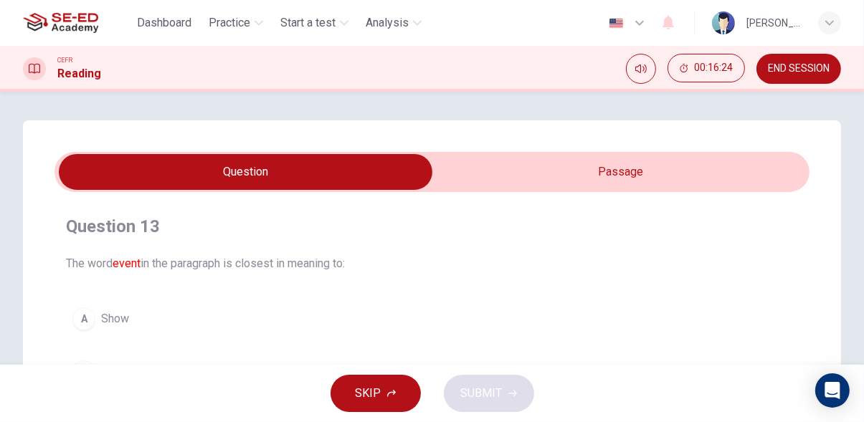
click at [604, 167] on input "checkbox" at bounding box center [246, 172] width 1133 height 36
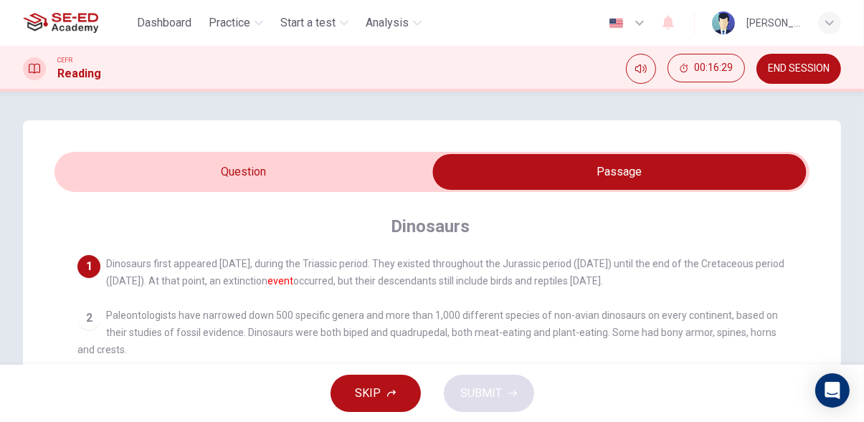
click at [369, 180] on input "checkbox" at bounding box center [619, 172] width 1133 height 36
checkbox input "false"
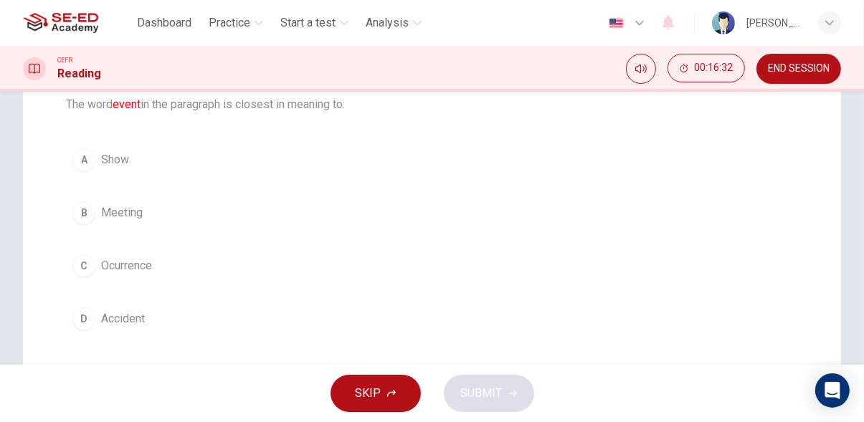
scroll to position [148, 0]
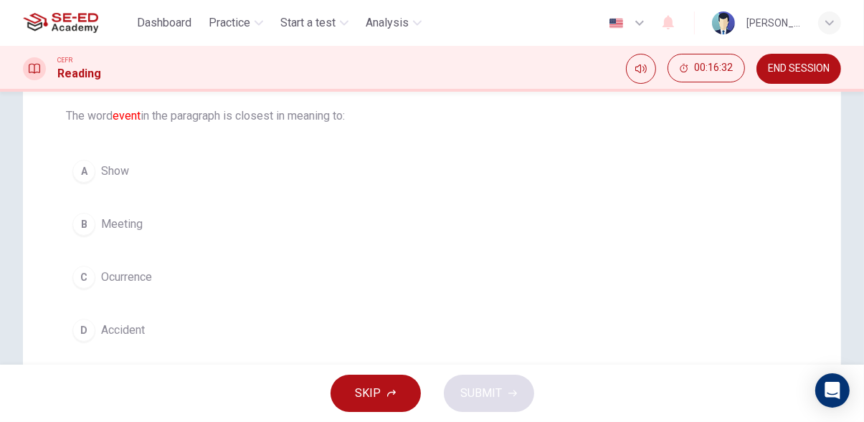
click at [475, 292] on button "C Ocurrence" at bounding box center [432, 277] width 732 height 36
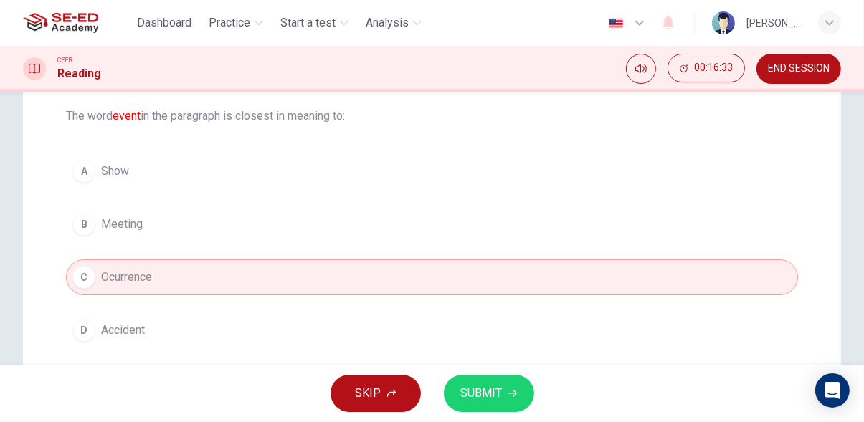
click at [490, 389] on span "SUBMIT" at bounding box center [482, 394] width 42 height 20
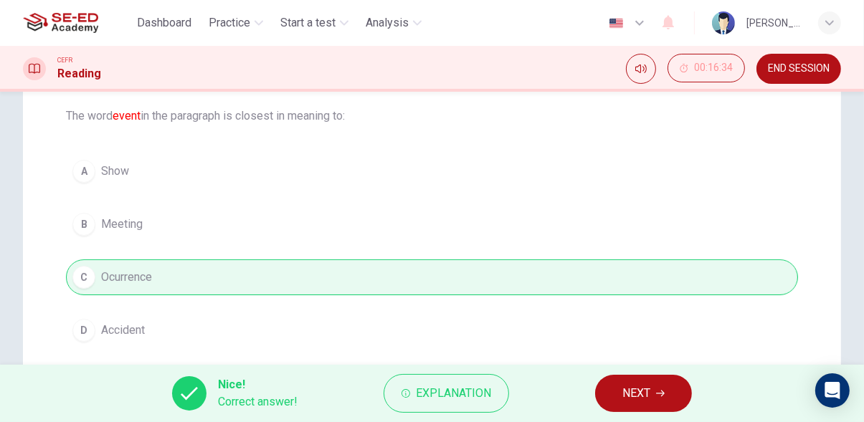
click at [662, 394] on icon "button" at bounding box center [660, 393] width 9 height 9
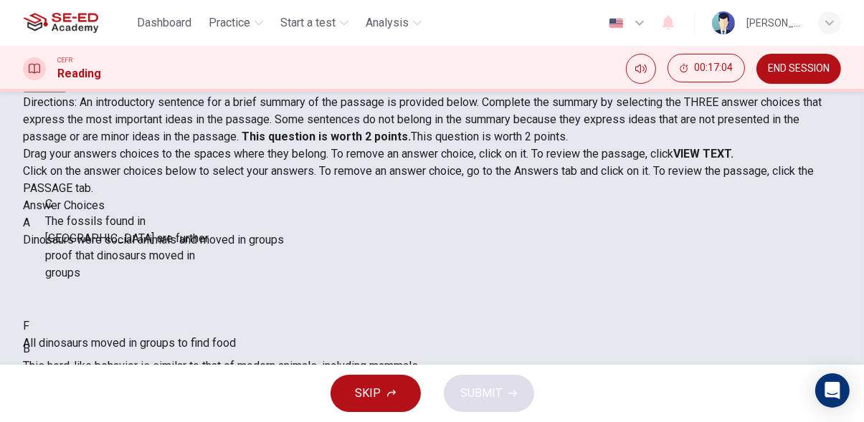
scroll to position [0, 0]
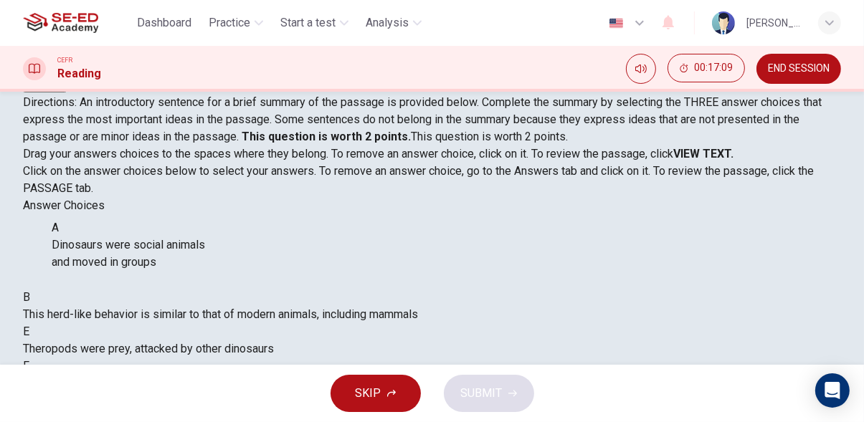
click at [176, 259] on div "B This herd-like behavior is similar to that of modern animals, including mamma…" at bounding box center [432, 303] width 818 height 178
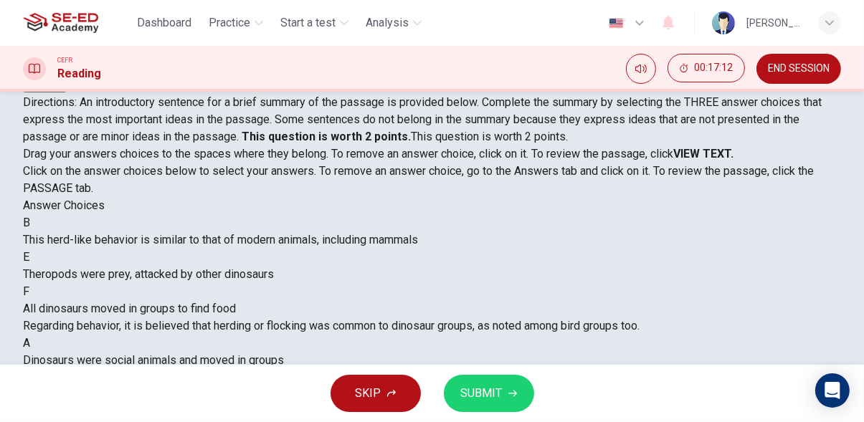
click at [511, 396] on icon "button" at bounding box center [512, 393] width 9 height 9
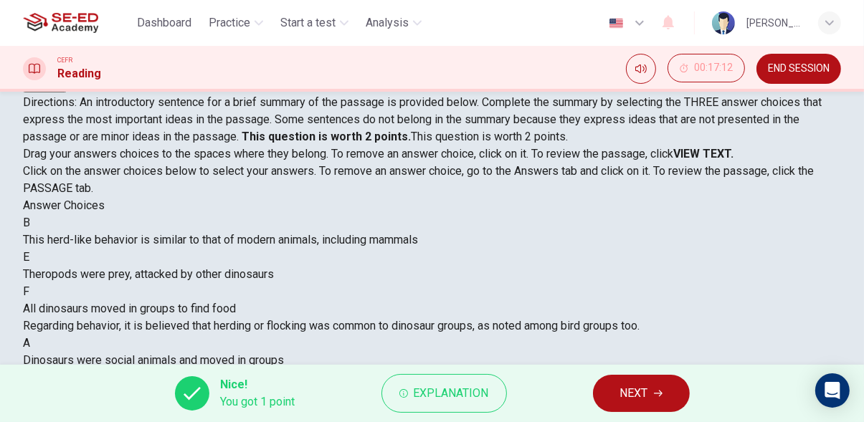
click at [658, 397] on icon "button" at bounding box center [658, 393] width 9 height 9
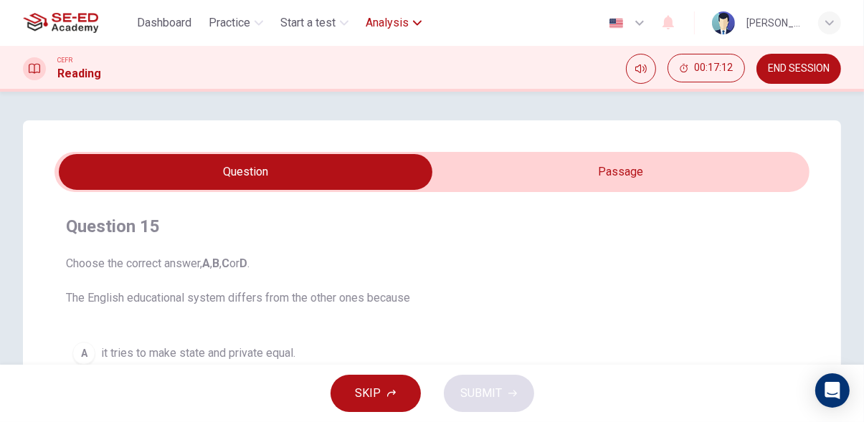
click at [408, 26] on span "Analysis" at bounding box center [387, 22] width 43 height 17
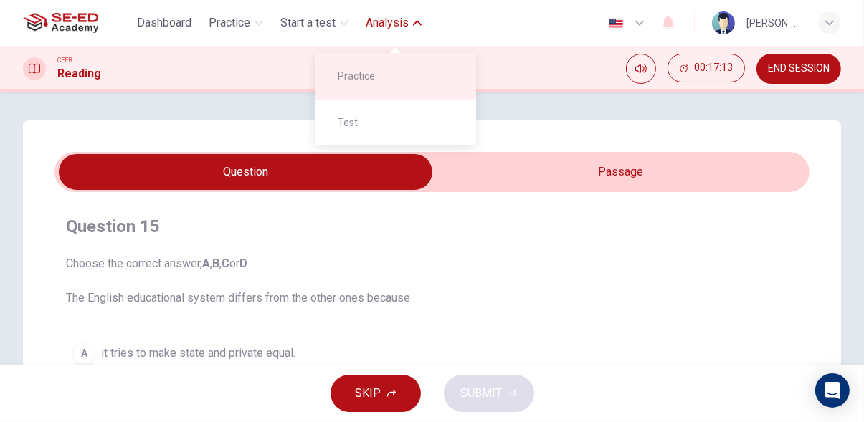
click at [417, 81] on span "Practice" at bounding box center [401, 75] width 127 height 17
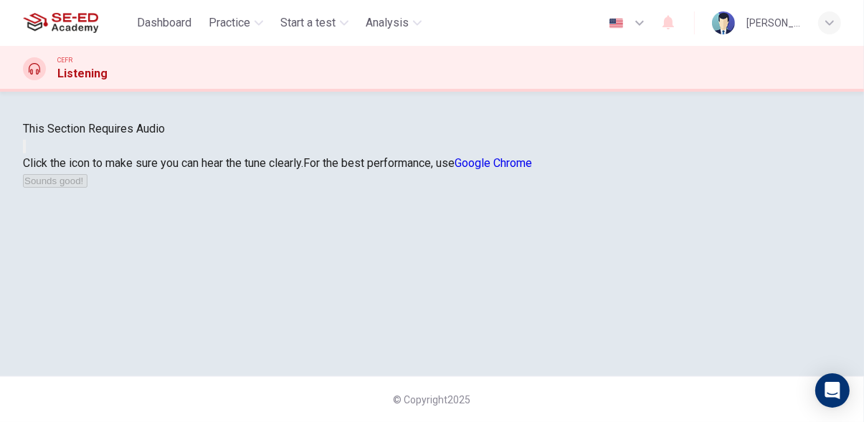
scroll to position [108, 0]
click at [469, 189] on div "Click the icon to make sure you can hear the tune clearly. For the best perform…" at bounding box center [432, 172] width 818 height 34
click at [444, 189] on div "Click the icon to make sure you can hear the tune clearly. For the best perform…" at bounding box center [432, 172] width 818 height 34
click at [247, 31] on span "Practice" at bounding box center [230, 22] width 42 height 17
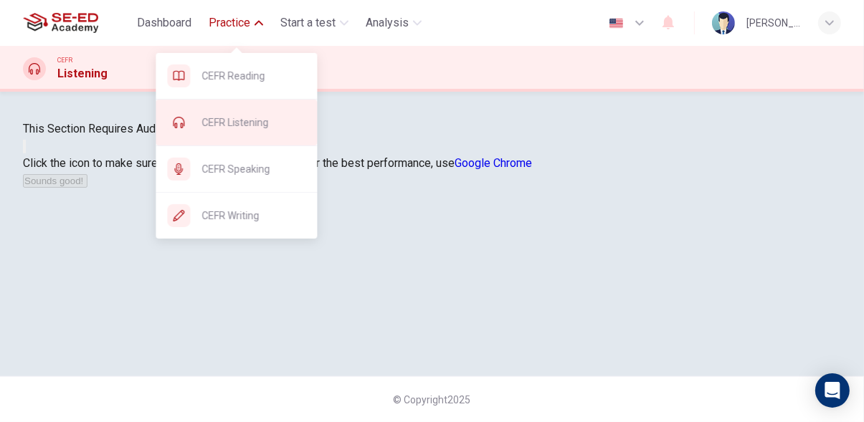
click at [276, 118] on span "CEFR Listening" at bounding box center [253, 122] width 104 height 17
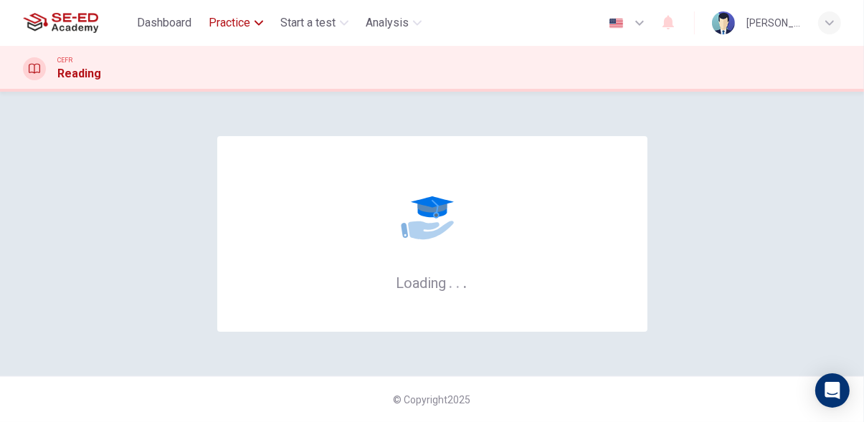
click at [258, 32] on button "Practice" at bounding box center [236, 23] width 66 height 26
click at [247, 26] on span "Practice" at bounding box center [230, 22] width 42 height 17
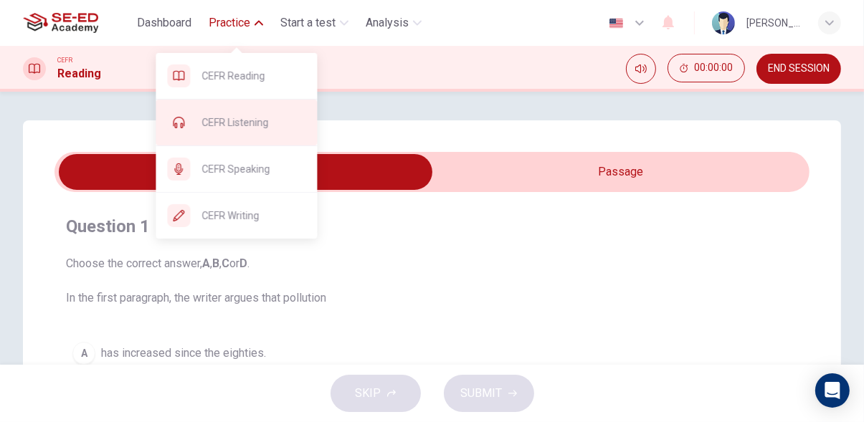
click at [278, 130] on span "CEFR Listening" at bounding box center [253, 122] width 104 height 17
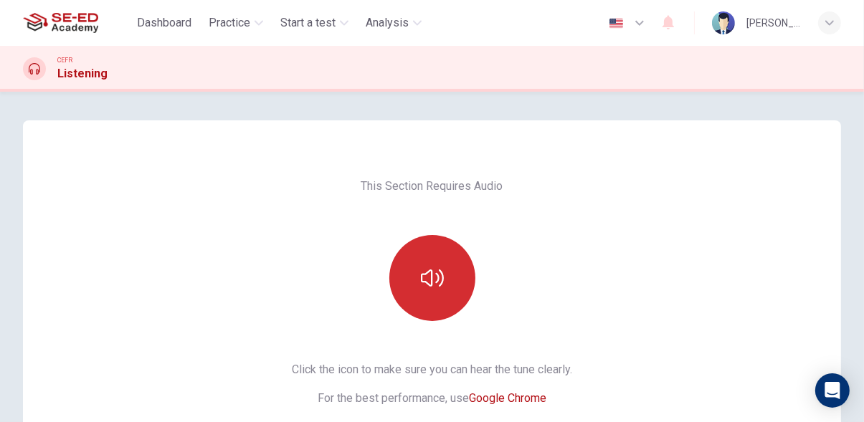
click at [433, 285] on icon "button" at bounding box center [432, 278] width 23 height 23
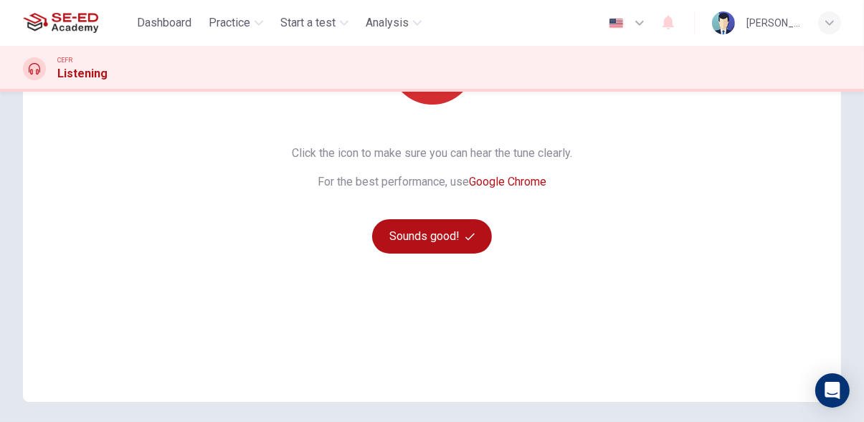
scroll to position [218, 0]
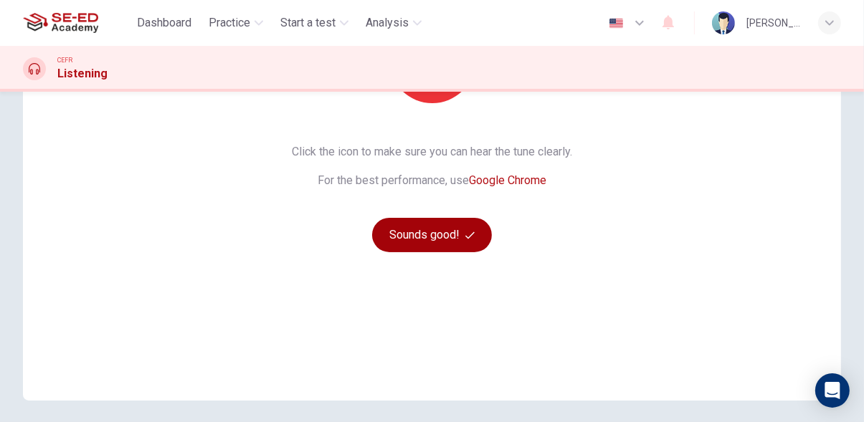
click at [465, 237] on icon "button" at bounding box center [469, 235] width 9 height 7
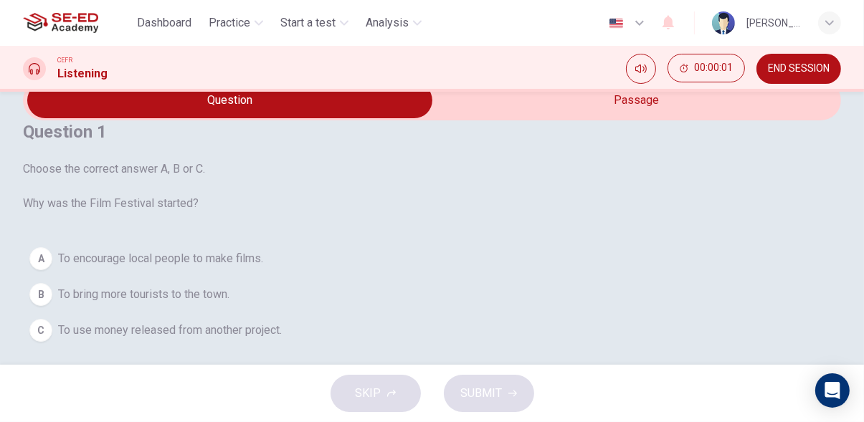
scroll to position [39, 0]
click at [677, 119] on input "checkbox" at bounding box center [229, 101] width 1227 height 36
checkbox input "true"
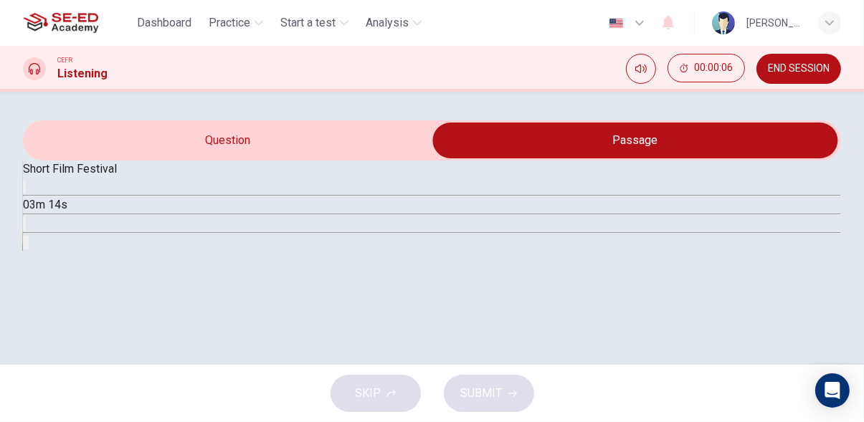
scroll to position [80, 0]
click at [24, 227] on icon "Click to see the audio transcription" at bounding box center [24, 227] width 0 height 0
click at [24, 190] on icon "button" at bounding box center [24, 190] width 0 height 0
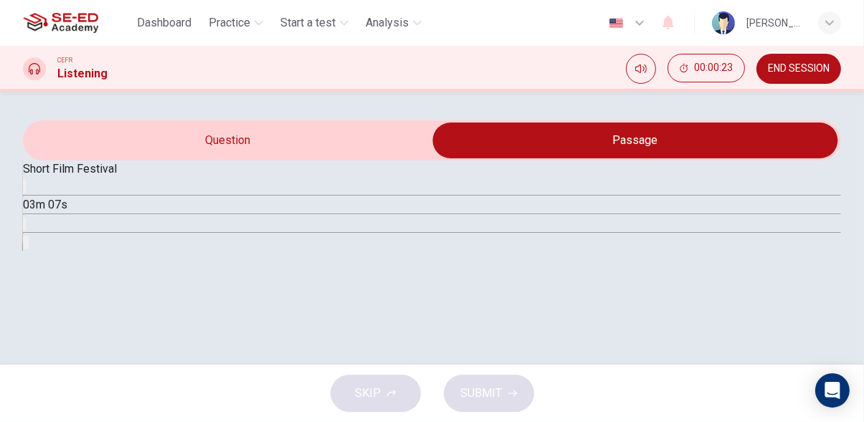
type input "4"
click at [356, 140] on input "checkbox" at bounding box center [635, 141] width 1227 height 36
checkbox input "false"
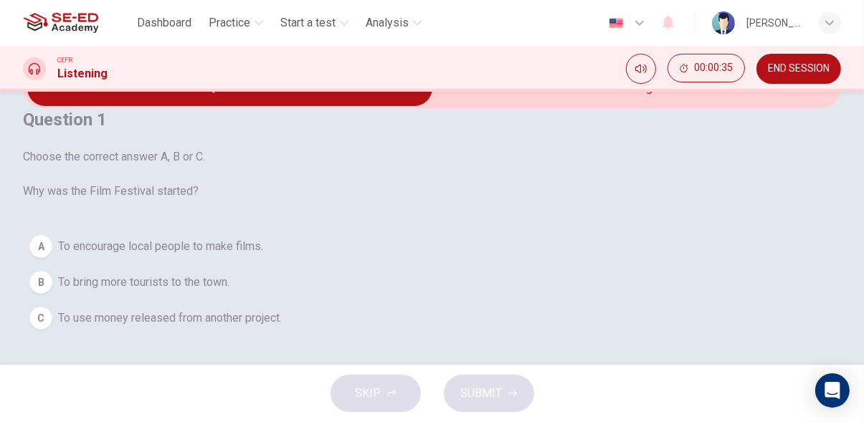
scroll to position [157, 0]
click at [257, 238] on span "To encourage local people to make films." at bounding box center [160, 246] width 205 height 17
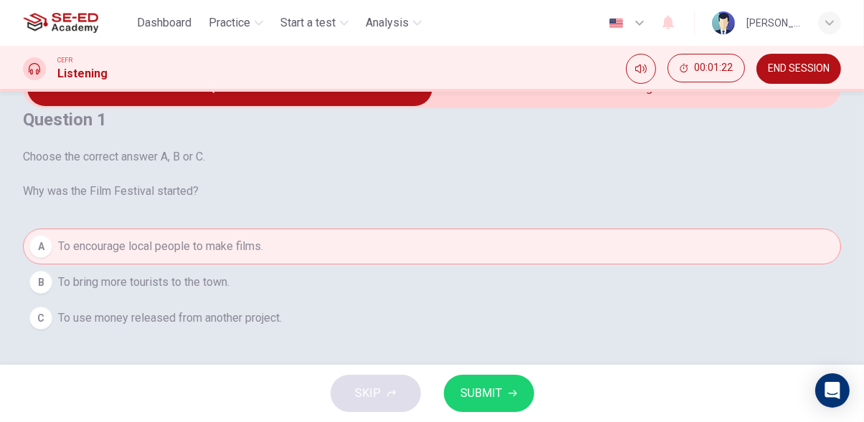
click at [497, 393] on span "SUBMIT" at bounding box center [482, 394] width 42 height 20
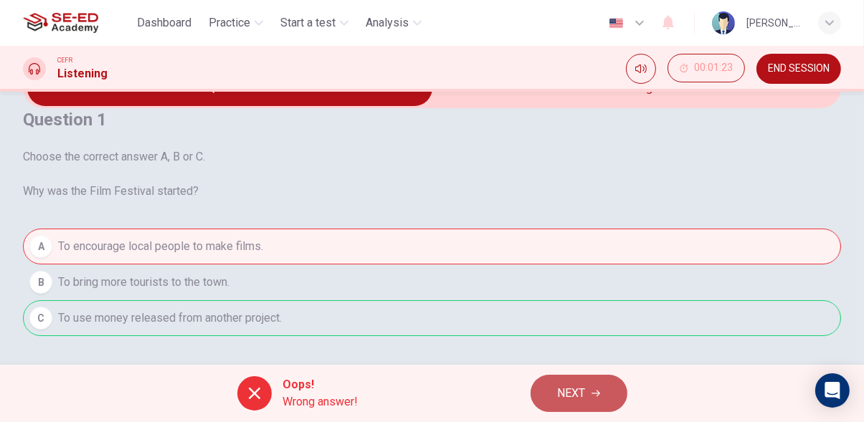
click at [584, 391] on span "NEXT" at bounding box center [572, 394] width 28 height 20
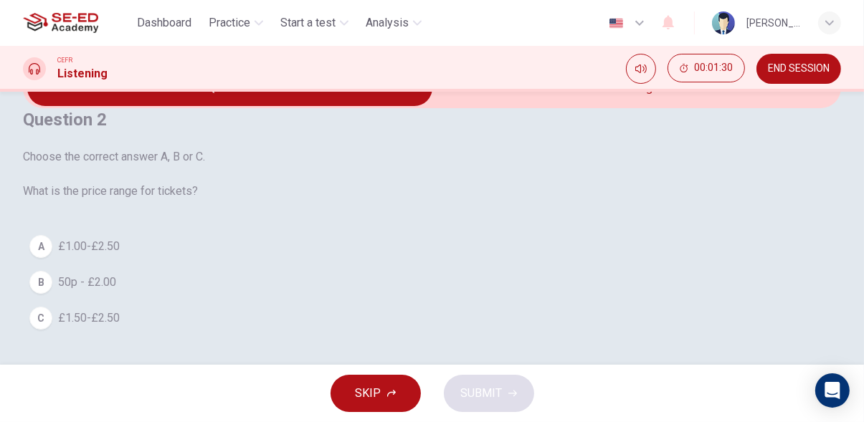
scroll to position [131, 0]
click at [120, 327] on span "£1.50-£2.50" at bounding box center [89, 318] width 62 height 17
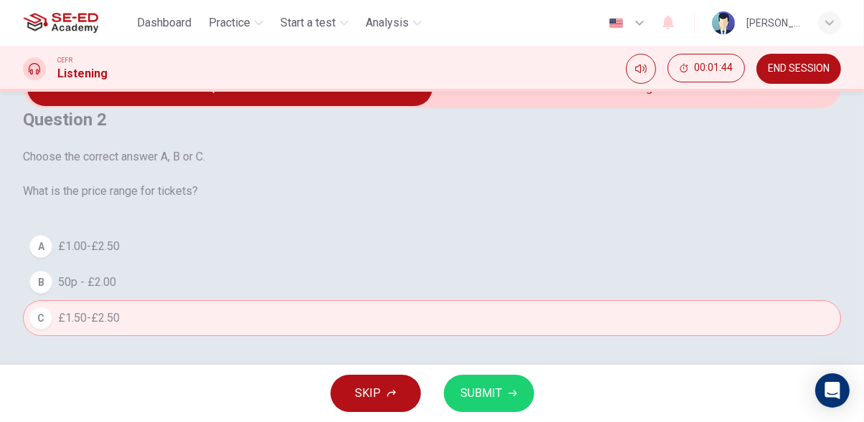
click at [482, 391] on span "SUBMIT" at bounding box center [482, 394] width 42 height 20
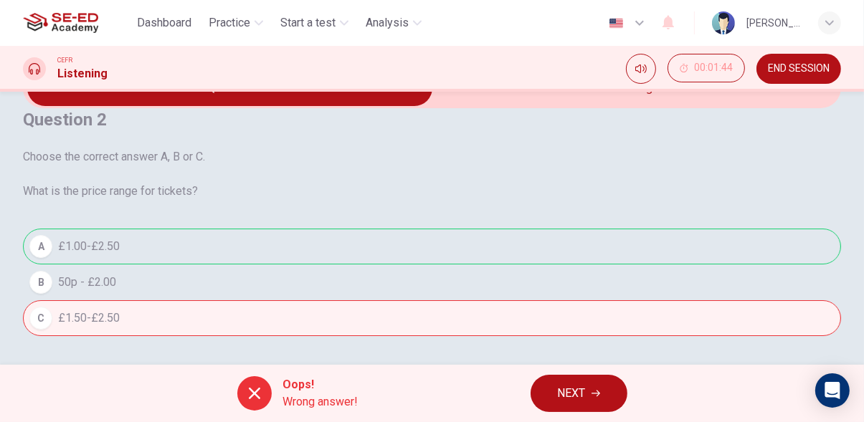
click at [594, 394] on icon "button" at bounding box center [595, 393] width 9 height 9
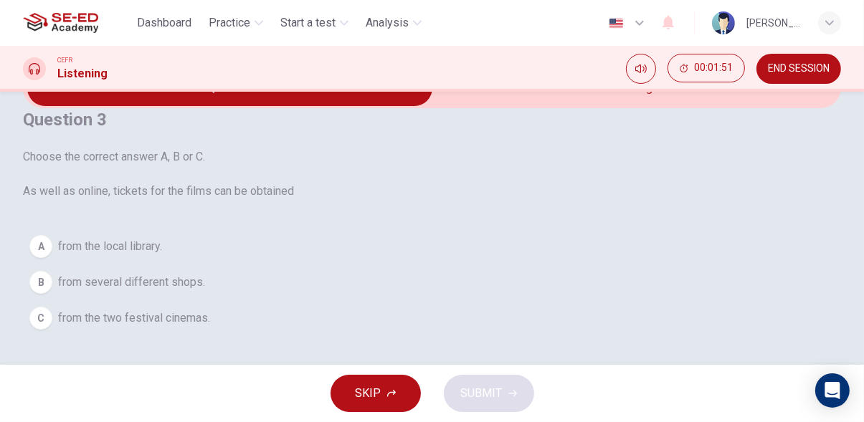
scroll to position [152, 0]
click at [239, 229] on button "A from the local library." at bounding box center [432, 247] width 818 height 36
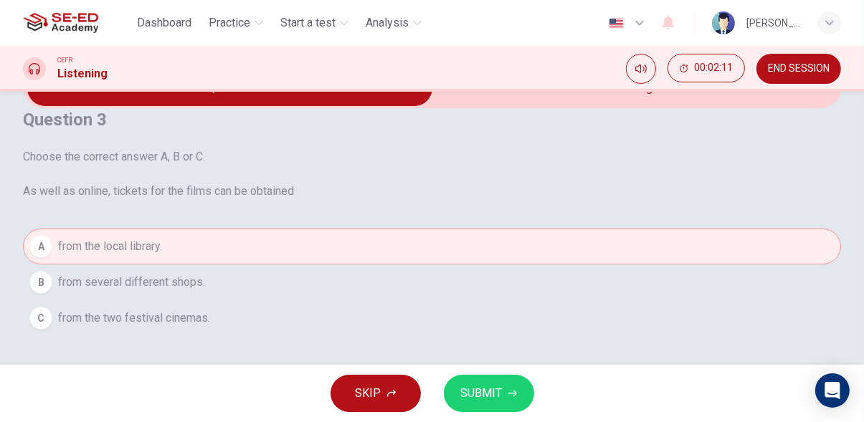
click at [276, 309] on button "C from the two festival cinemas." at bounding box center [432, 318] width 818 height 36
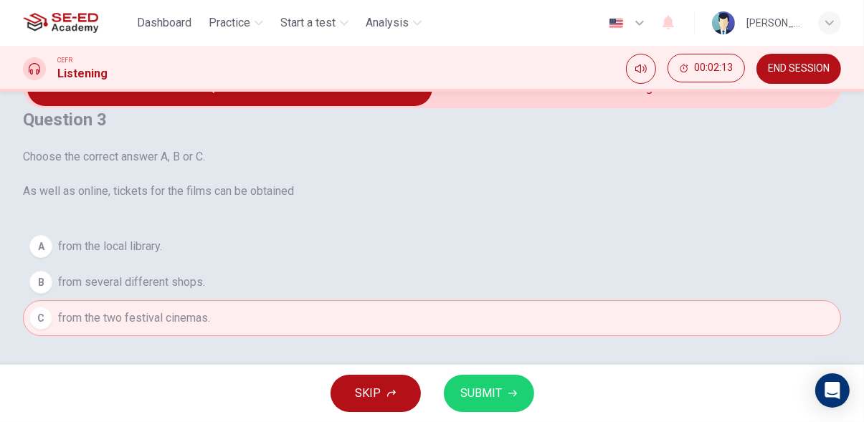
click at [430, 229] on button "A from the local library." at bounding box center [432, 247] width 818 height 36
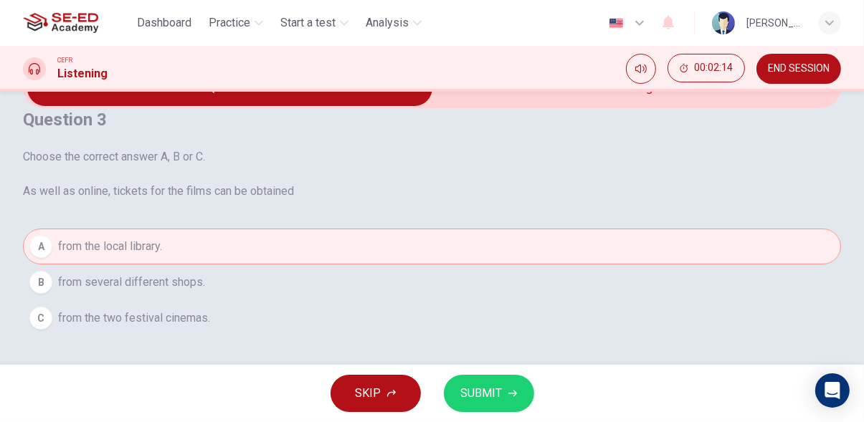
click at [499, 394] on span "SUBMIT" at bounding box center [482, 394] width 42 height 20
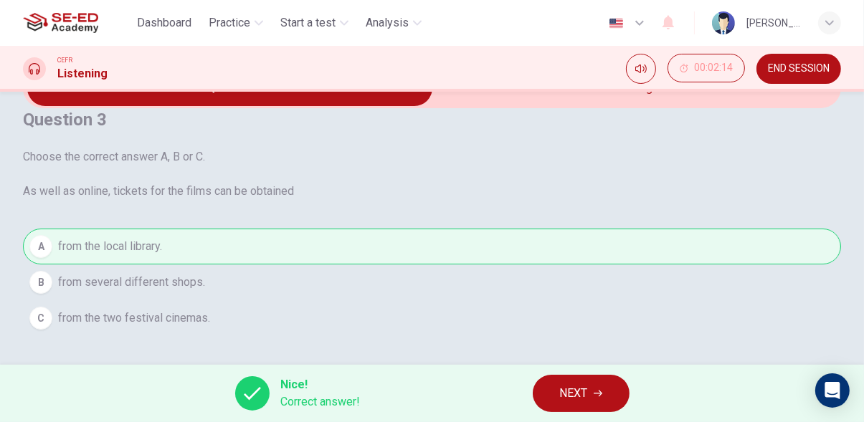
click at [597, 391] on icon "button" at bounding box center [598, 393] width 9 height 9
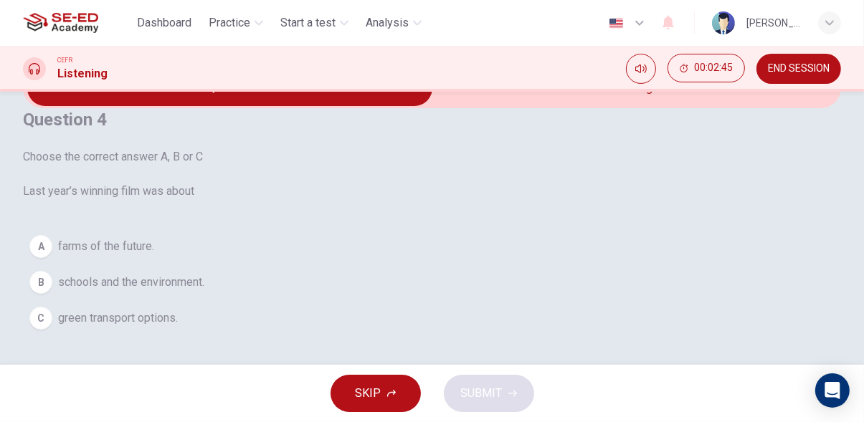
scroll to position [131, 0]
click at [204, 277] on span "schools and the environment." at bounding box center [131, 282] width 146 height 17
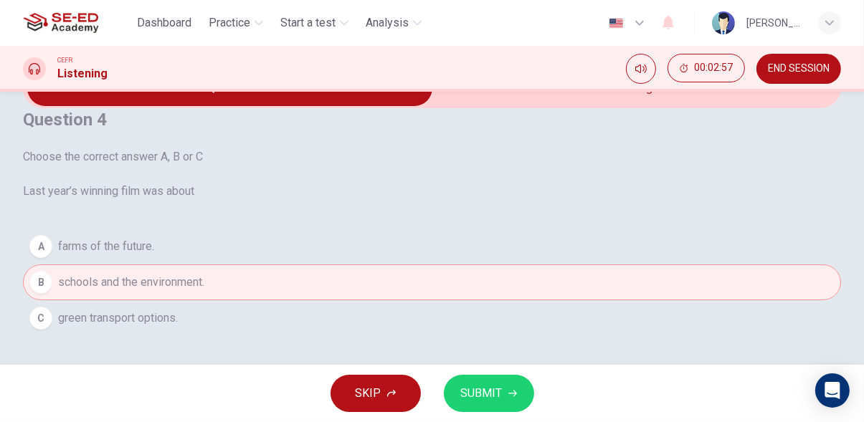
click at [511, 394] on icon "button" at bounding box center [512, 394] width 9 height 6
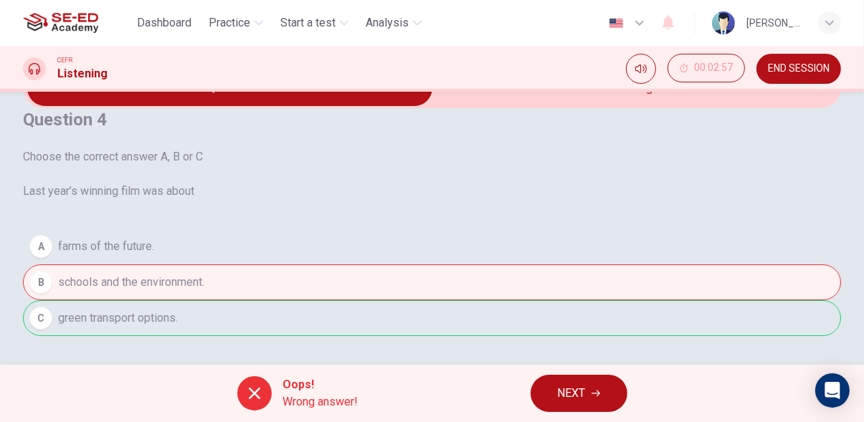
click at [575, 393] on span "NEXT" at bounding box center [572, 394] width 28 height 20
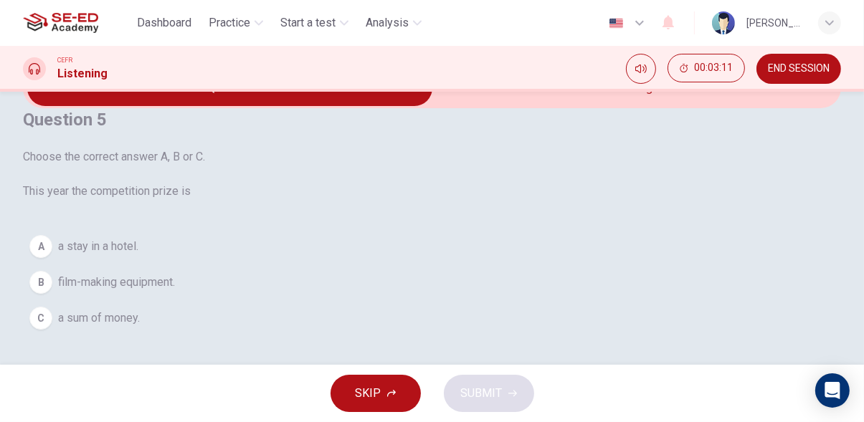
scroll to position [141, 0]
click at [138, 238] on span "a stay in a hotel." at bounding box center [98, 246] width 80 height 17
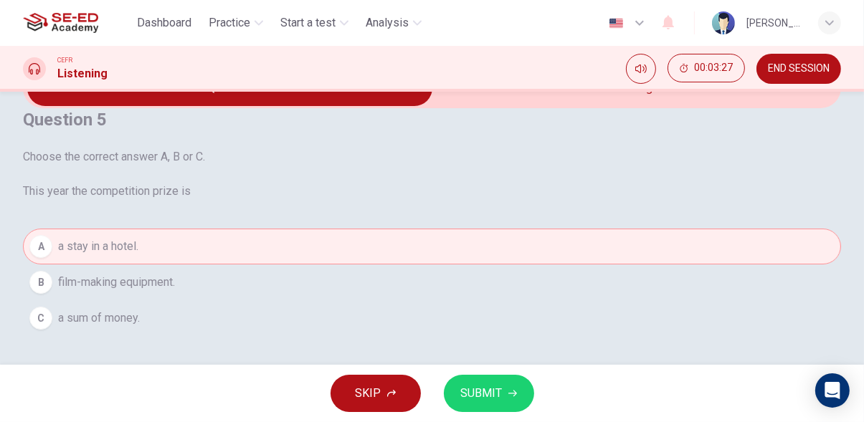
click at [481, 399] on span "SUBMIT" at bounding box center [482, 394] width 42 height 20
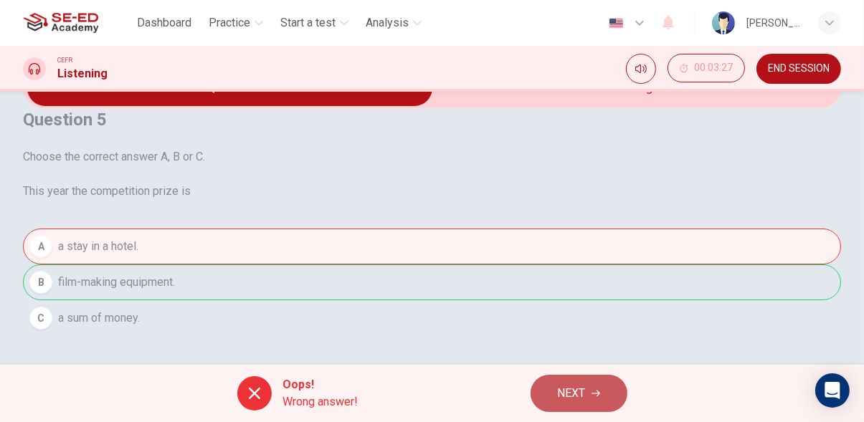
click at [572, 389] on span "NEXT" at bounding box center [572, 394] width 28 height 20
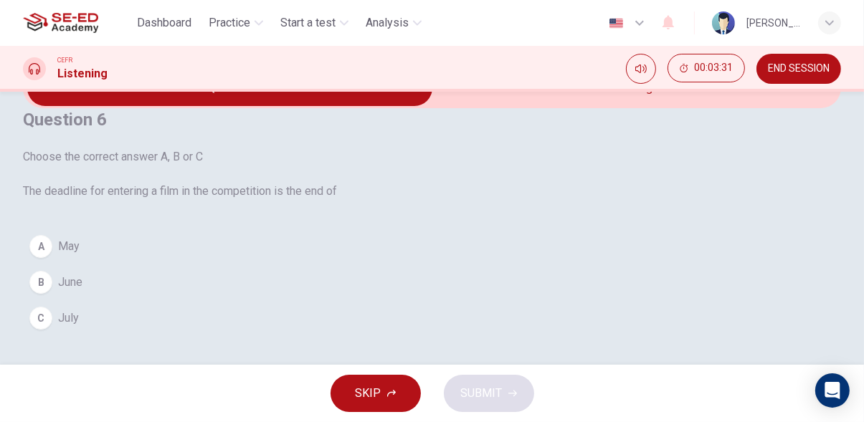
click at [123, 229] on button "A May" at bounding box center [432, 247] width 818 height 36
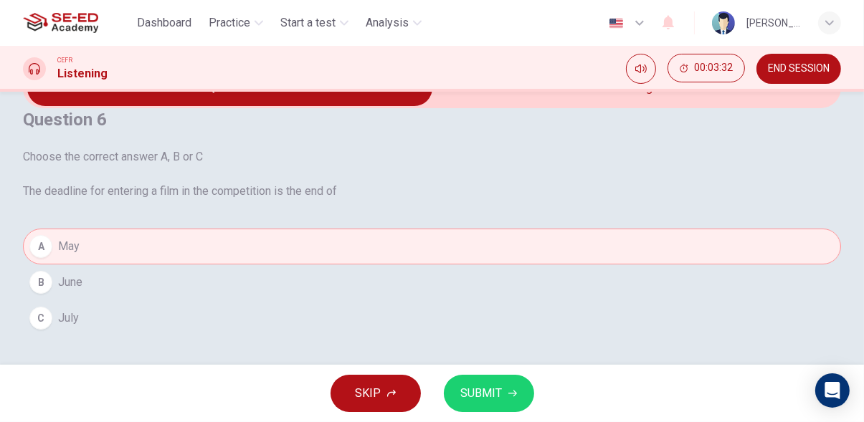
click at [515, 396] on icon "button" at bounding box center [512, 393] width 9 height 9
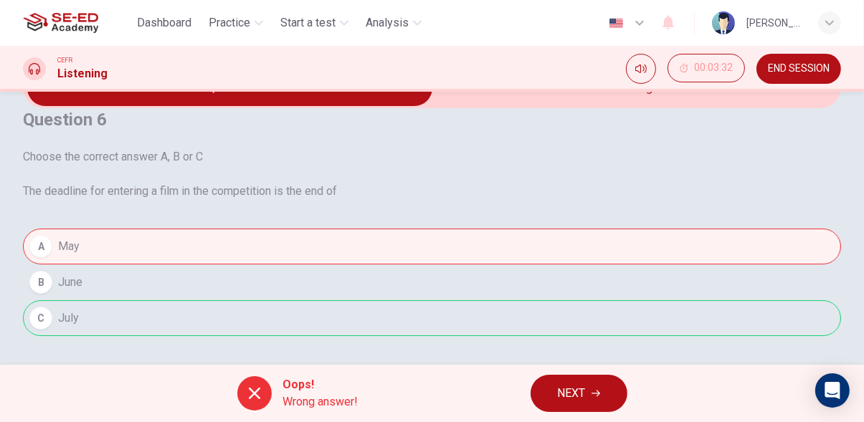
click at [596, 396] on icon "button" at bounding box center [595, 393] width 9 height 9
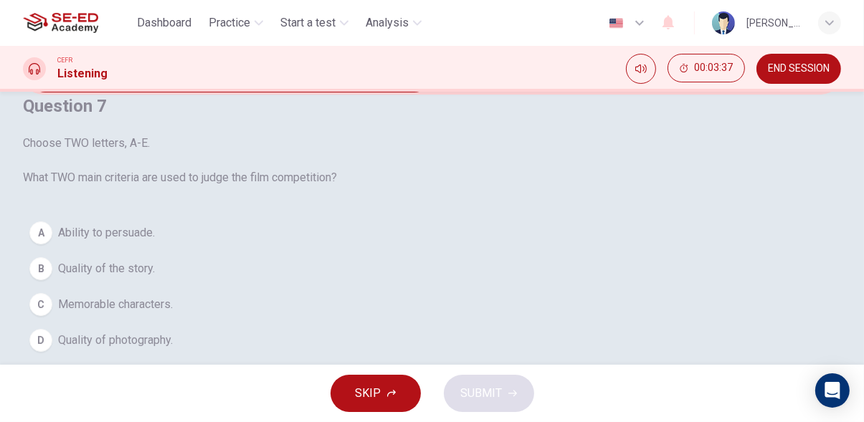
scroll to position [0, 0]
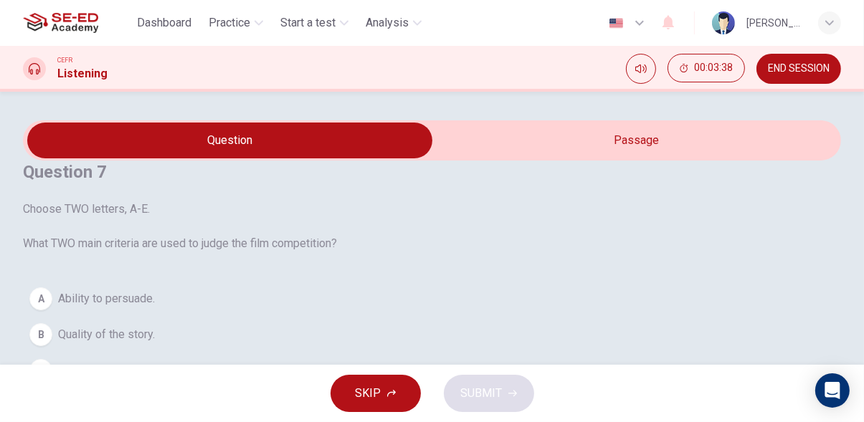
click at [821, 66] on span "END SESSION" at bounding box center [799, 68] width 62 height 11
